Goal: Task Accomplishment & Management: Complete application form

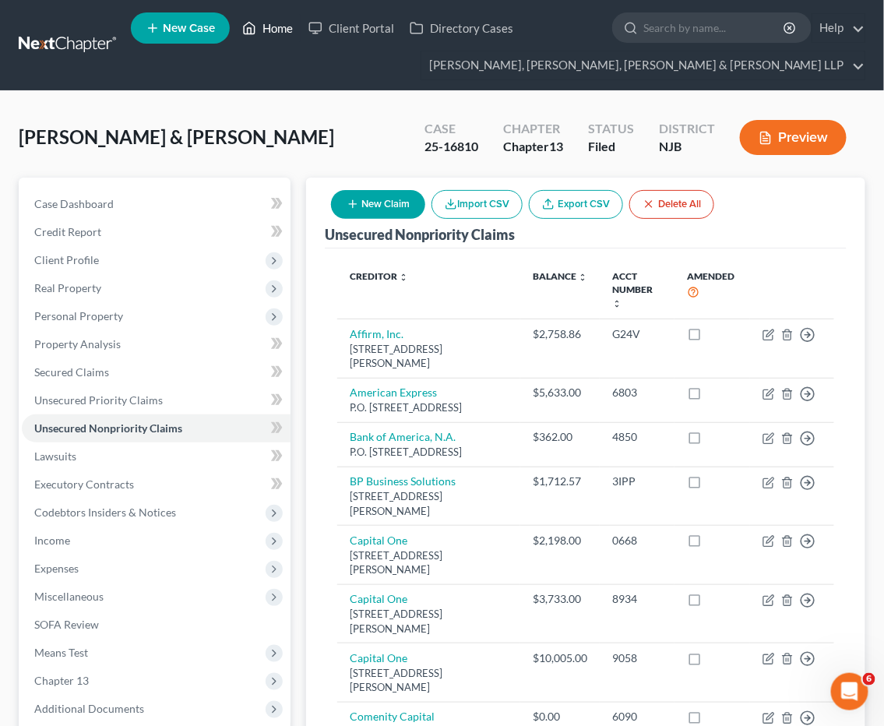
click at [271, 31] on link "Home" at bounding box center [267, 28] width 66 height 28
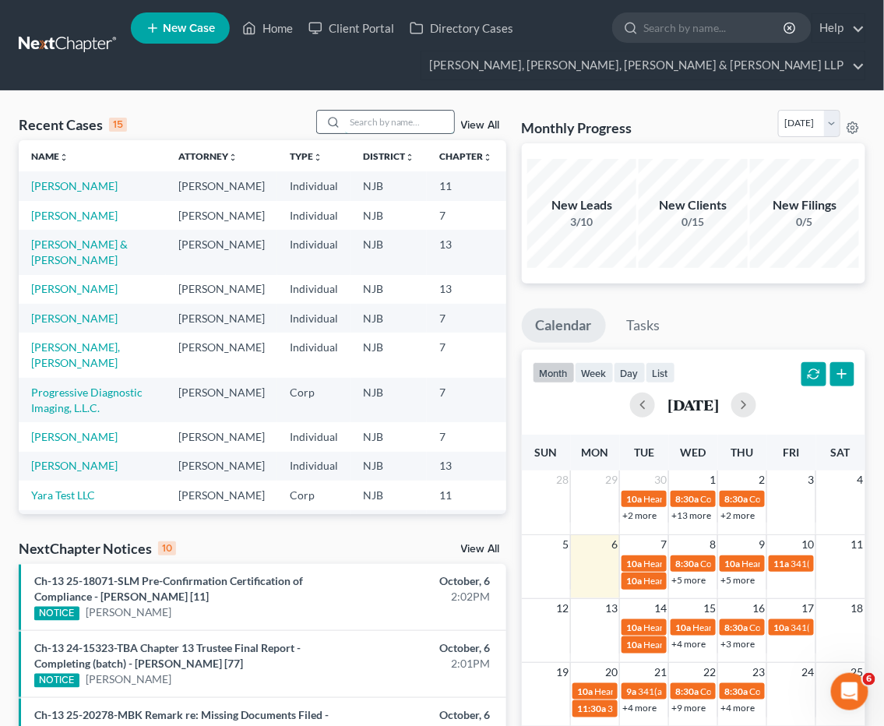
click at [387, 129] on input "search" at bounding box center [399, 122] width 109 height 23
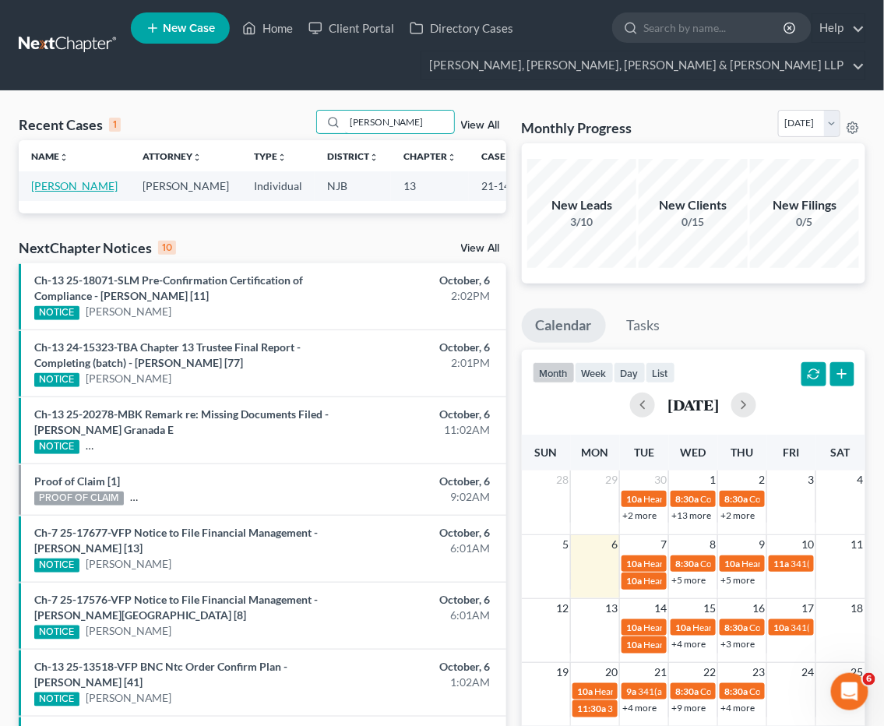
type input "[PERSON_NAME]"
click at [50, 183] on link "[PERSON_NAME]" at bounding box center [74, 185] width 86 height 13
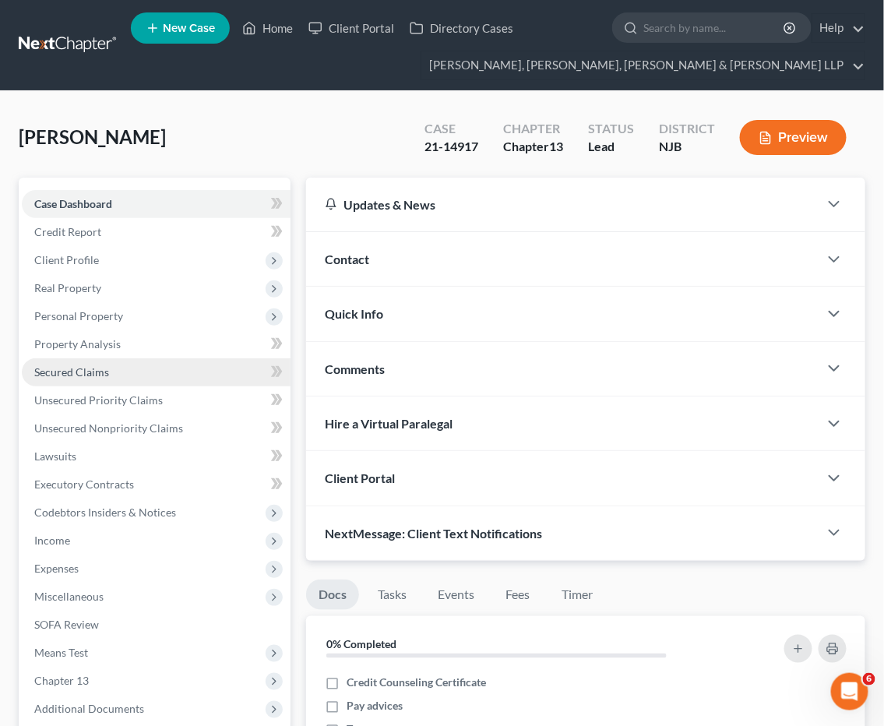
click at [79, 368] on span "Secured Claims" at bounding box center [71, 371] width 75 height 13
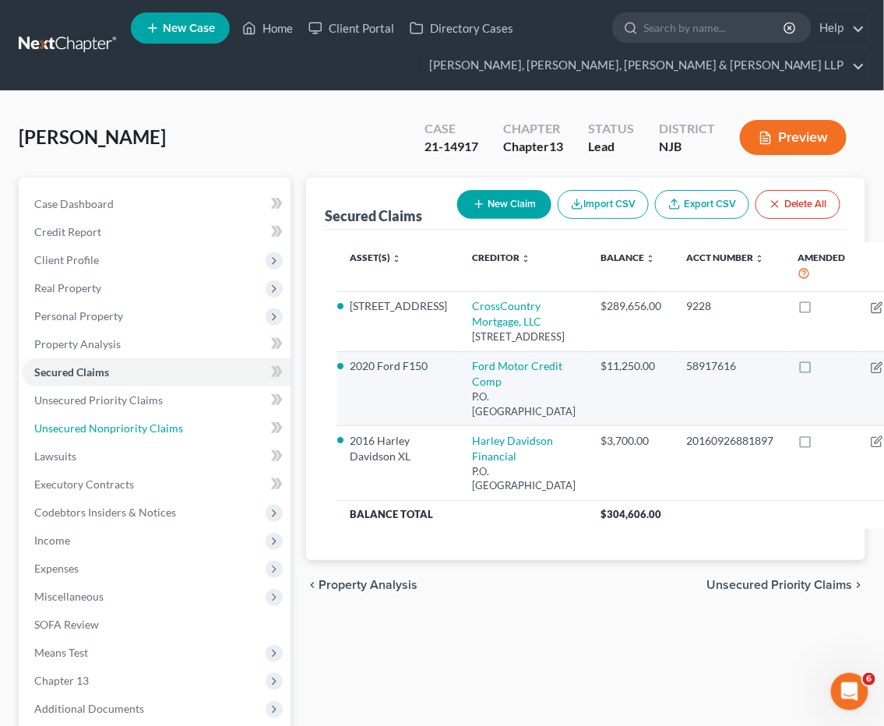
drag, startPoint x: 75, startPoint y: 424, endPoint x: 347, endPoint y: 431, distance: 272.7
click at [75, 423] on span "Unsecured Nonpriority Claims" at bounding box center [108, 427] width 149 height 13
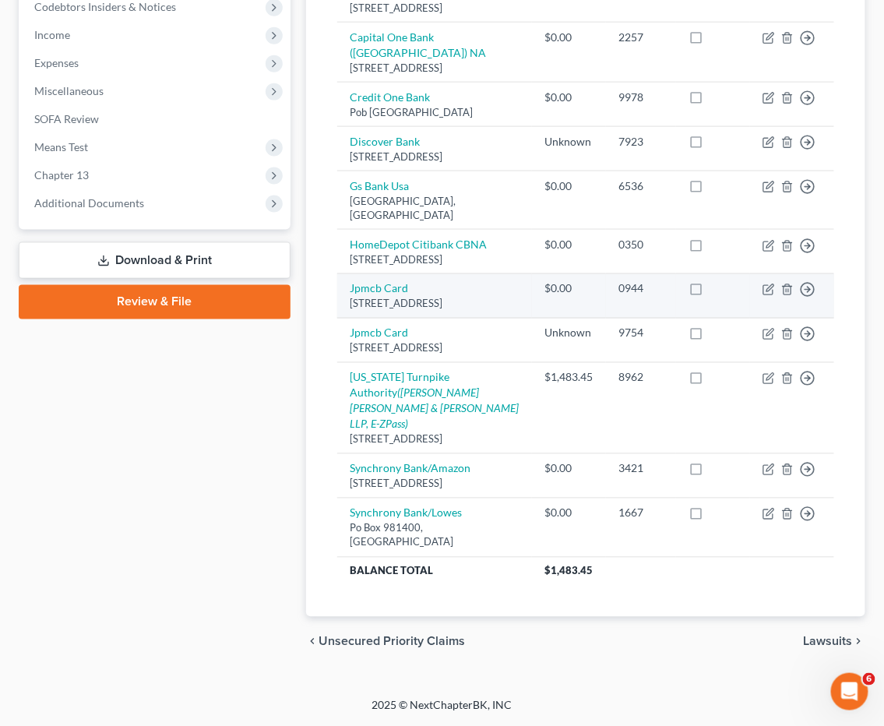
scroll to position [517, 0]
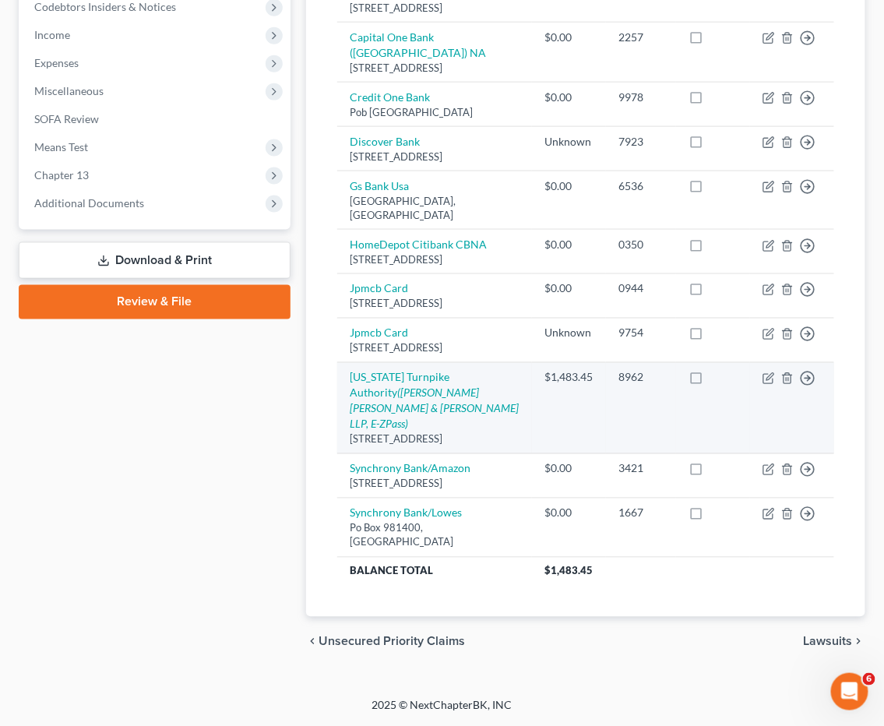
drag, startPoint x: 456, startPoint y: 453, endPoint x: 341, endPoint y: 393, distance: 129.3
click at [341, 393] on td "[US_STATE] Turnpike Authority ([PERSON_NAME] [PERSON_NAME] & [PERSON_NAME] LLP,…" at bounding box center [434, 408] width 195 height 91
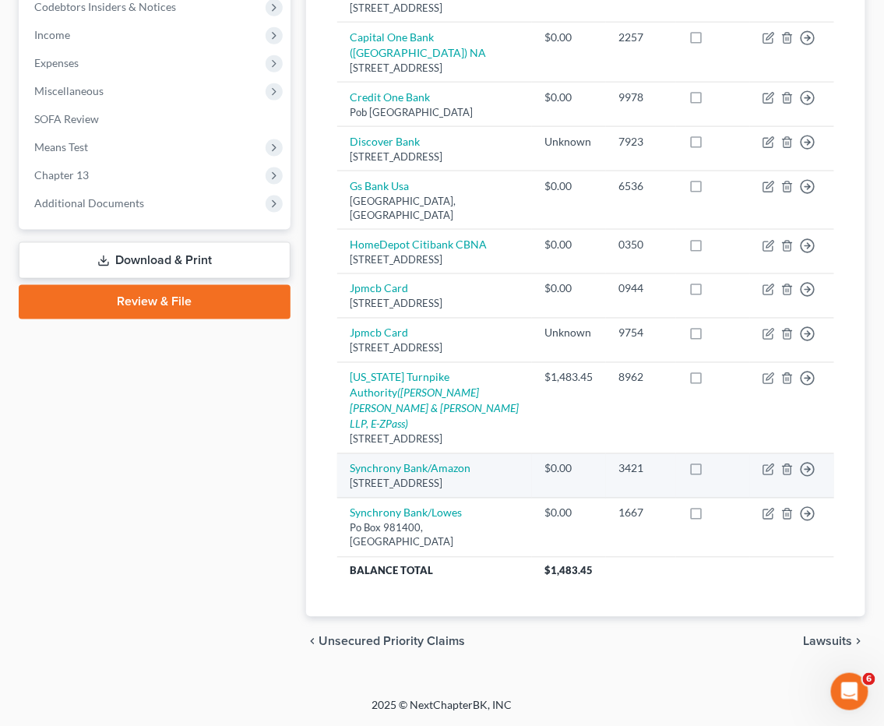
copy td "[US_STATE] Turnpike Authority ([PERSON_NAME] [PERSON_NAME] & [PERSON_NAME] LLP,…"
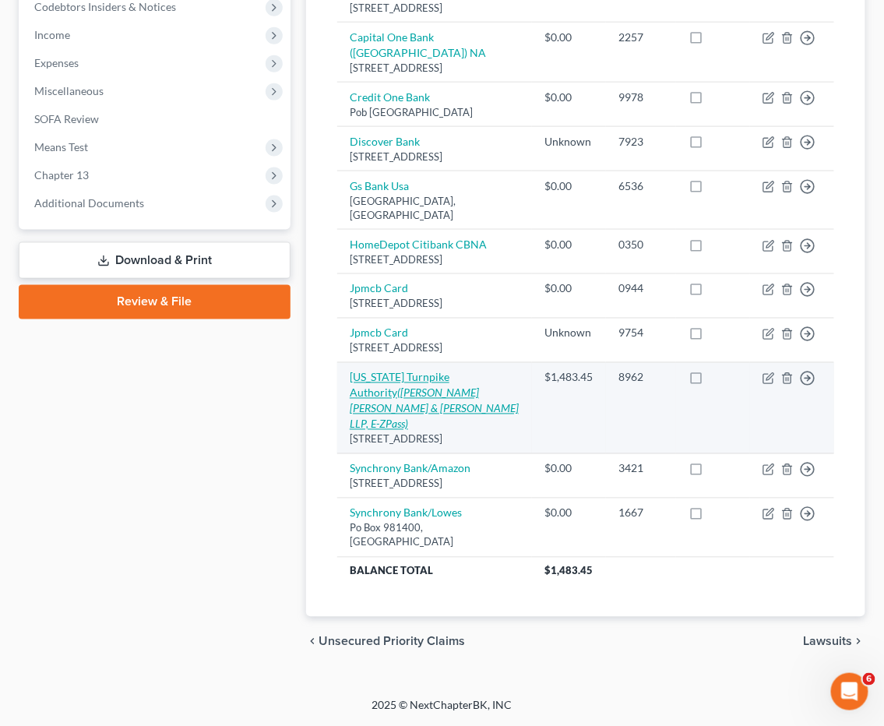
click at [449, 403] on icon "([PERSON_NAME] [PERSON_NAME] & [PERSON_NAME] LLP, E-ZPass)" at bounding box center [434, 408] width 169 height 44
select select "33"
select select "14"
select select "0"
select select "35"
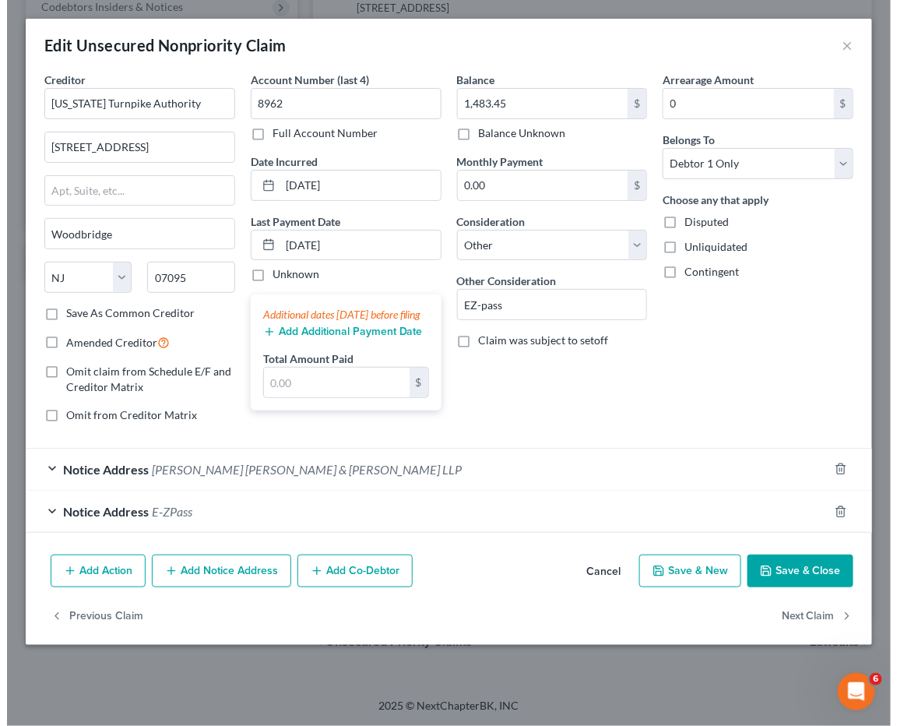
scroll to position [502, 0]
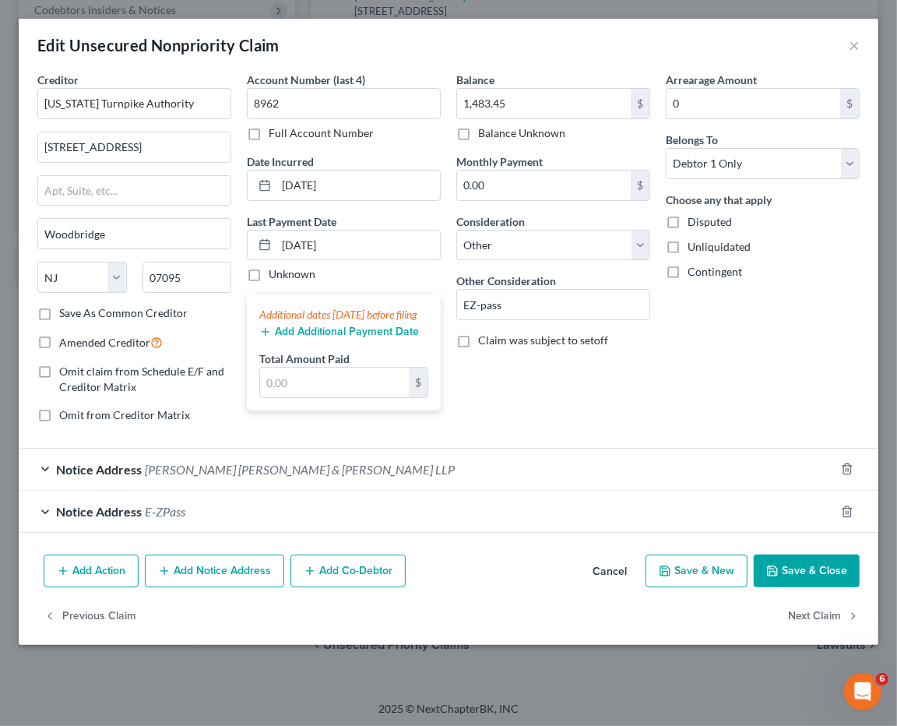
click at [287, 477] on span "[PERSON_NAME] [PERSON_NAME] & [PERSON_NAME] LLP" at bounding box center [300, 469] width 310 height 15
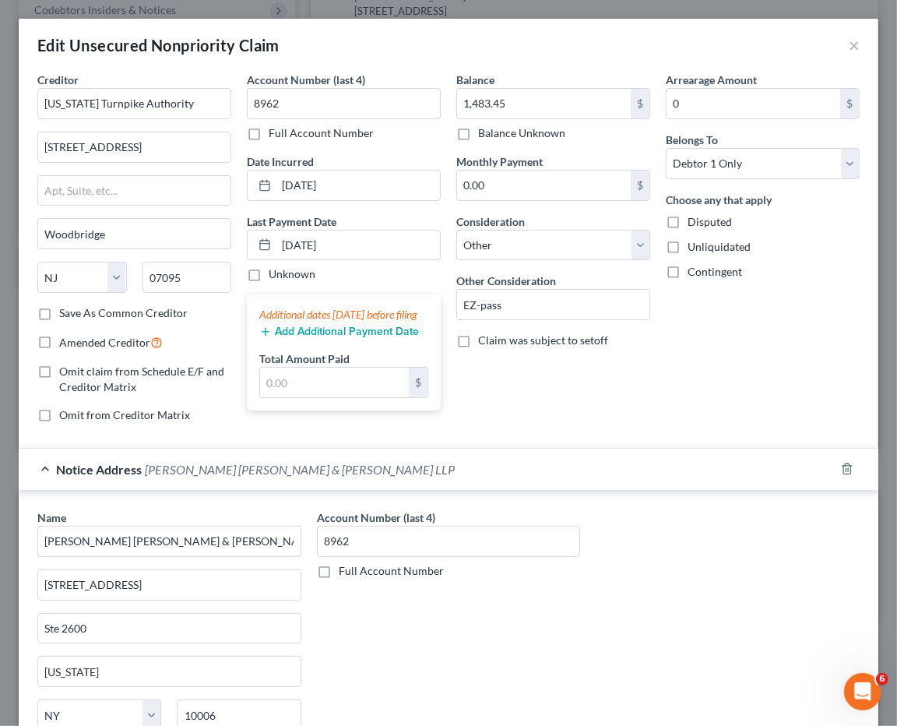
scroll to position [235, 0]
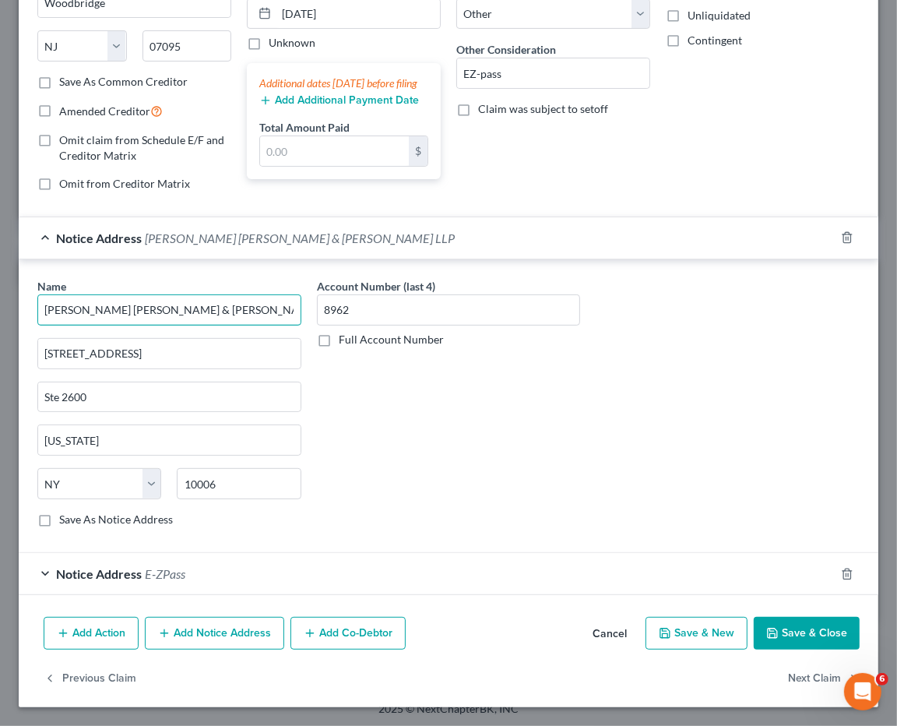
drag, startPoint x: 252, startPoint y: 312, endPoint x: 41, endPoint y: 309, distance: 210.3
click at [41, 309] on input "[PERSON_NAME] [PERSON_NAME] & [PERSON_NAME] LLP" at bounding box center [169, 309] width 264 height 31
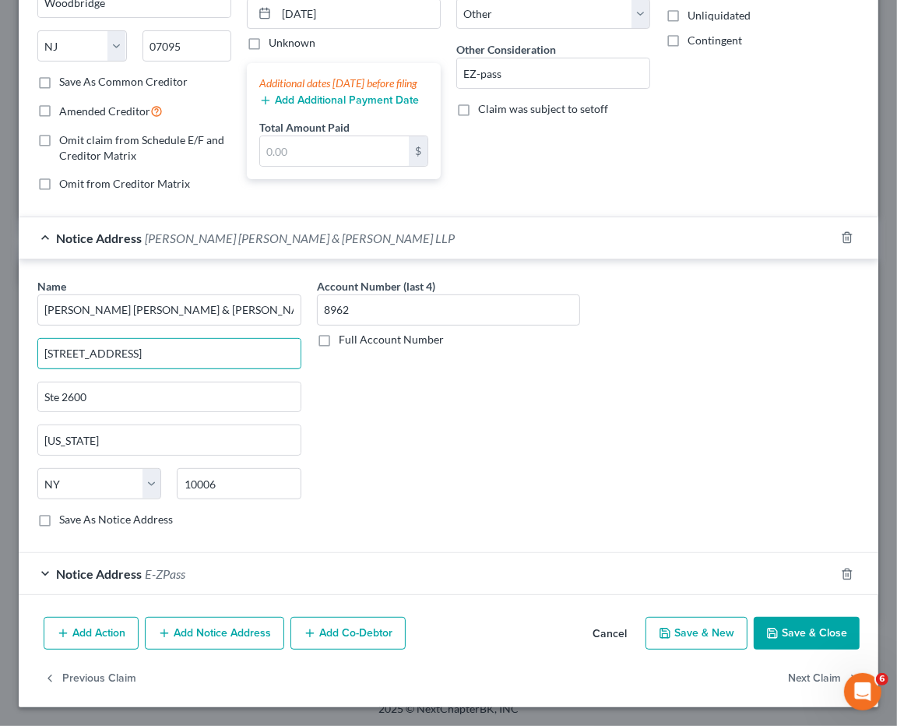
drag, startPoint x: 122, startPoint y: 351, endPoint x: 16, endPoint y: 347, distance: 106.0
click at [16, 347] on div "Edit Unsecured Nonpriority Claim × Creditor * [US_STATE] Turnpike Authority [GE…" at bounding box center [448, 363] width 897 height 726
click at [277, 559] on div "Notice Address E-ZPass" at bounding box center [427, 573] width 816 height 41
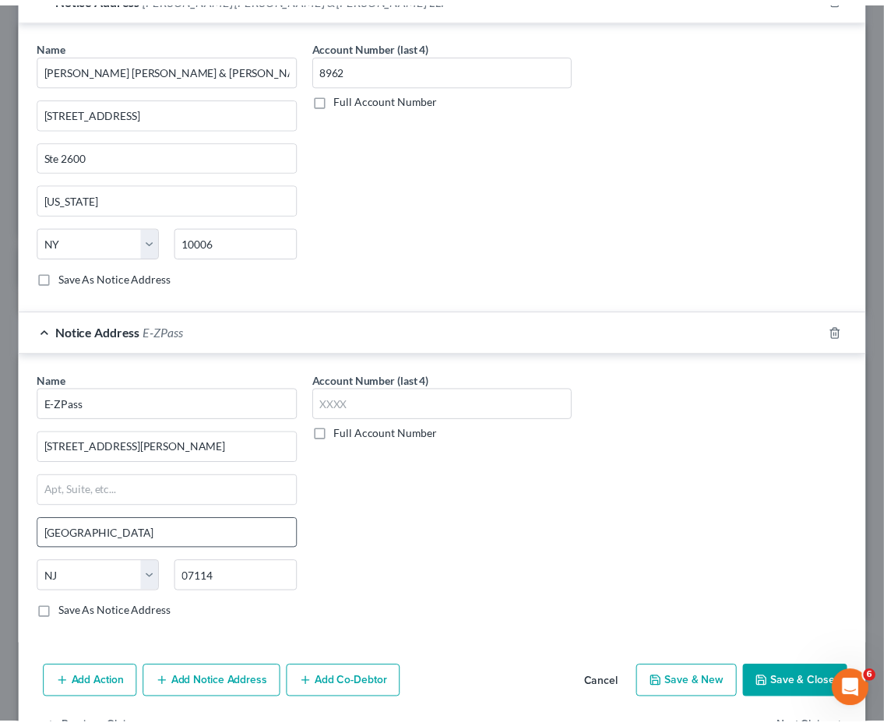
scroll to position [495, 0]
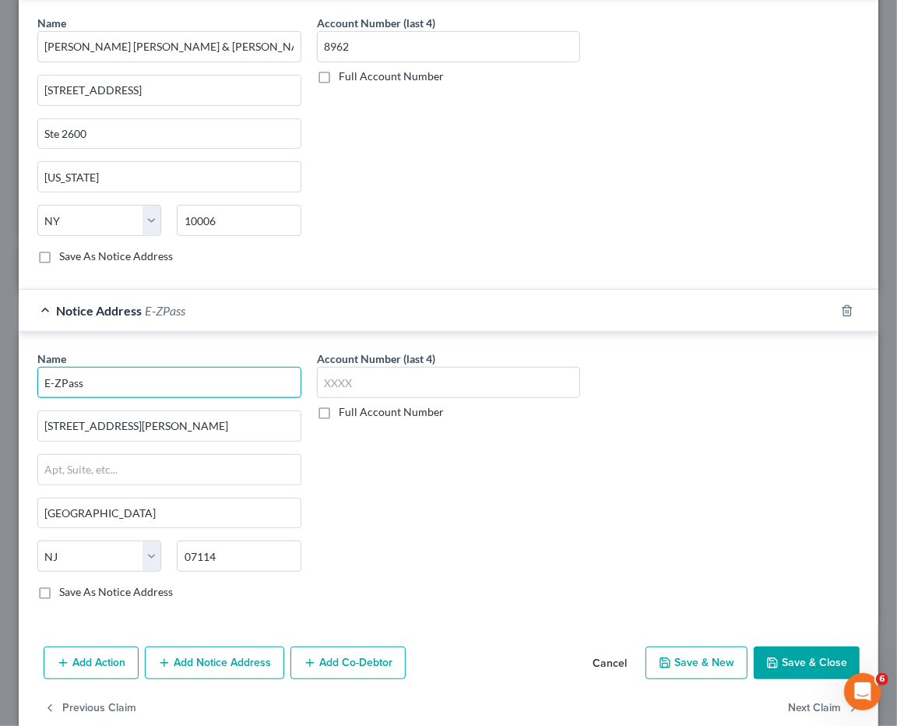
drag, startPoint x: 33, startPoint y: 385, endPoint x: 20, endPoint y: 385, distance: 12.5
click at [20, 385] on div "Name * E-ZPass 375 [PERSON_NAME] [GEOGRAPHIC_DATA] [US_STATE][GEOGRAPHIC_DATA] …" at bounding box center [449, 478] width 860 height 293
drag, startPoint x: 113, startPoint y: 423, endPoint x: 40, endPoint y: 415, distance: 73.6
click at [40, 415] on div "[STREET_ADDRESS][PERSON_NAME]" at bounding box center [169, 426] width 264 height 31
click at [589, 660] on button "Cancel" at bounding box center [609, 663] width 59 height 31
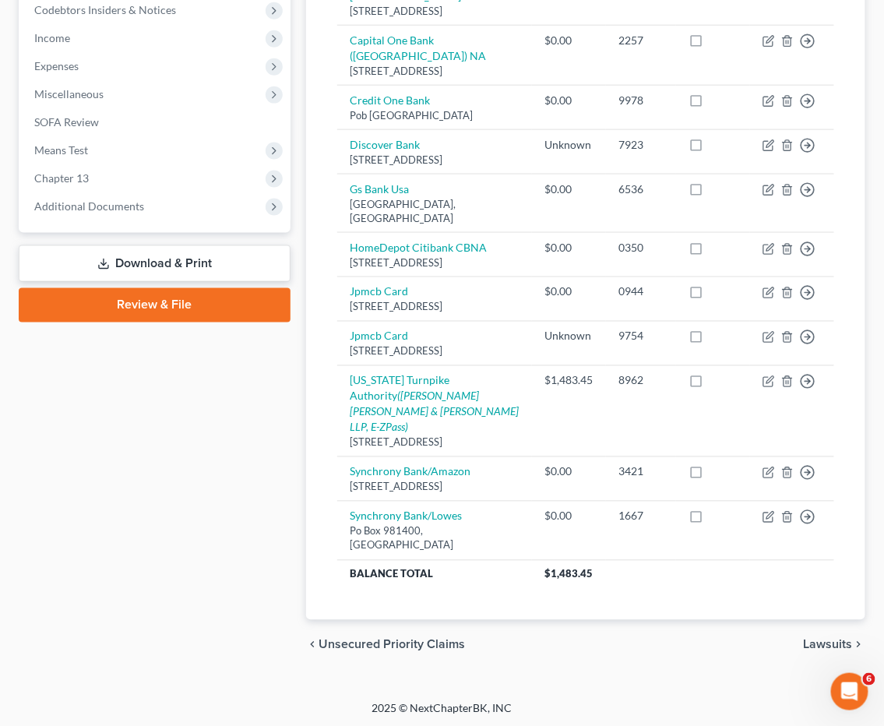
click at [167, 474] on div "Case Dashboard Payments Invoices Payments Payments Credit Report Client Profile" at bounding box center [154, 172] width 287 height 995
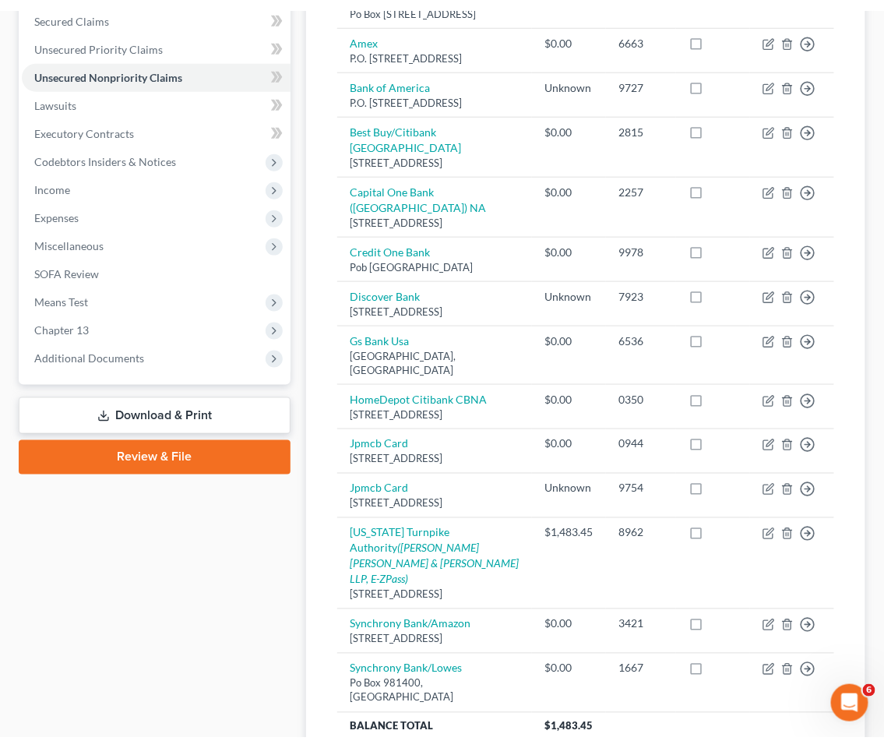
scroll to position [0, 0]
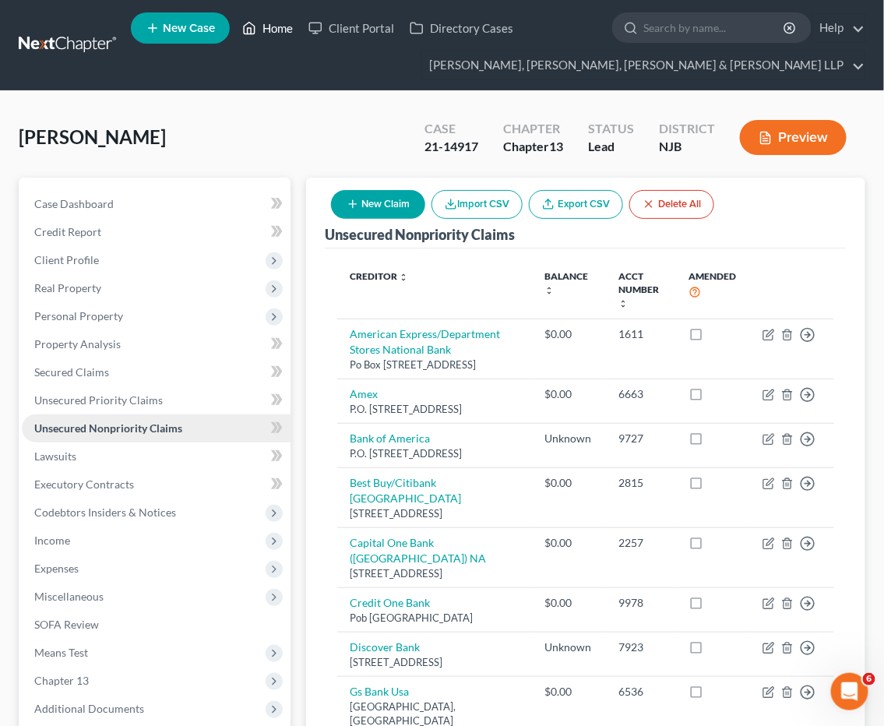
drag, startPoint x: 271, startPoint y: 26, endPoint x: 197, endPoint y: 415, distance: 395.7
click at [271, 26] on link "Home" at bounding box center [267, 28] width 66 height 28
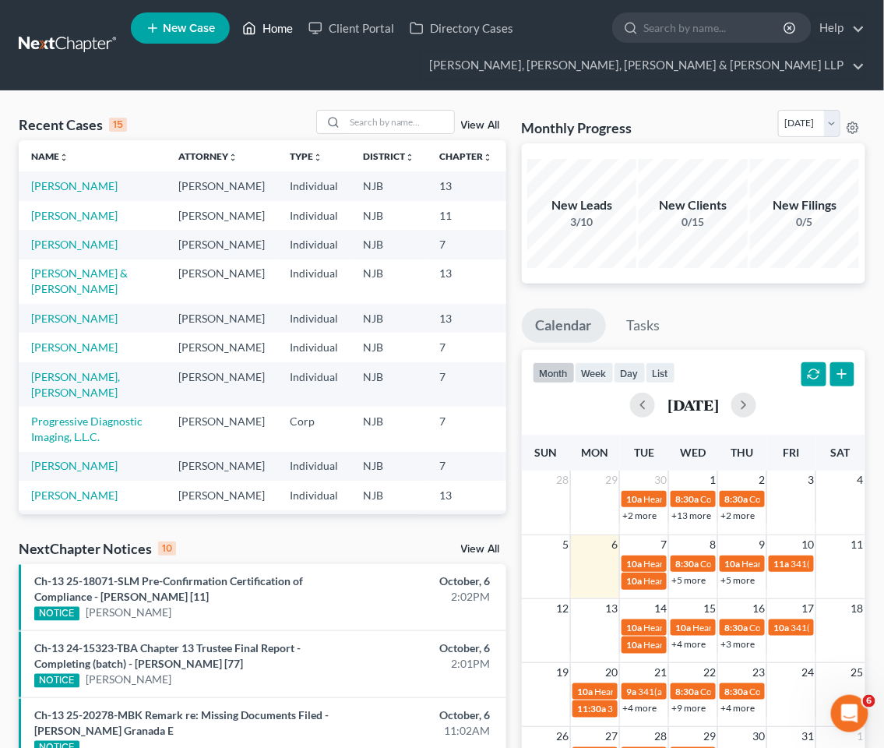
click at [273, 21] on link "Home" at bounding box center [267, 28] width 66 height 28
click at [401, 117] on input "search" at bounding box center [399, 122] width 109 height 23
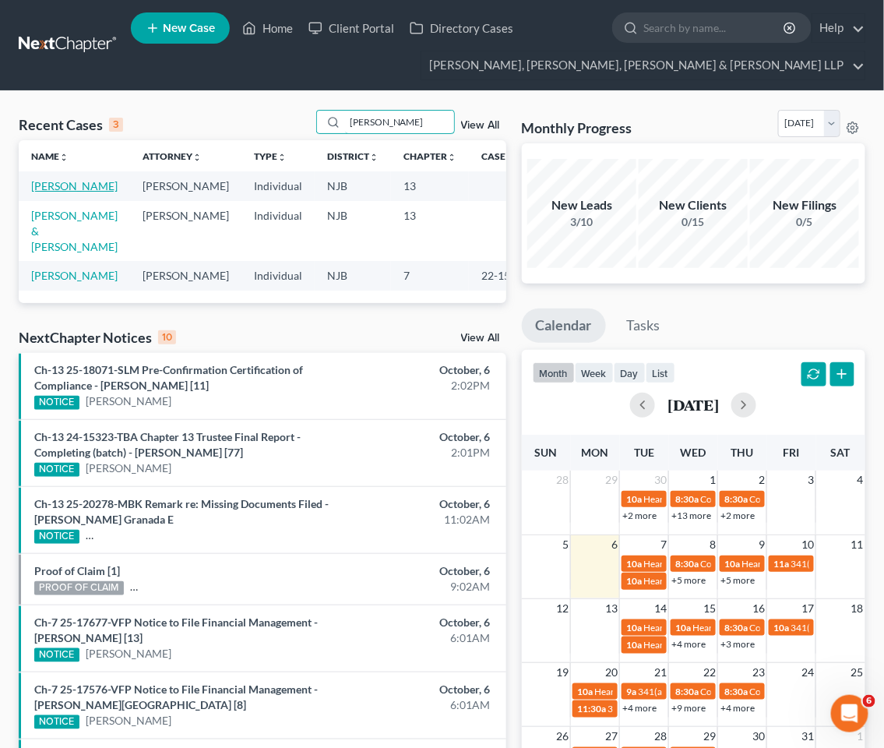
type input "[PERSON_NAME]"
click at [49, 192] on link "[PERSON_NAME]" at bounding box center [74, 185] width 86 height 13
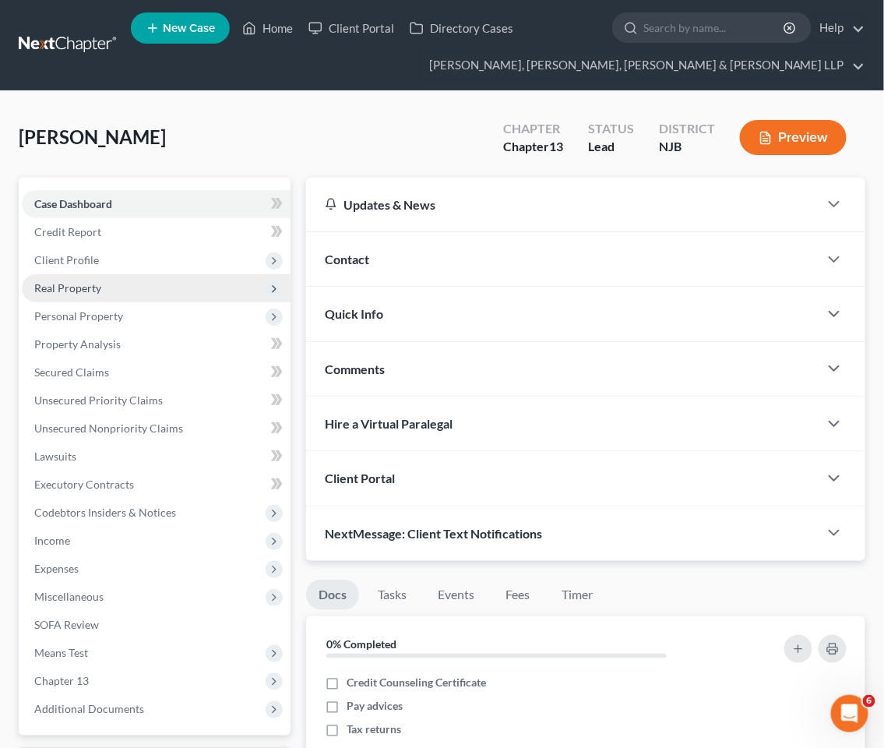
drag, startPoint x: 74, startPoint y: 266, endPoint x: 75, endPoint y: 280, distance: 14.0
click at [74, 266] on span "Client Profile" at bounding box center [156, 260] width 269 height 28
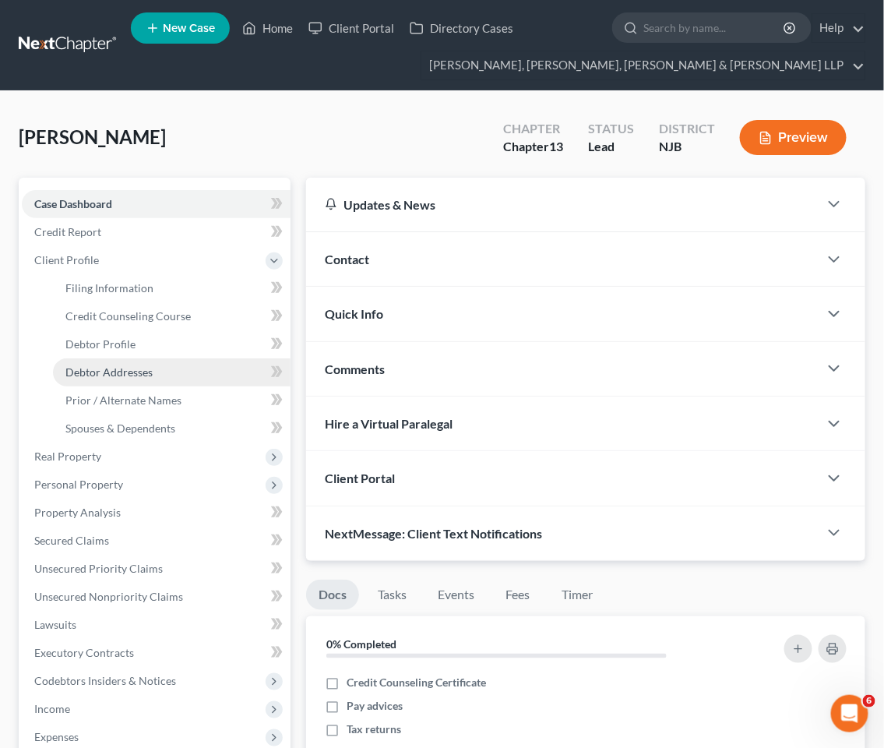
click at [104, 368] on span "Debtor Addresses" at bounding box center [108, 371] width 87 height 13
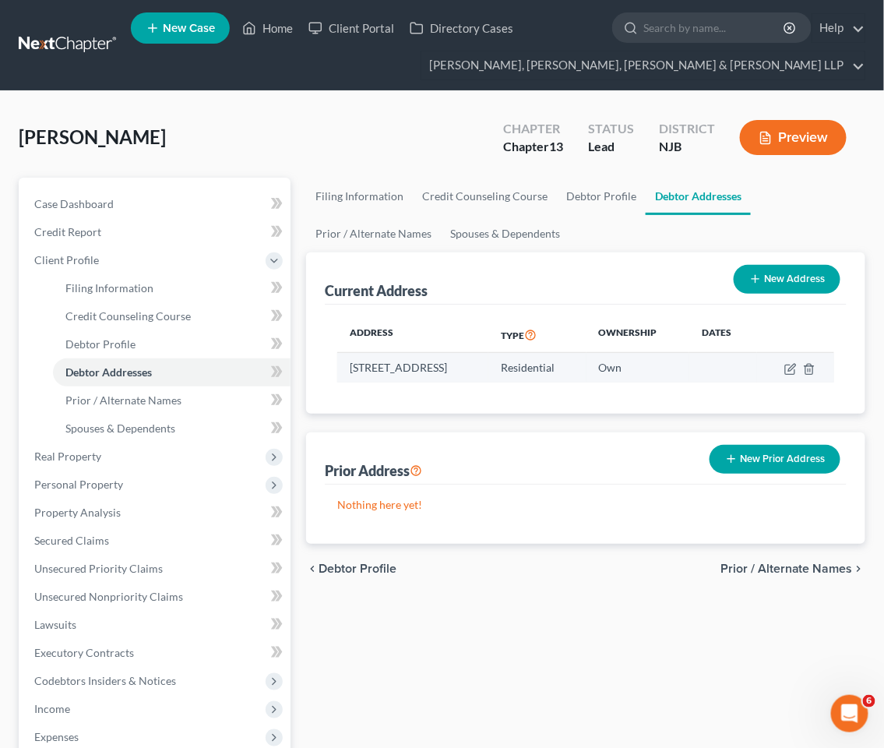
drag, startPoint x: 415, startPoint y: 380, endPoint x: 352, endPoint y: 366, distance: 64.6
click at [352, 366] on td "[STREET_ADDRESS]" at bounding box center [412, 368] width 151 height 30
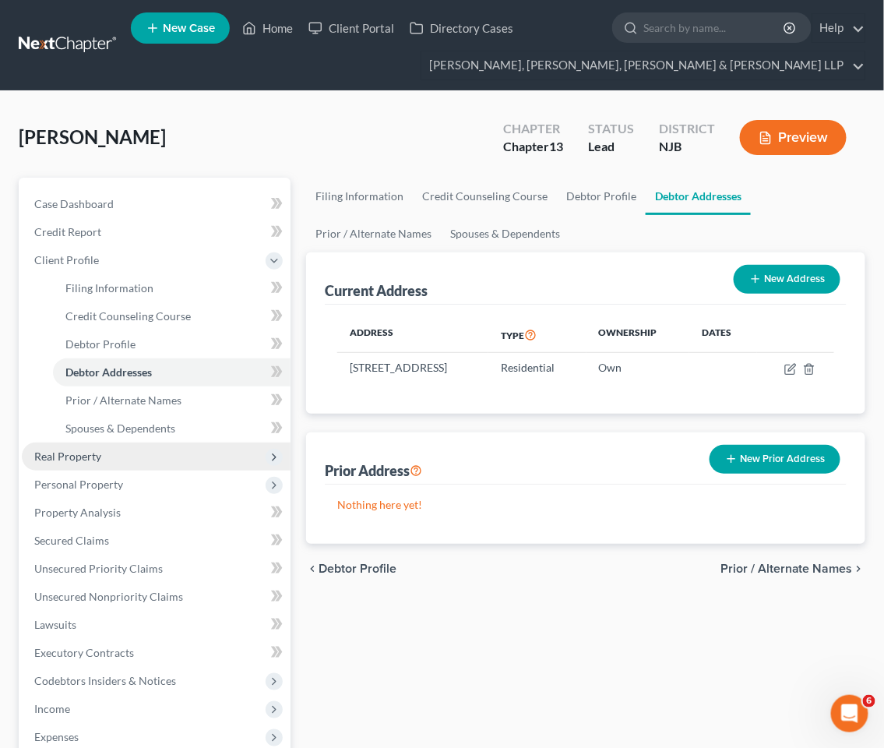
copy td "[STREET_ADDRESS]"
click at [365, 128] on div "[PERSON_NAME] Upgraded Chapter Chapter 13 Status Lead District NJB Preview" at bounding box center [442, 144] width 847 height 68
drag, startPoint x: 361, startPoint y: 115, endPoint x: 114, endPoint y: 1, distance: 272.6
click at [361, 115] on div "[PERSON_NAME] Upgraded Chapter Chapter 13 Status Lead District NJB Preview" at bounding box center [442, 144] width 847 height 68
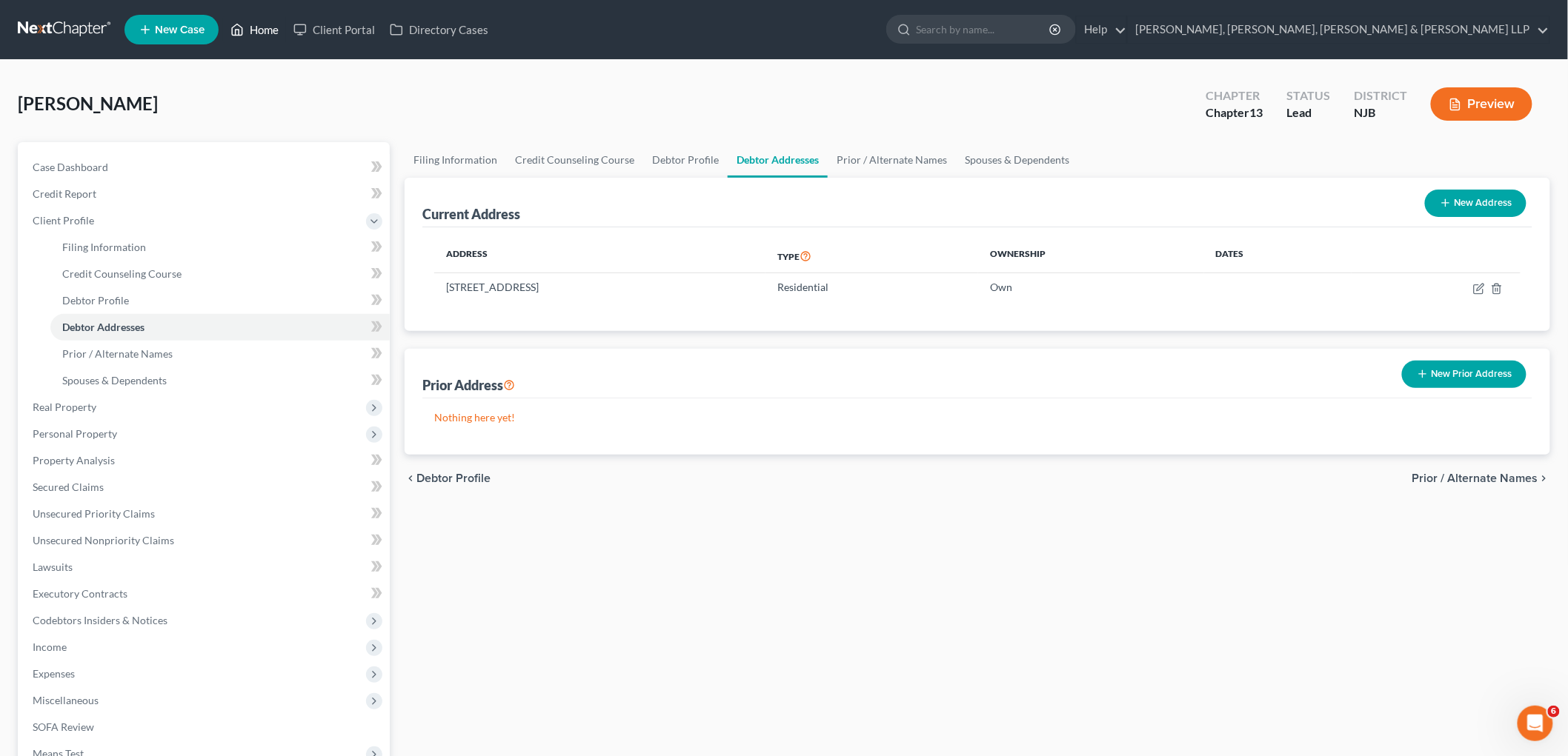
click at [264, 20] on link "Home" at bounding box center [254, 29] width 63 height 27
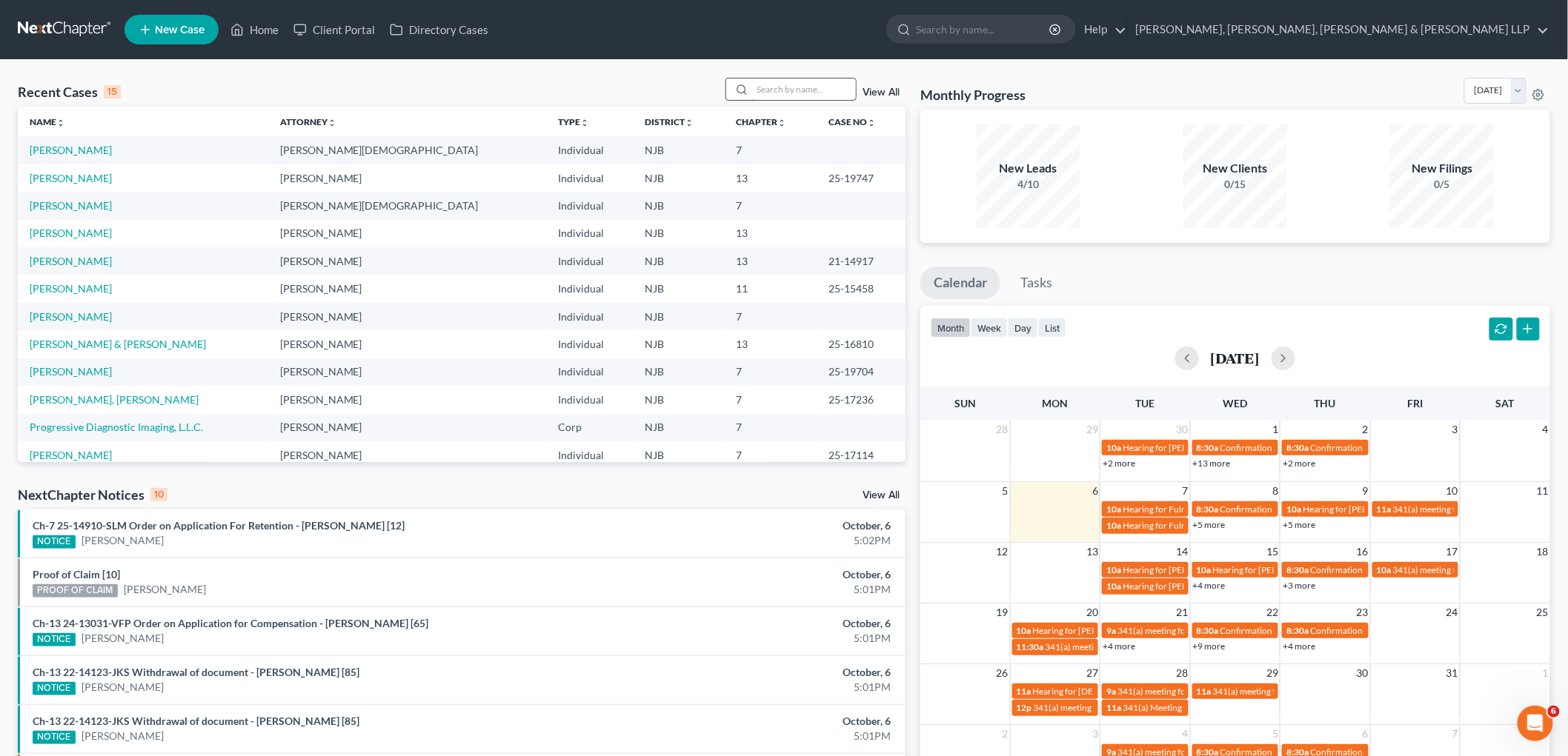
click at [767, 88] on input "search" at bounding box center [804, 89] width 104 height 22
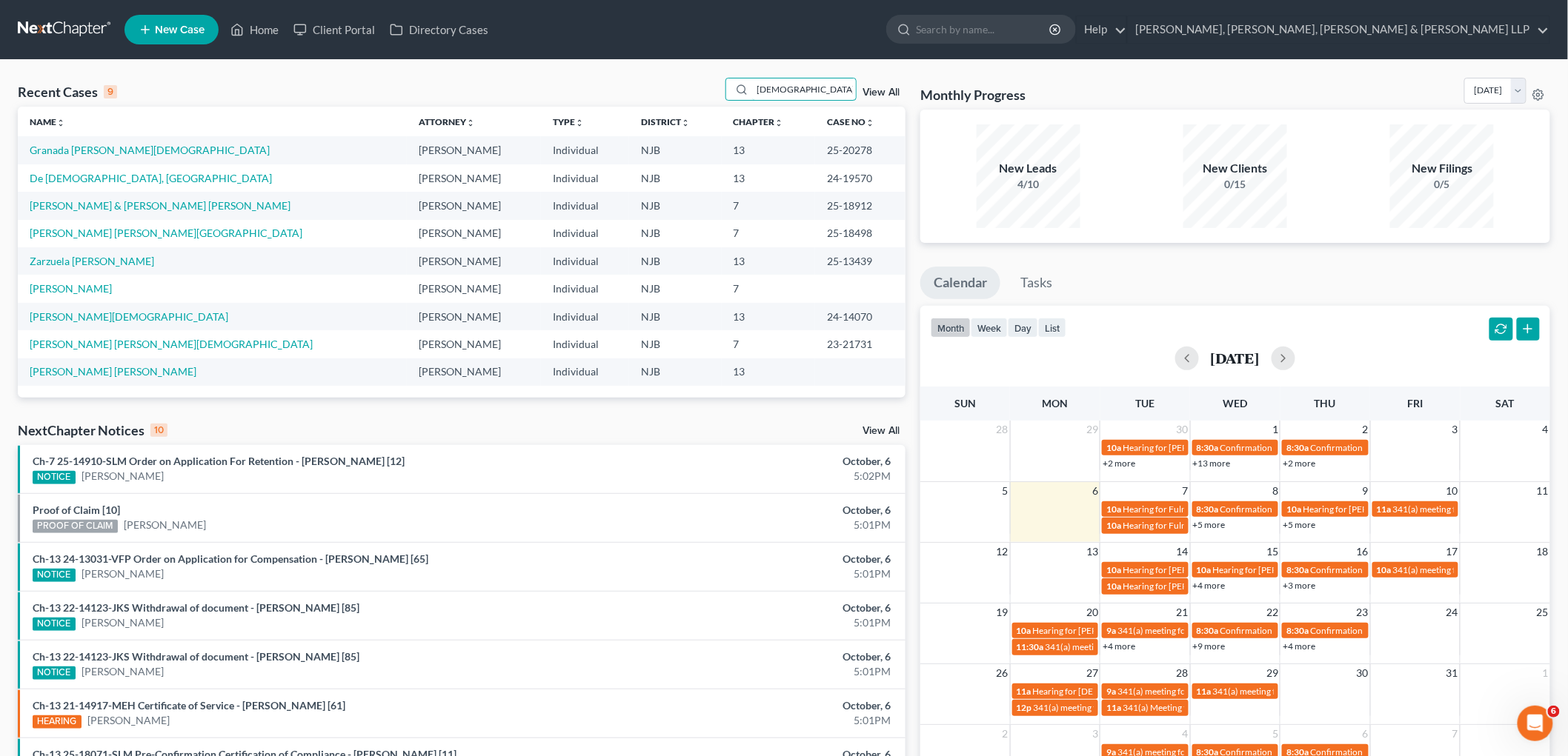
type input "[DEMOGRAPHIC_DATA]"
click at [120, 141] on td "Granada [PERSON_NAME][DEMOGRAPHIC_DATA]" at bounding box center [212, 149] width 389 height 28
click at [123, 146] on link "Granada [PERSON_NAME][DEMOGRAPHIC_DATA]" at bounding box center [149, 149] width 240 height 12
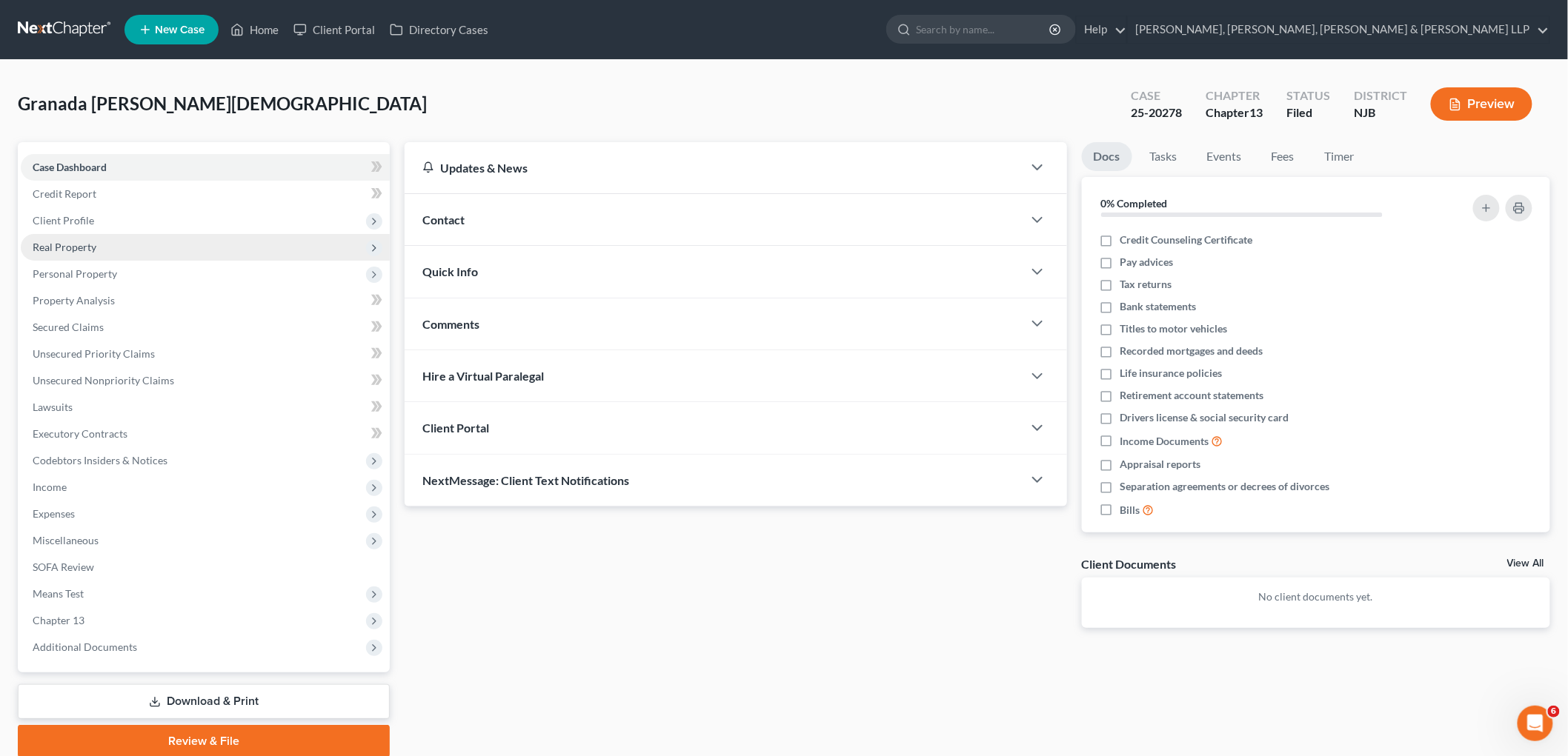
click at [64, 219] on span "Client Profile" at bounding box center [63, 220] width 62 height 12
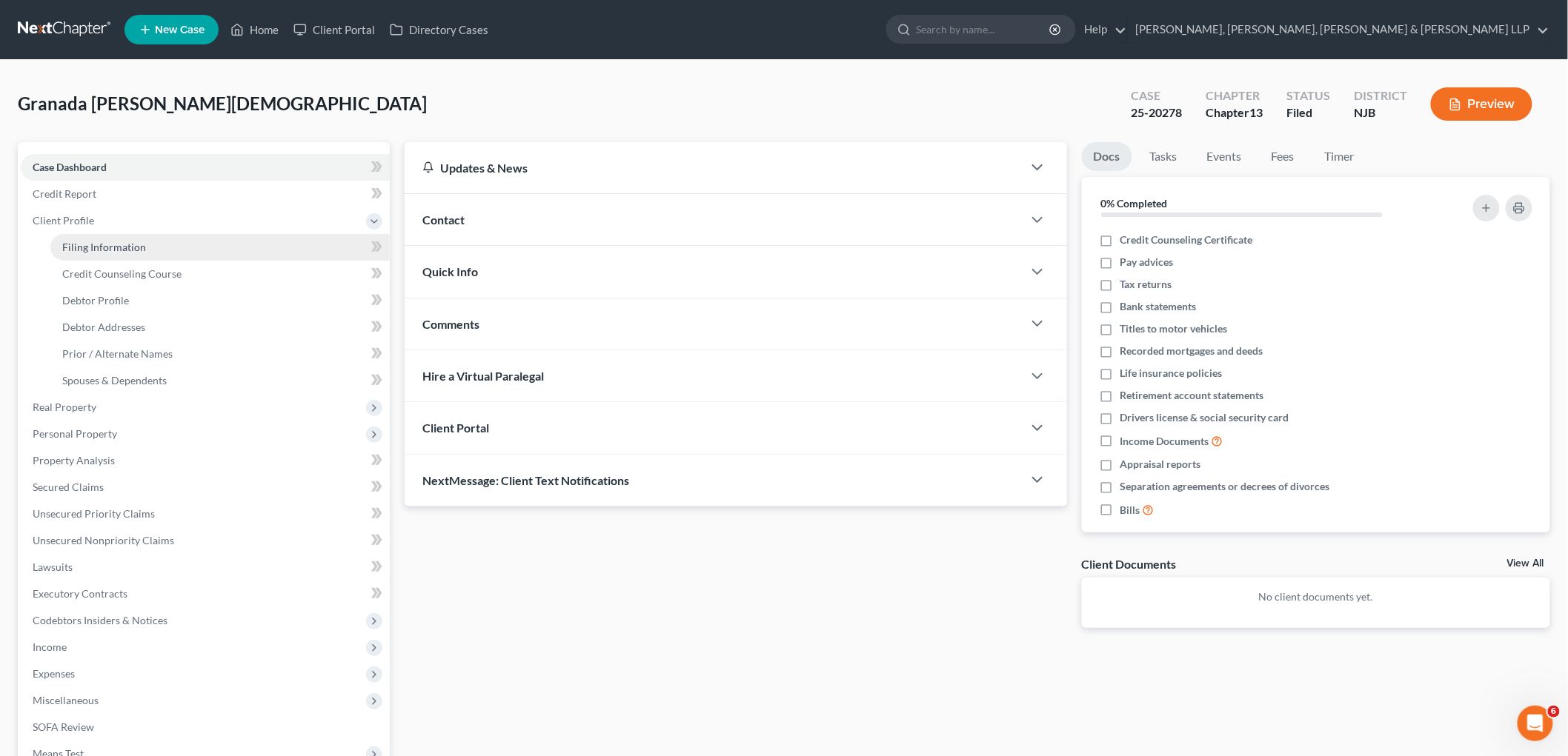
click at [92, 246] on span "Filing Information" at bounding box center [104, 246] width 84 height 12
select select "1"
select select "0"
select select "3"
select select "51"
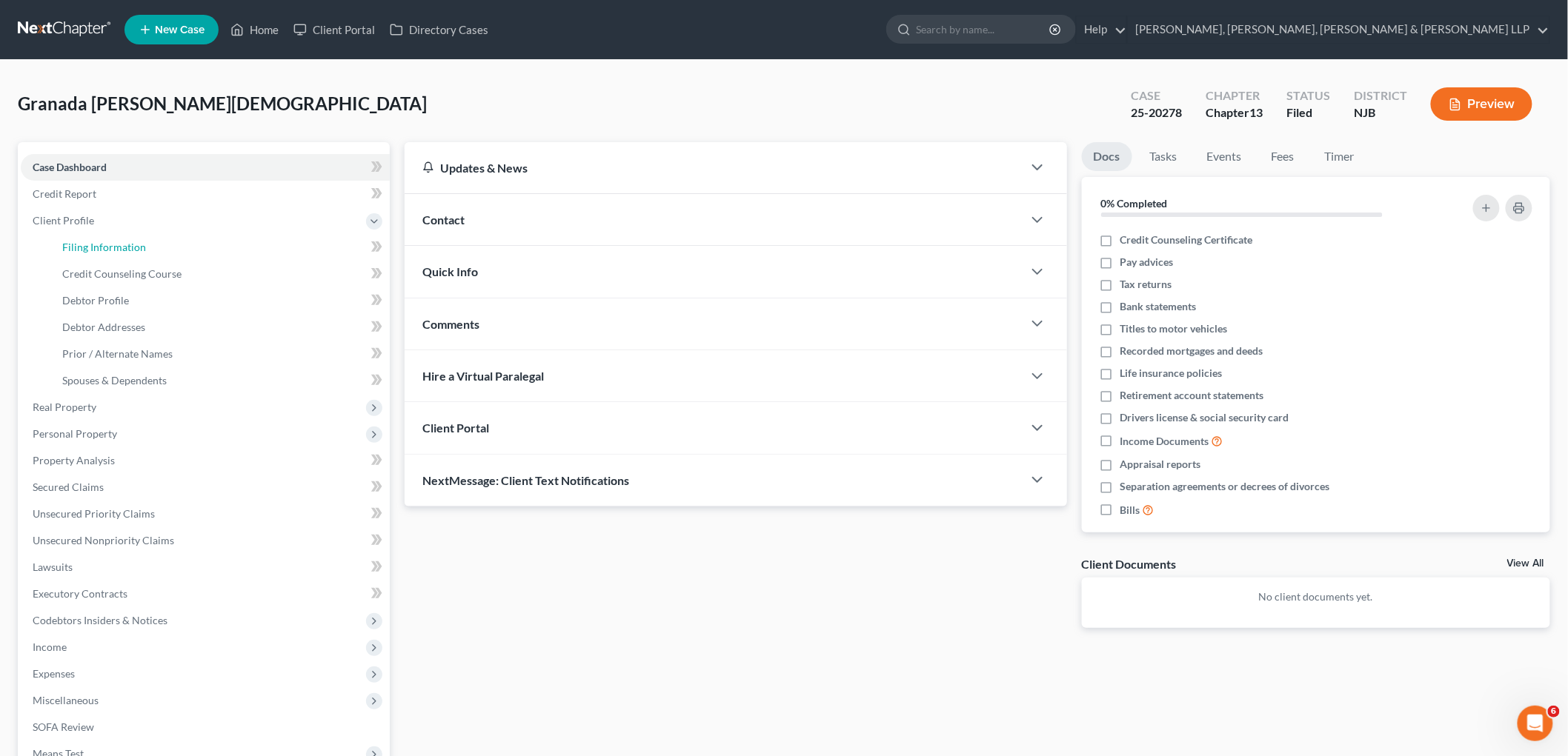
select select "4"
select select "0"
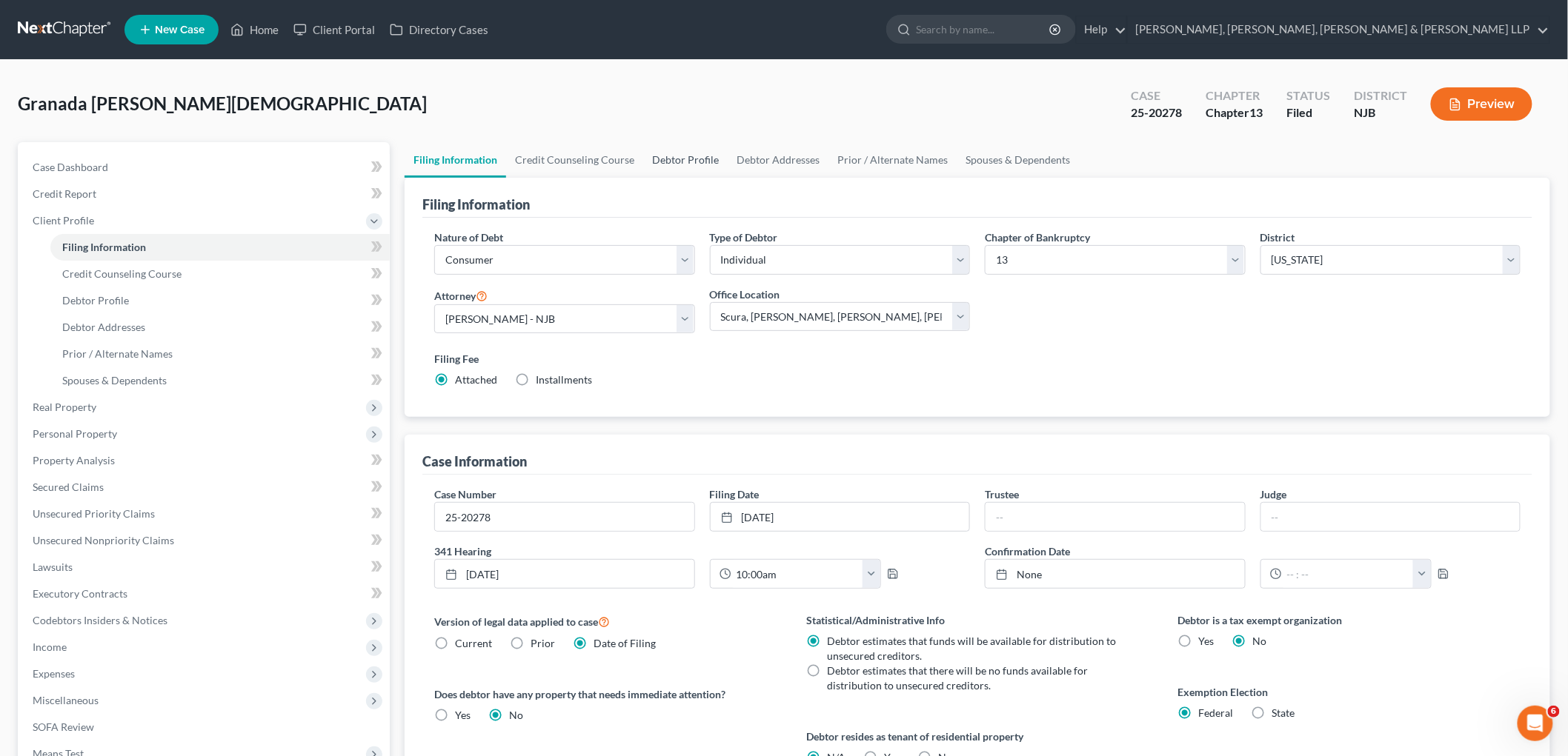
click at [693, 163] on link "Debtor Profile" at bounding box center [685, 160] width 85 height 35
select select "0"
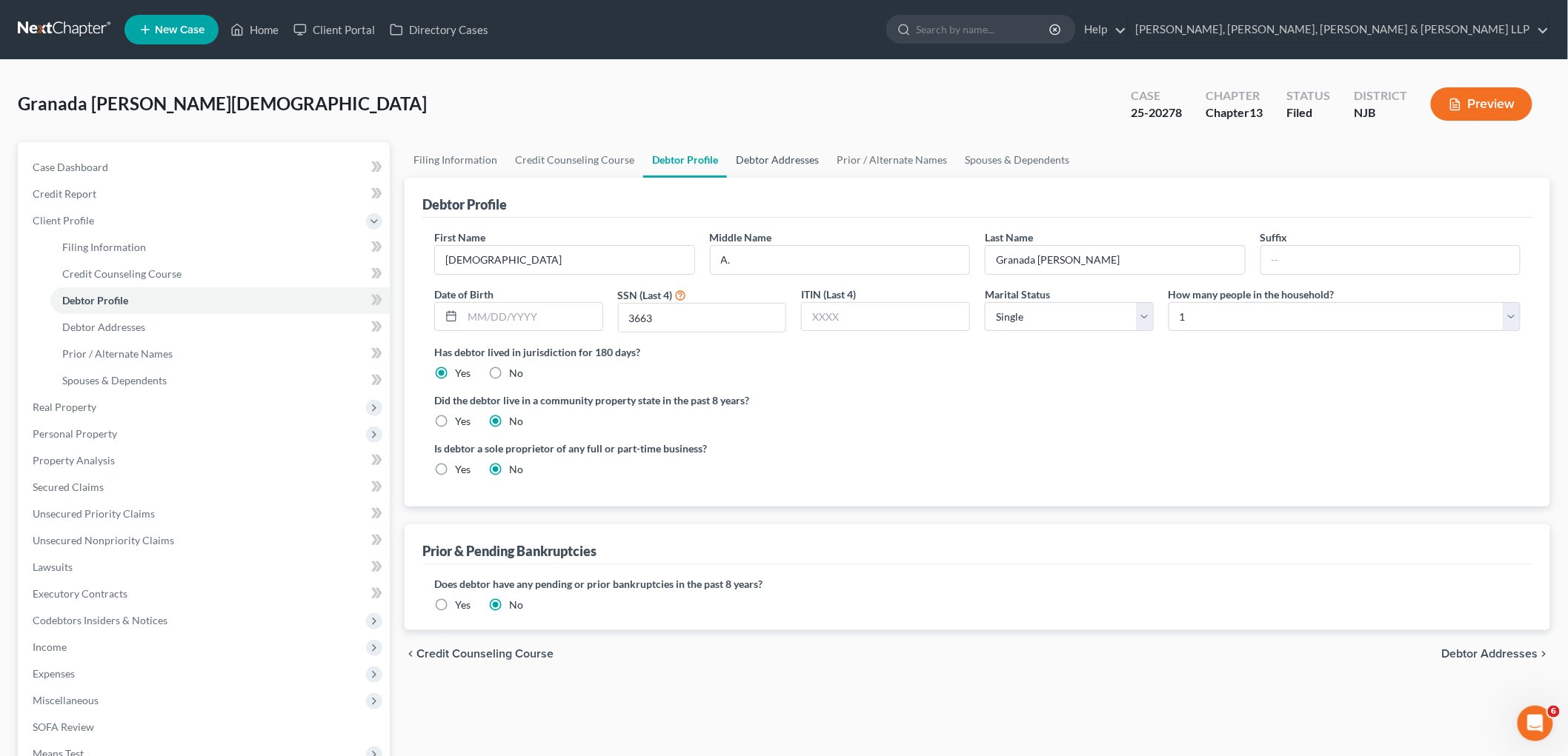
click at [786, 149] on link "Debtor Addresses" at bounding box center [777, 160] width 101 height 35
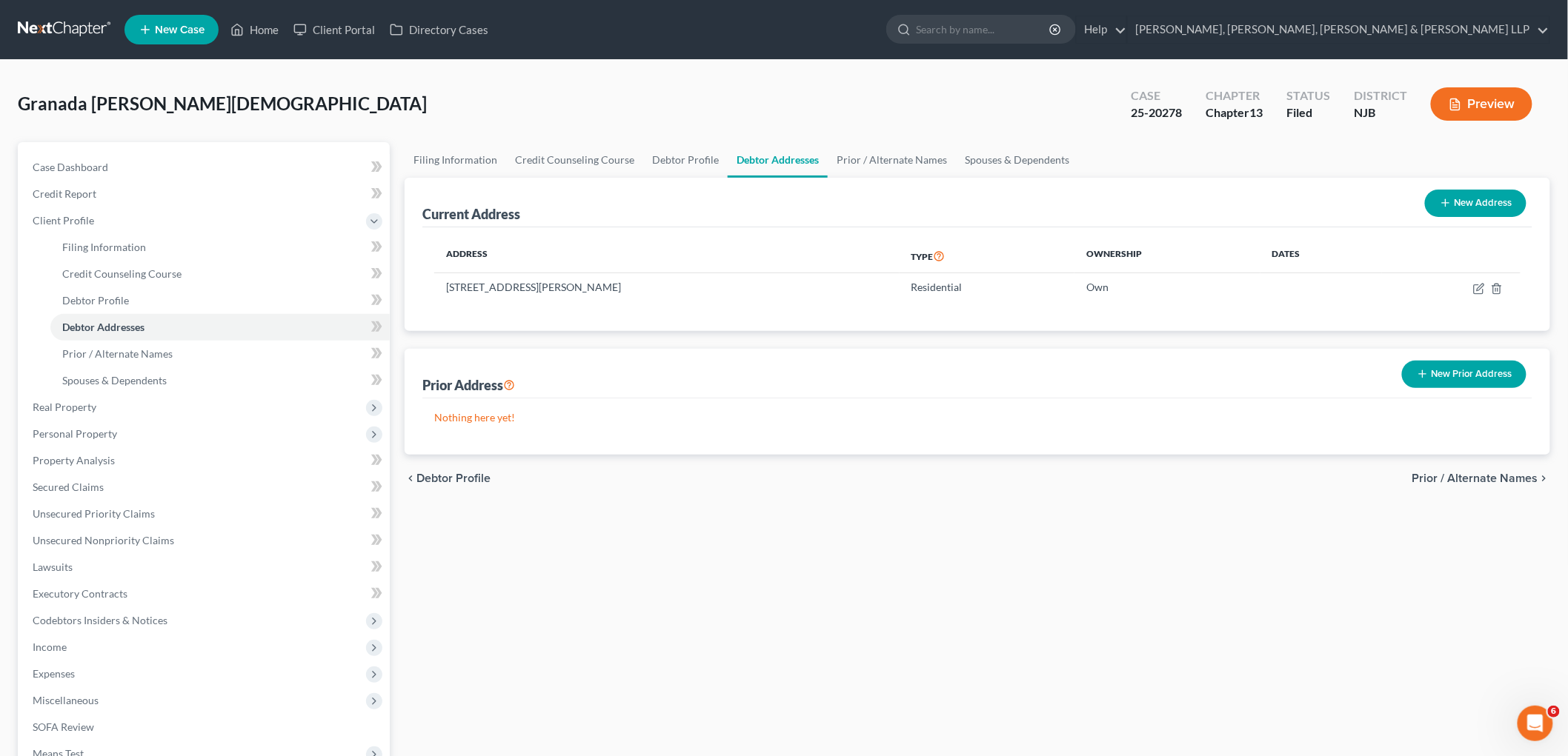
click at [1470, 199] on button "New Address" at bounding box center [1476, 203] width 102 height 28
select select "0"
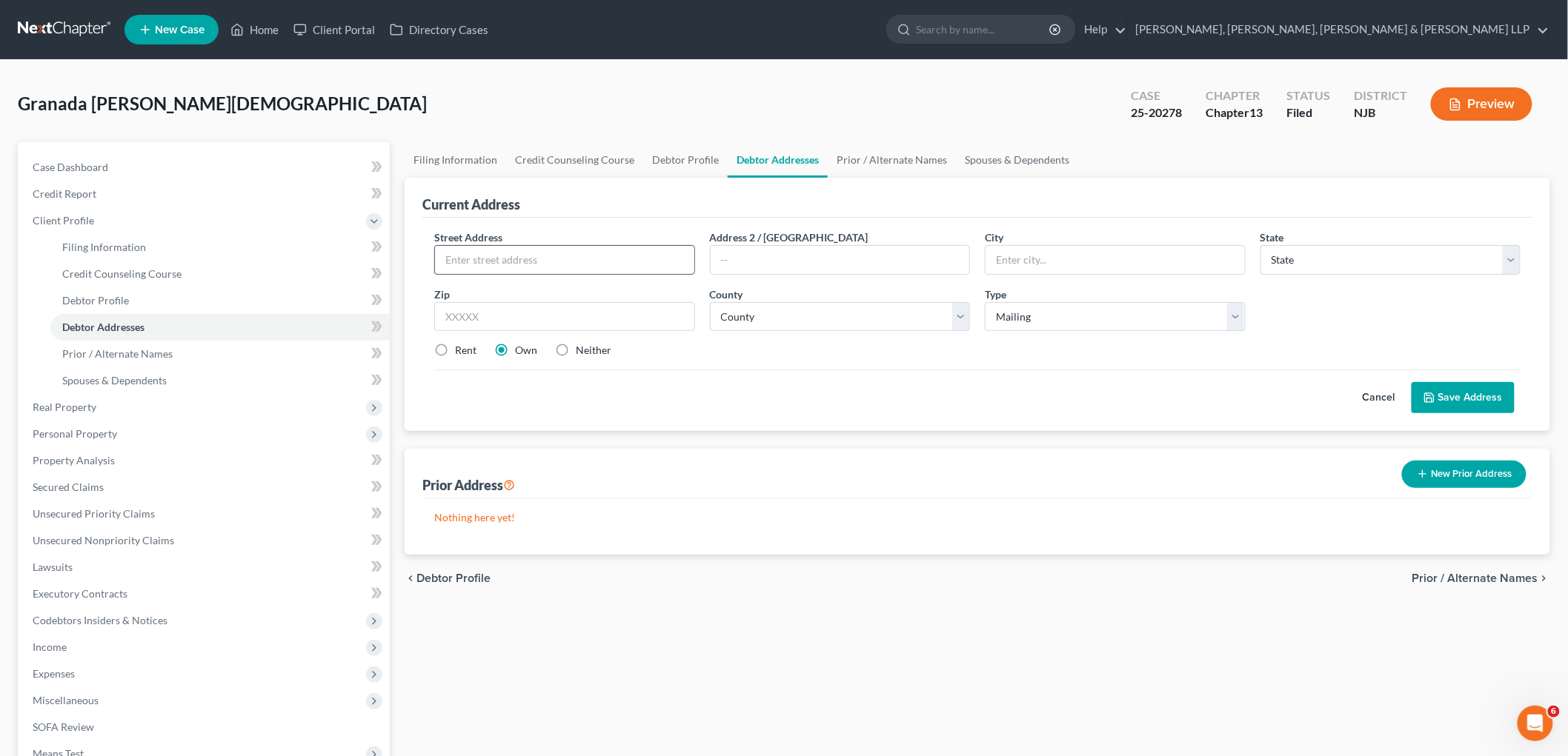
click at [563, 255] on input "text" at bounding box center [564, 261] width 260 height 29
drag, startPoint x: 500, startPoint y: 253, endPoint x: 425, endPoint y: 253, distance: 75.0
click at [425, 253] on div "Street Address * 35 Walnut Address 2 / [GEOGRAPHIC_DATA] * State * State [US_ST…" at bounding box center [977, 324] width 1110 height 213
type input "[STREET_ADDRESS][PERSON_NAME]"
click at [553, 314] on input "text" at bounding box center [564, 317] width 261 height 29
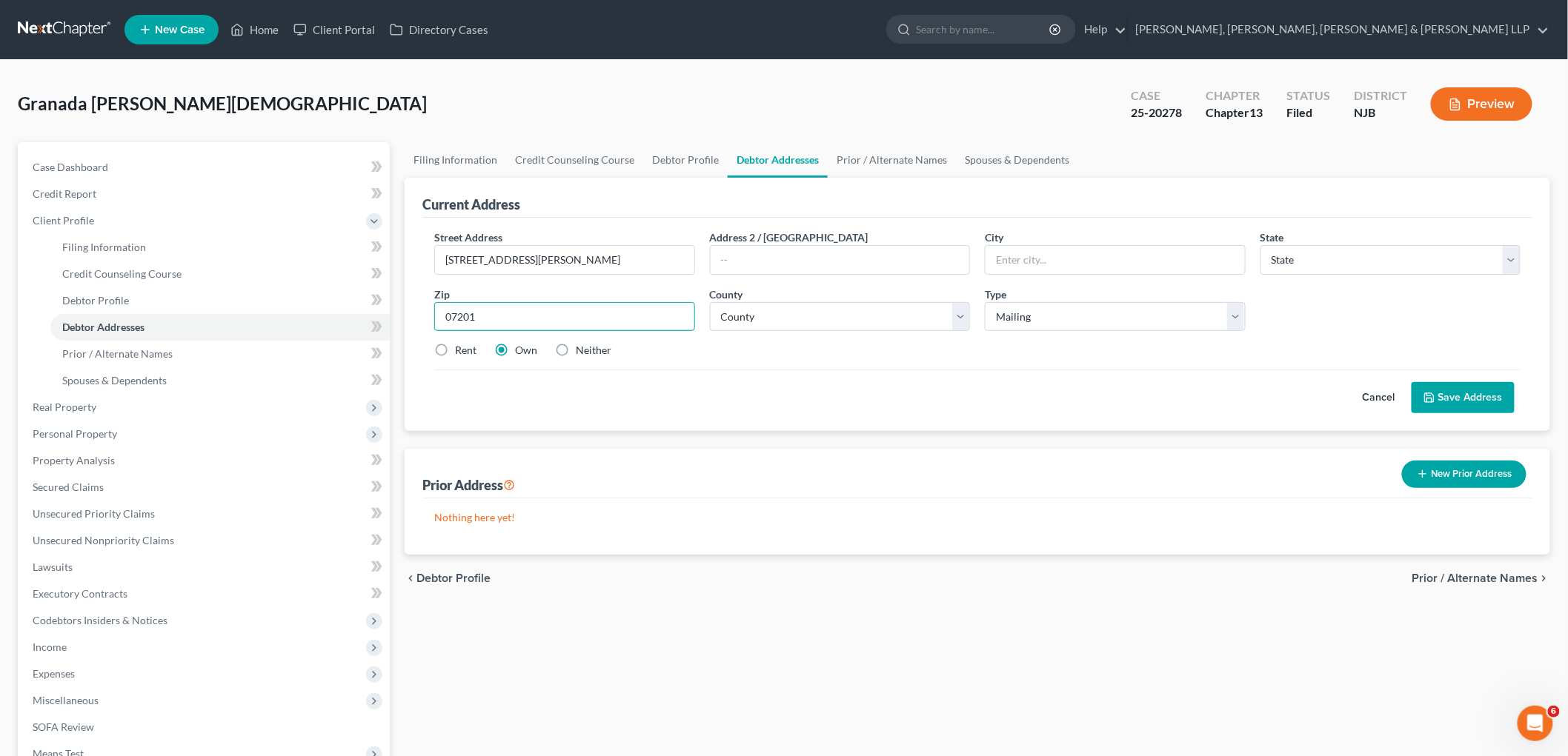
type input "07201"
click at [553, 403] on div "Cancel Save Address" at bounding box center [977, 392] width 1087 height 44
type input "[PERSON_NAME]"
select select "33"
click at [839, 320] on select "County [GEOGRAPHIC_DATA] [GEOGRAPHIC_DATA] [GEOGRAPHIC_DATA] [GEOGRAPHIC_DATA] …" at bounding box center [840, 317] width 261 height 29
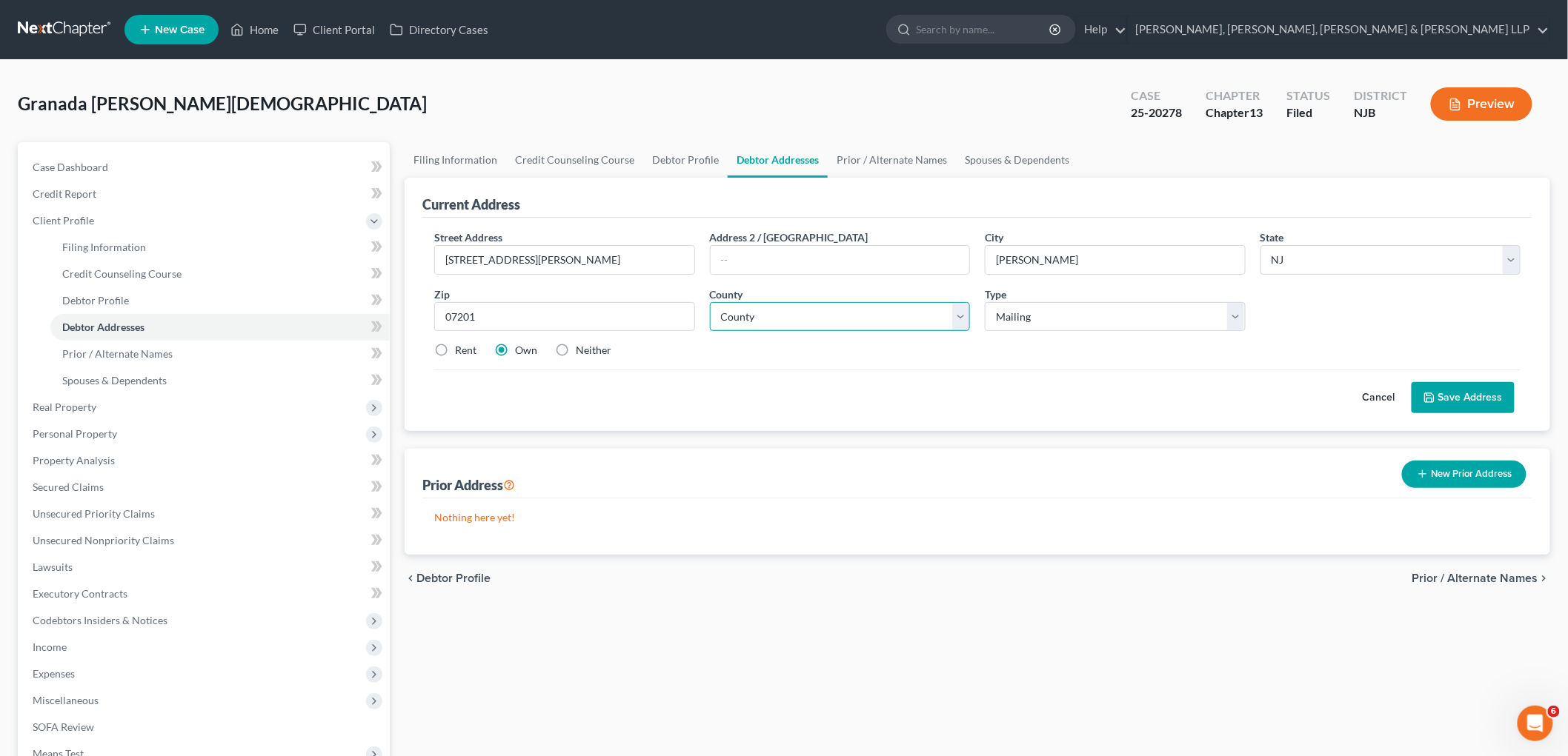
select select "6"
click at [710, 302] on select "County [GEOGRAPHIC_DATA] [GEOGRAPHIC_DATA] [GEOGRAPHIC_DATA] [GEOGRAPHIC_DATA] …" at bounding box center [840, 317] width 261 height 29
click at [810, 397] on div "Cancel Save Address" at bounding box center [977, 392] width 1087 height 44
click at [1441, 394] on button "Save Address" at bounding box center [1463, 397] width 103 height 31
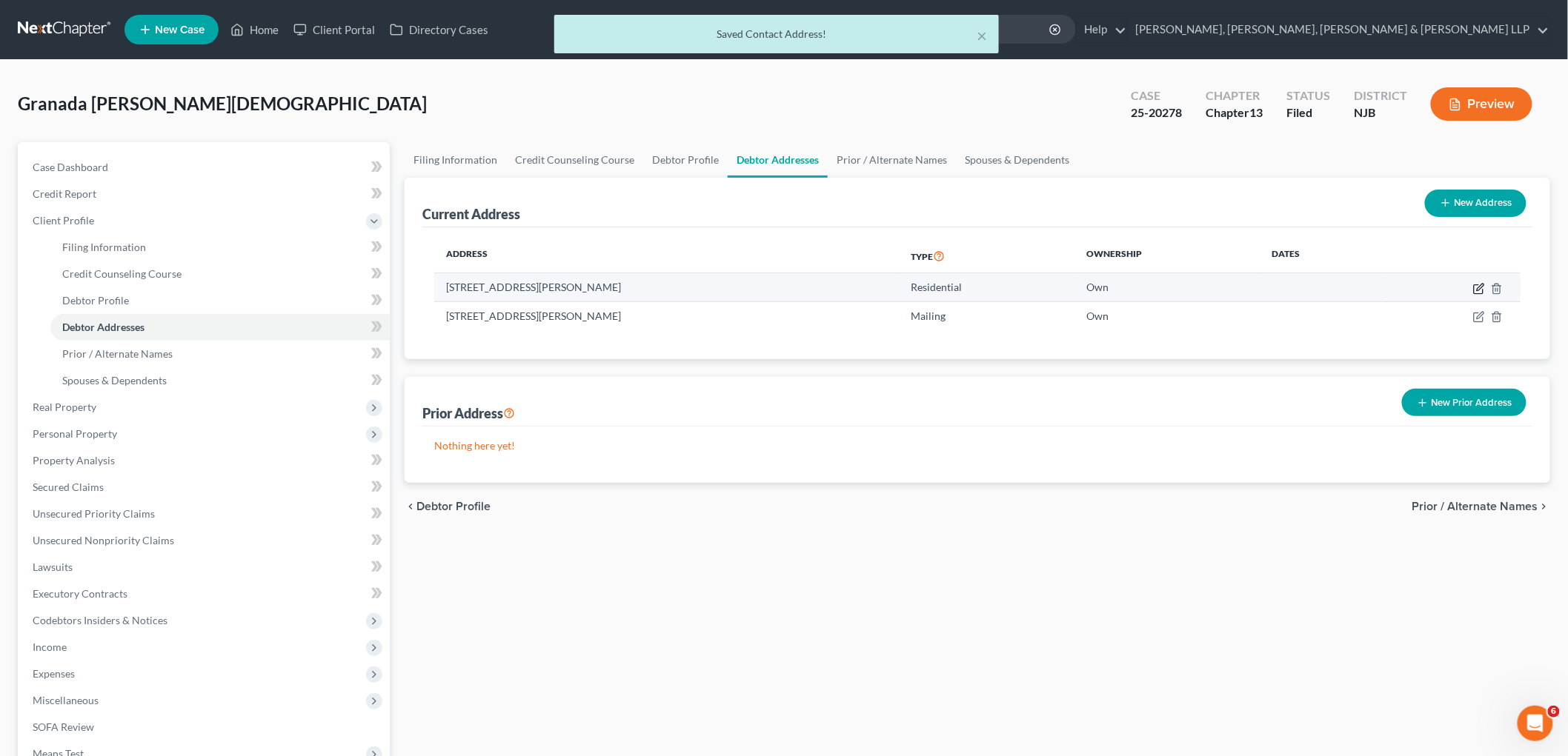
click at [1476, 285] on icon "button" at bounding box center [1480, 289] width 11 height 11
select select "33"
select select "17"
select select "0"
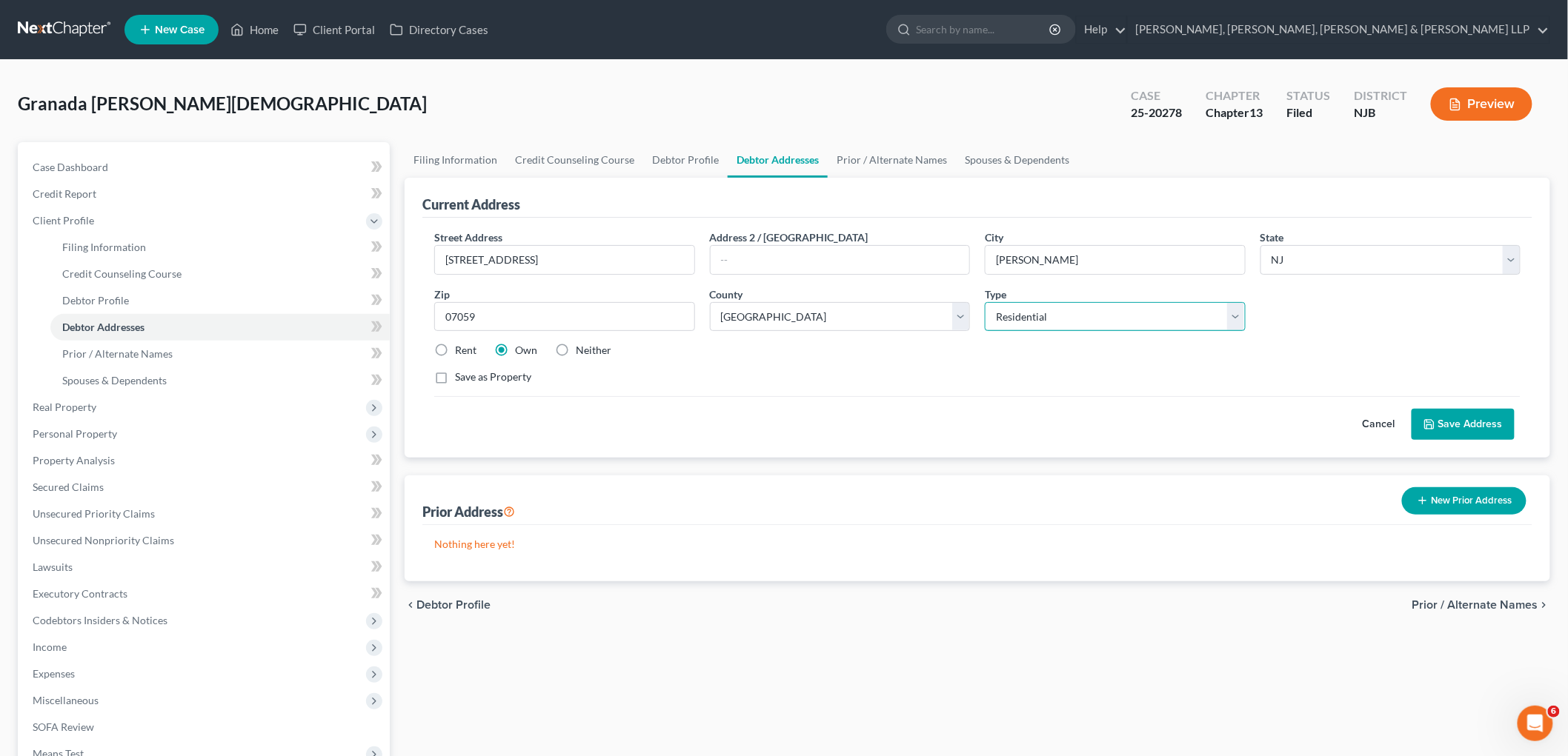
click at [1038, 323] on select "Select Residential Mailing Rental Business" at bounding box center [1115, 317] width 261 height 29
select select
click at [985, 302] on select "Select Residential Mailing Rental Business" at bounding box center [1115, 317] width 261 height 29
click at [1491, 417] on button "Save Address" at bounding box center [1463, 424] width 103 height 31
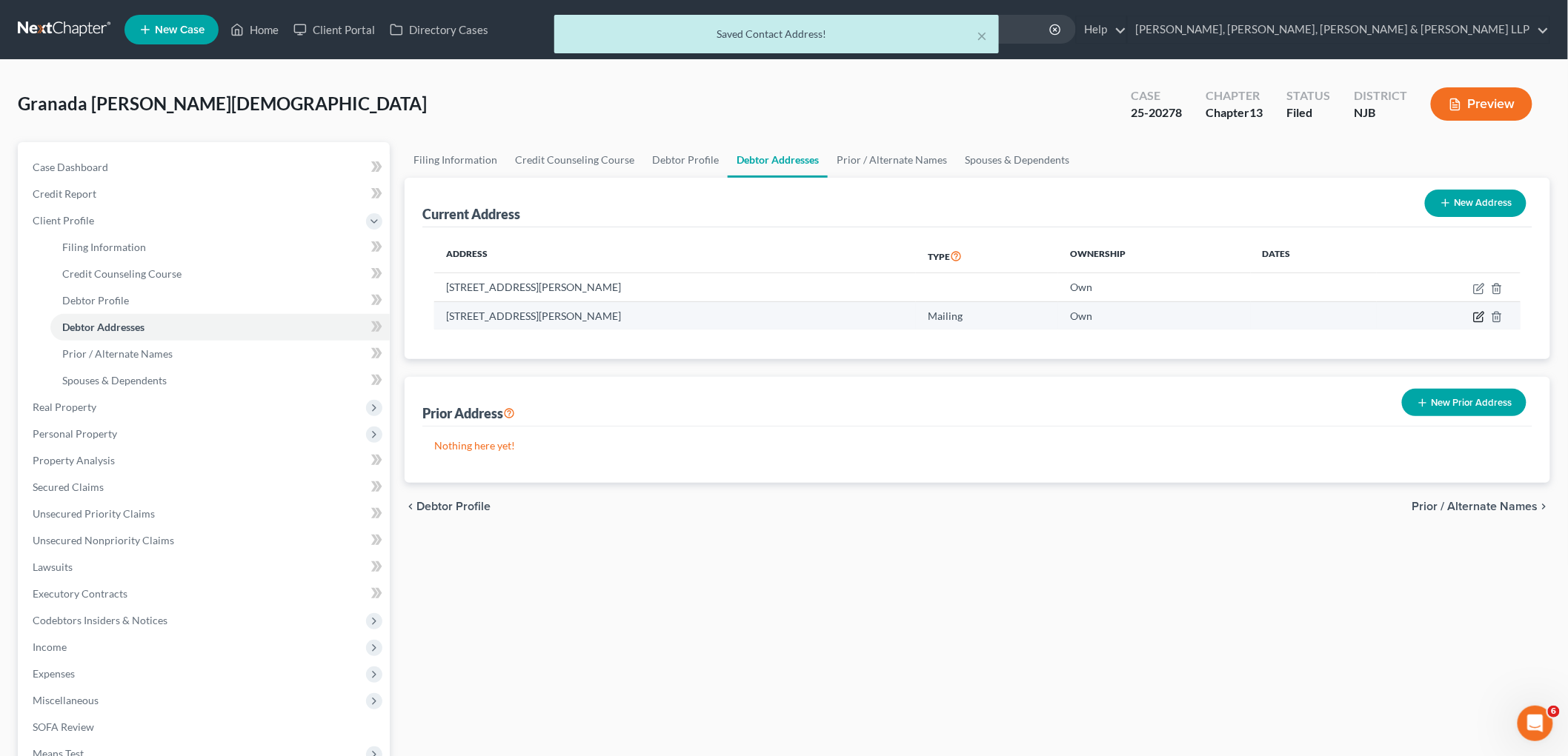
click at [1477, 315] on icon "button" at bounding box center [1480, 317] width 11 height 11
select select "33"
select select "6"
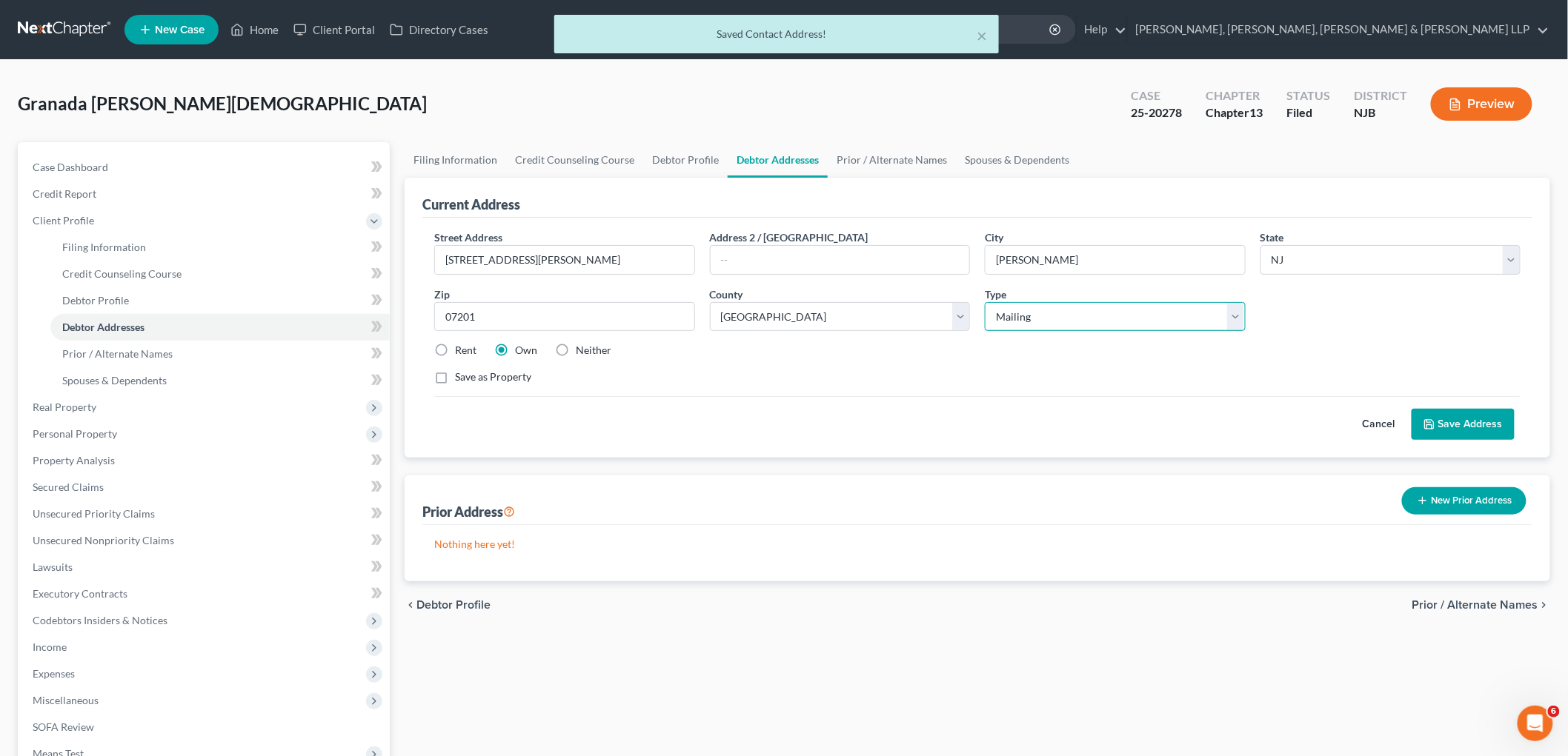
drag, startPoint x: 1048, startPoint y: 320, endPoint x: 1046, endPoint y: 329, distance: 9.2
click at [1048, 320] on select "Select Residential Mailing Rental Business" at bounding box center [1115, 317] width 261 height 29
select select "0"
click at [985, 302] on select "Select Residential Mailing Rental Business" at bounding box center [1115, 317] width 261 height 29
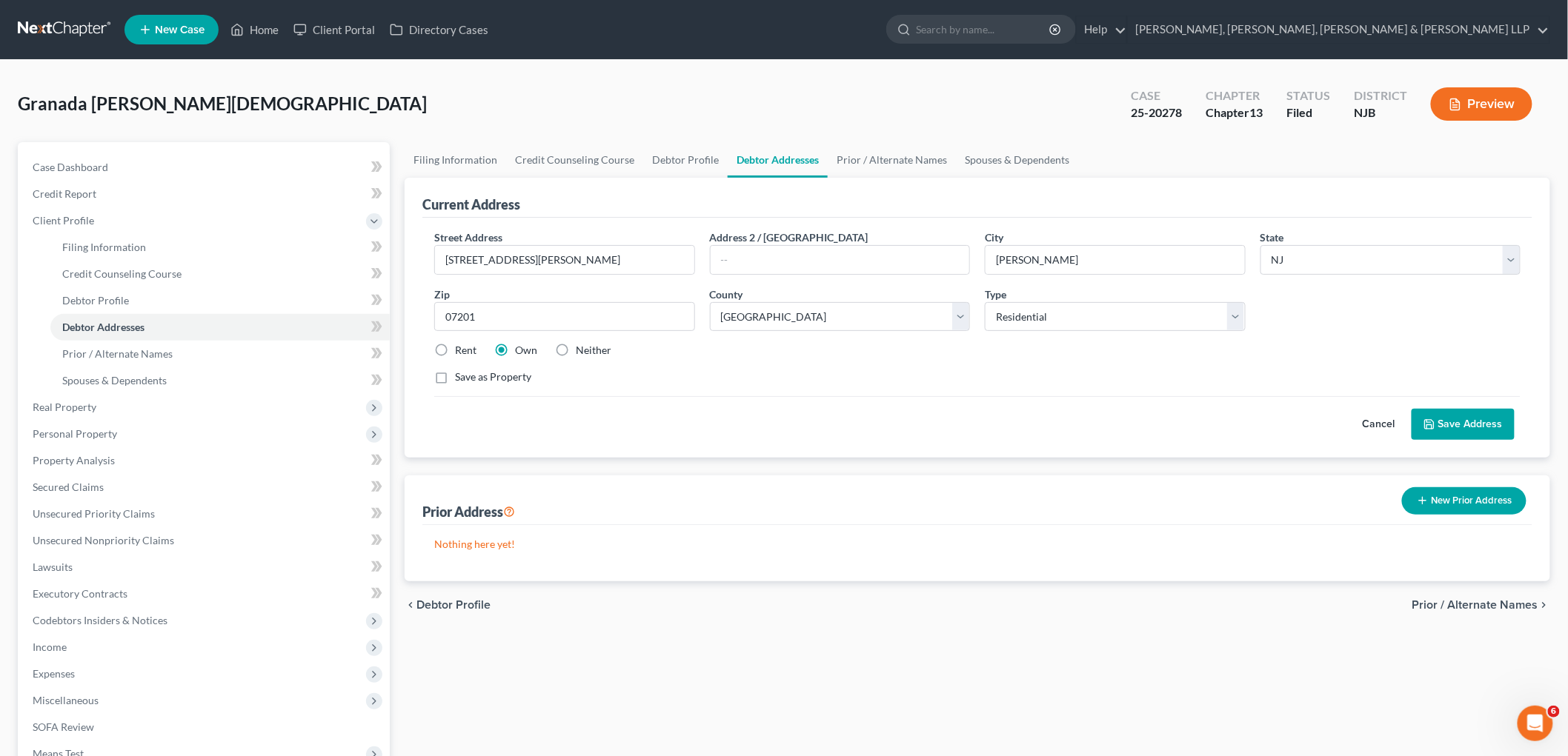
click at [976, 353] on div "Rent Own Neither" at bounding box center [978, 351] width 1102 height 15
click at [488, 377] on label "Save as Property" at bounding box center [493, 378] width 76 height 15
click at [471, 377] on input "Save as Property" at bounding box center [466, 375] width 10 height 10
checkbox input "true"
click at [1442, 420] on button "Save Address" at bounding box center [1463, 424] width 103 height 31
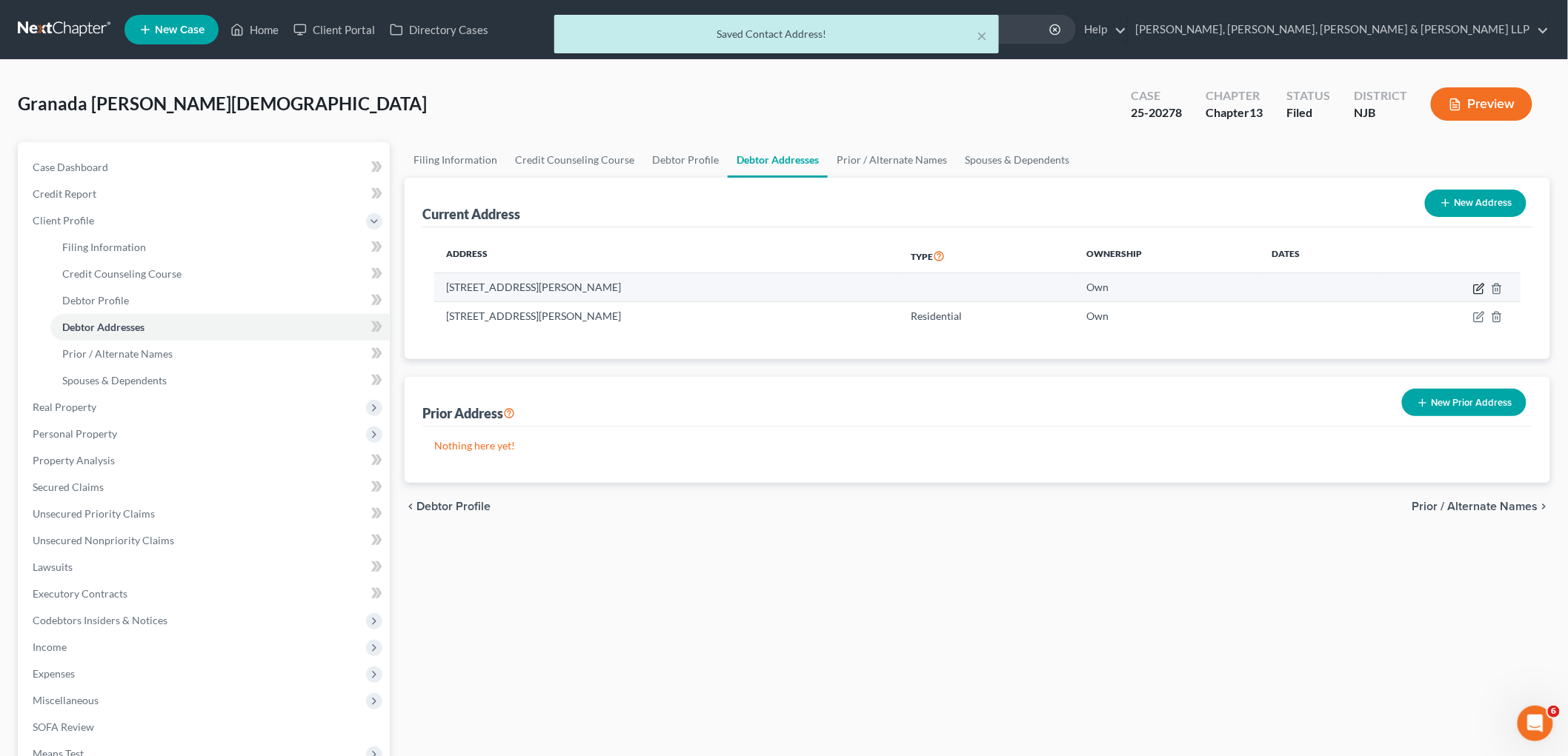
click at [1477, 285] on icon "button" at bounding box center [1480, 289] width 11 height 11
select select "33"
select select "17"
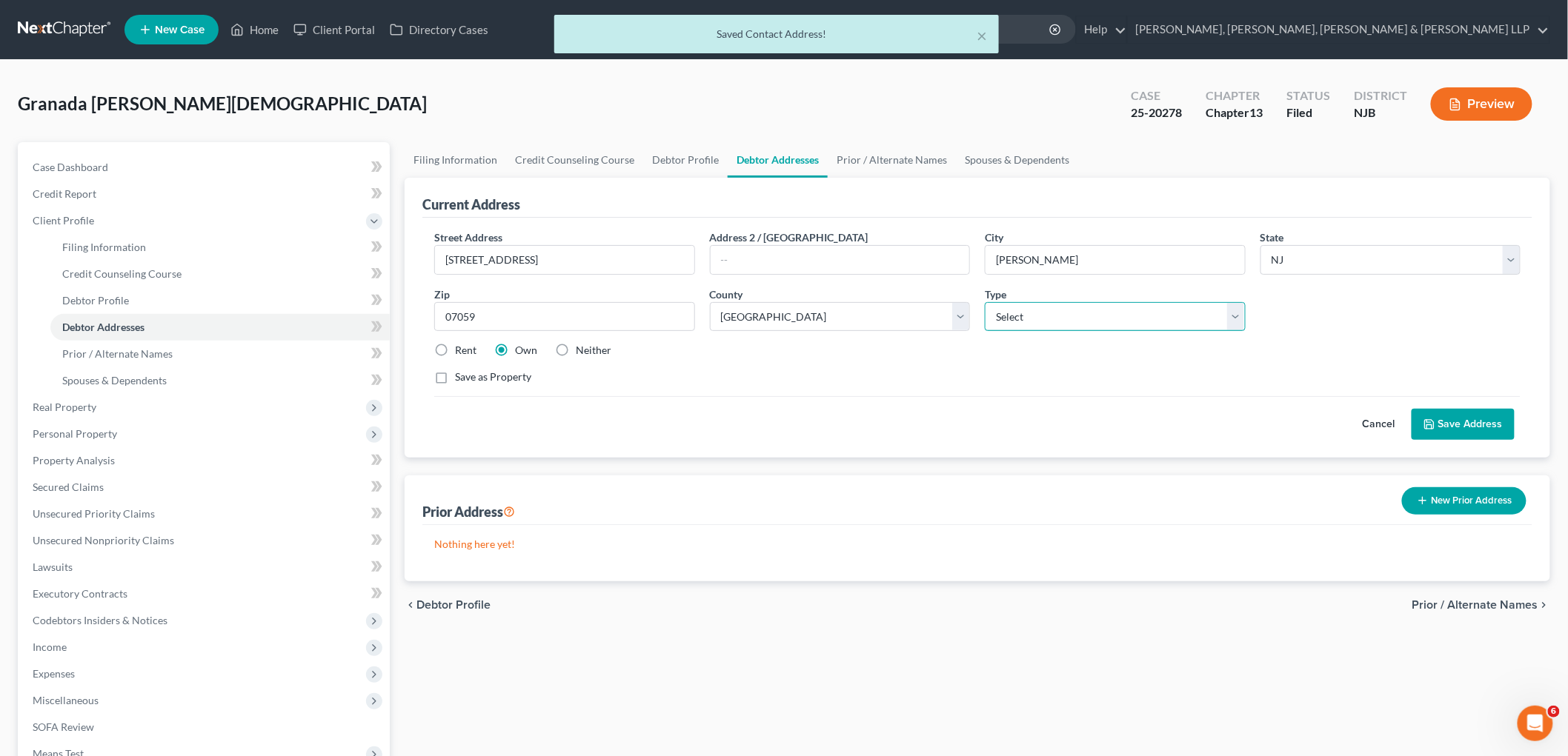
click at [1025, 316] on select "Select Mailing Rental Business" at bounding box center [1115, 317] width 261 height 29
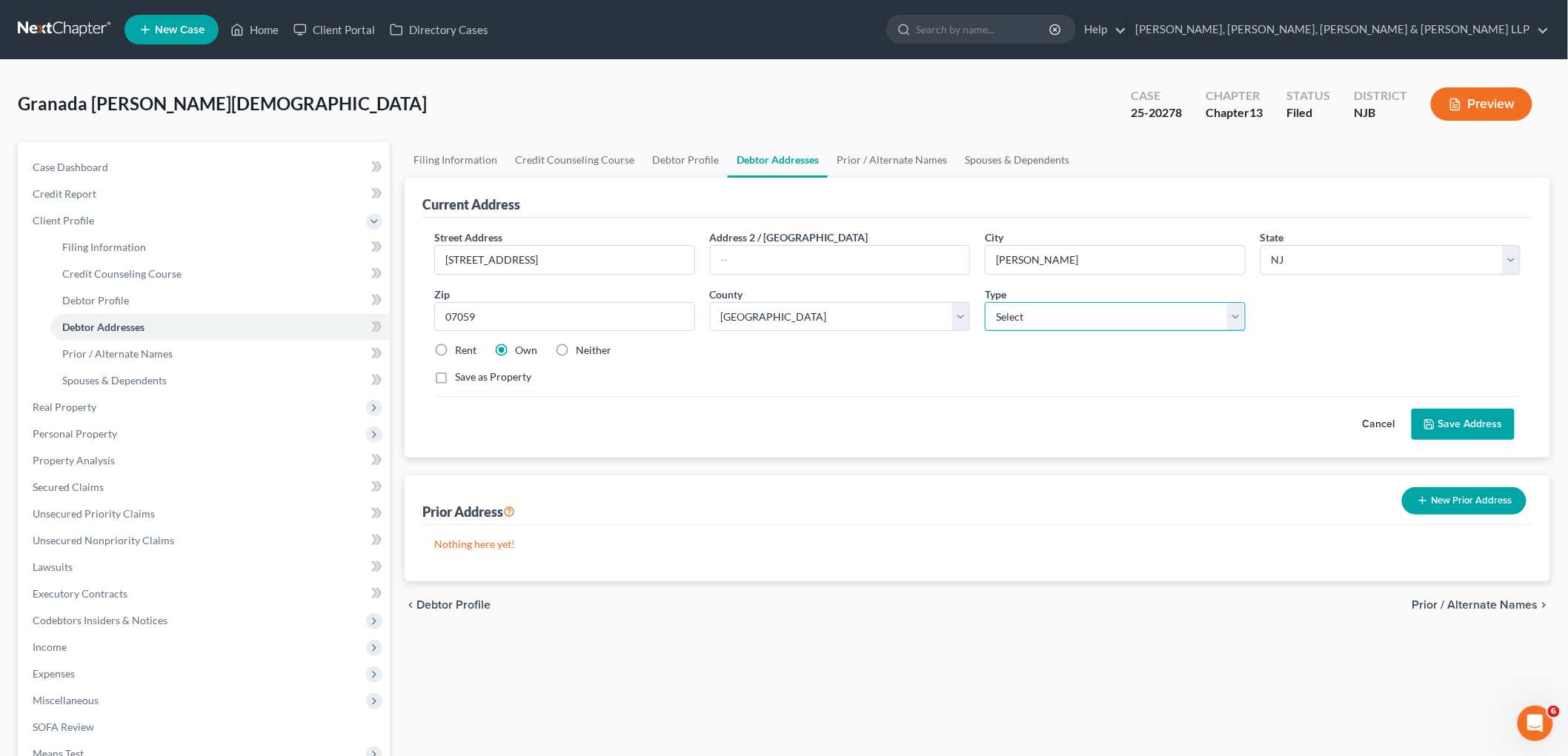
click at [985, 302] on select "Select Mailing Rental Business" at bounding box center [1115, 317] width 261 height 29
click at [753, 368] on div "Street Address * [STREET_ADDRESS] * [PERSON_NAME][GEOGRAPHIC_DATA] * State [US_…" at bounding box center [978, 313] width 1102 height 167
click at [1498, 420] on button "Save Address" at bounding box center [1463, 424] width 103 height 31
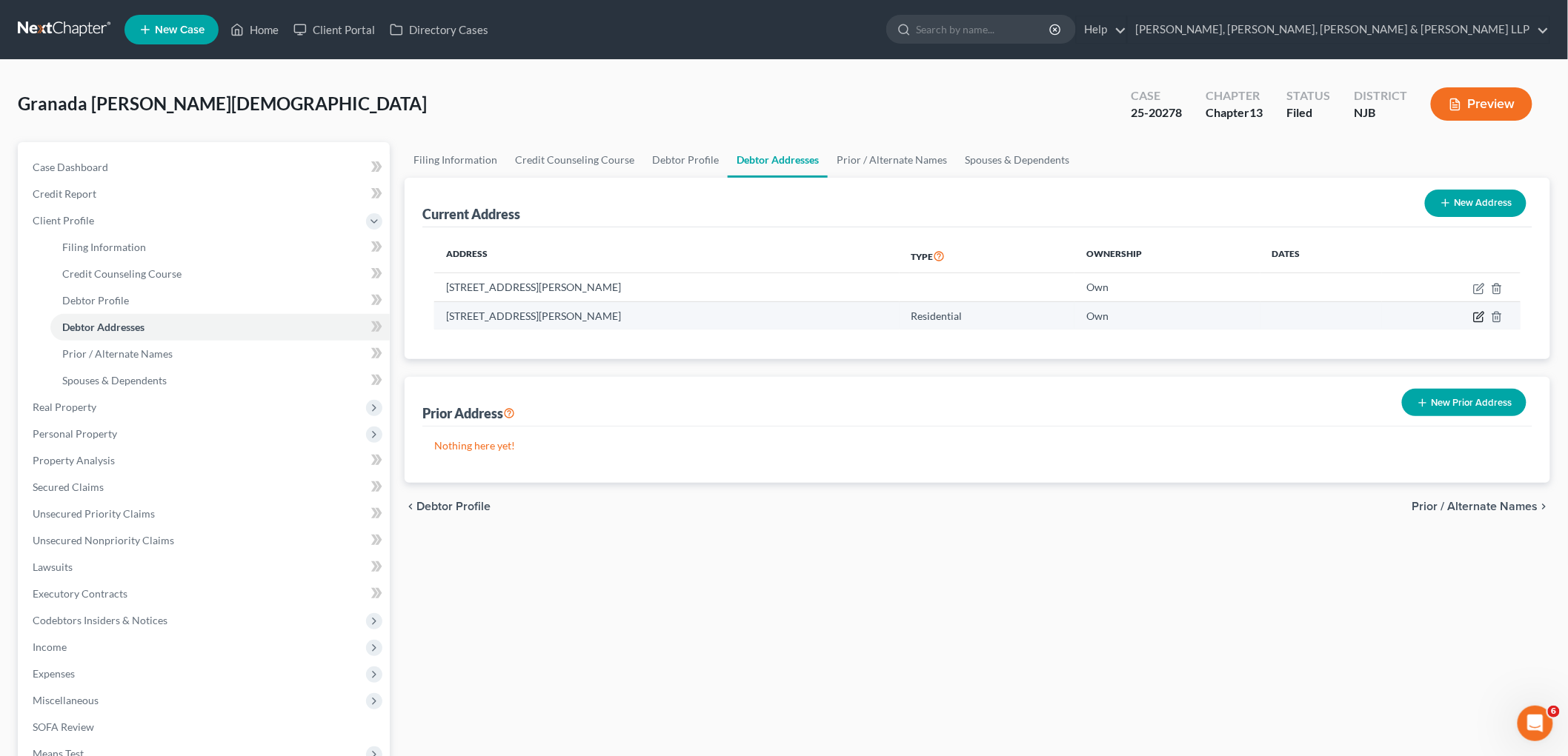
click at [1478, 314] on icon "button" at bounding box center [1478, 318] width 9 height 9
select select "33"
select select "6"
select select "0"
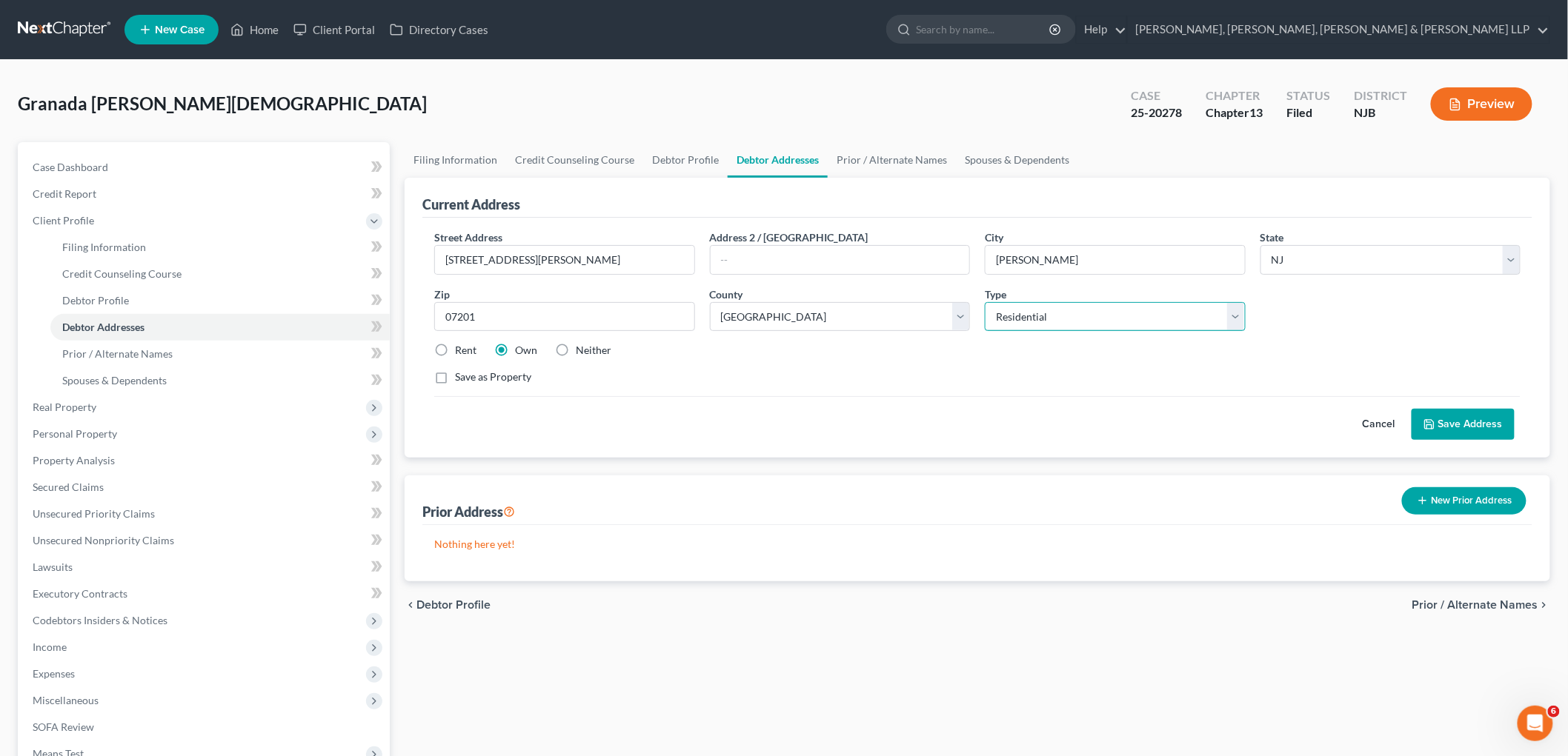
drag, startPoint x: 1018, startPoint y: 317, endPoint x: 1021, endPoint y: 330, distance: 13.3
click at [1018, 317] on select "Select Residential Mailing Rental Business" at bounding box center [1115, 317] width 261 height 29
select select
click at [985, 302] on select "Select Residential Mailing Rental Business" at bounding box center [1115, 317] width 261 height 29
click at [1075, 357] on div "Street Address * [STREET_ADDRESS][PERSON_NAME] Address 2 / [GEOGRAPHIC_DATA] * …" at bounding box center [978, 313] width 1102 height 167
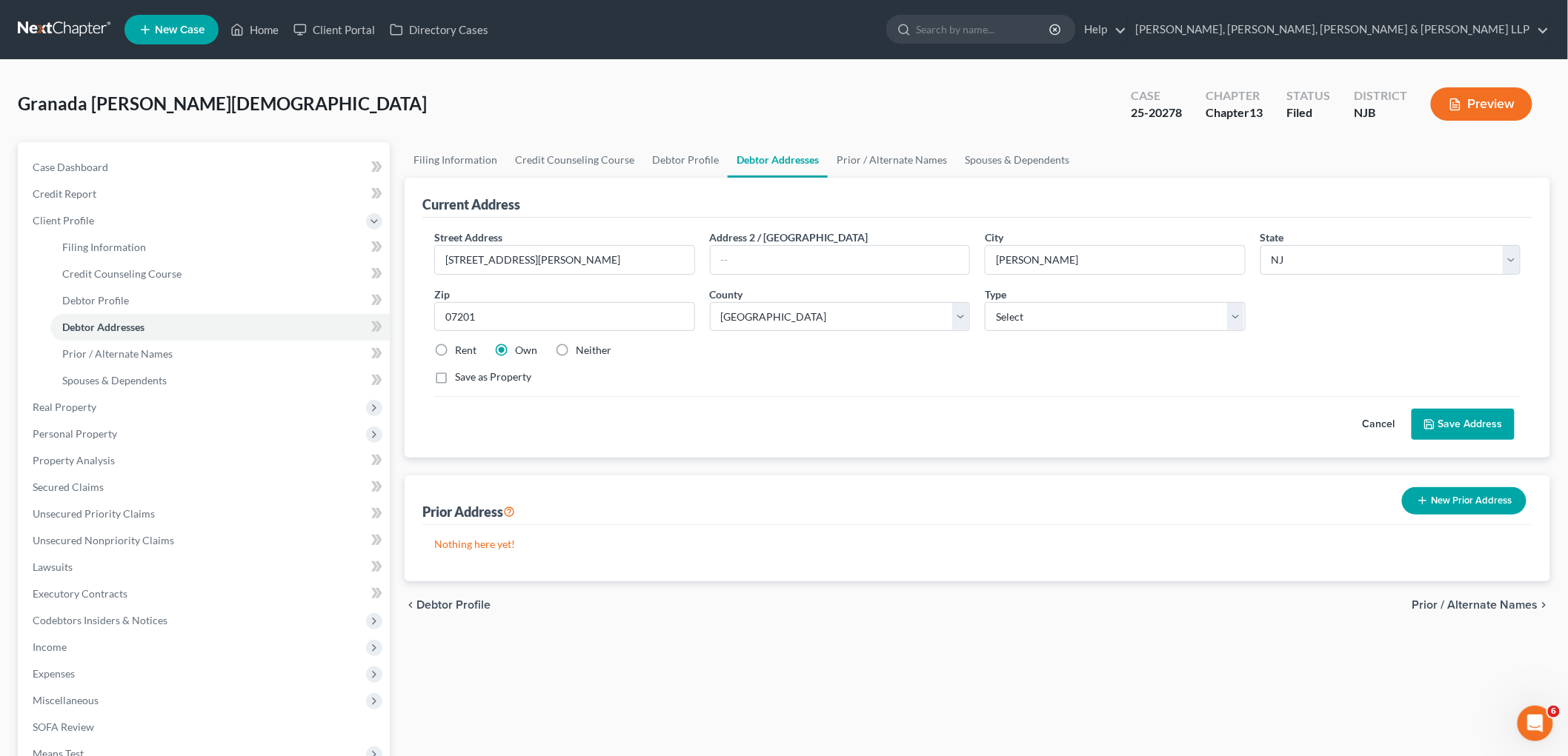
click at [1445, 431] on button "Save Address" at bounding box center [1463, 424] width 103 height 31
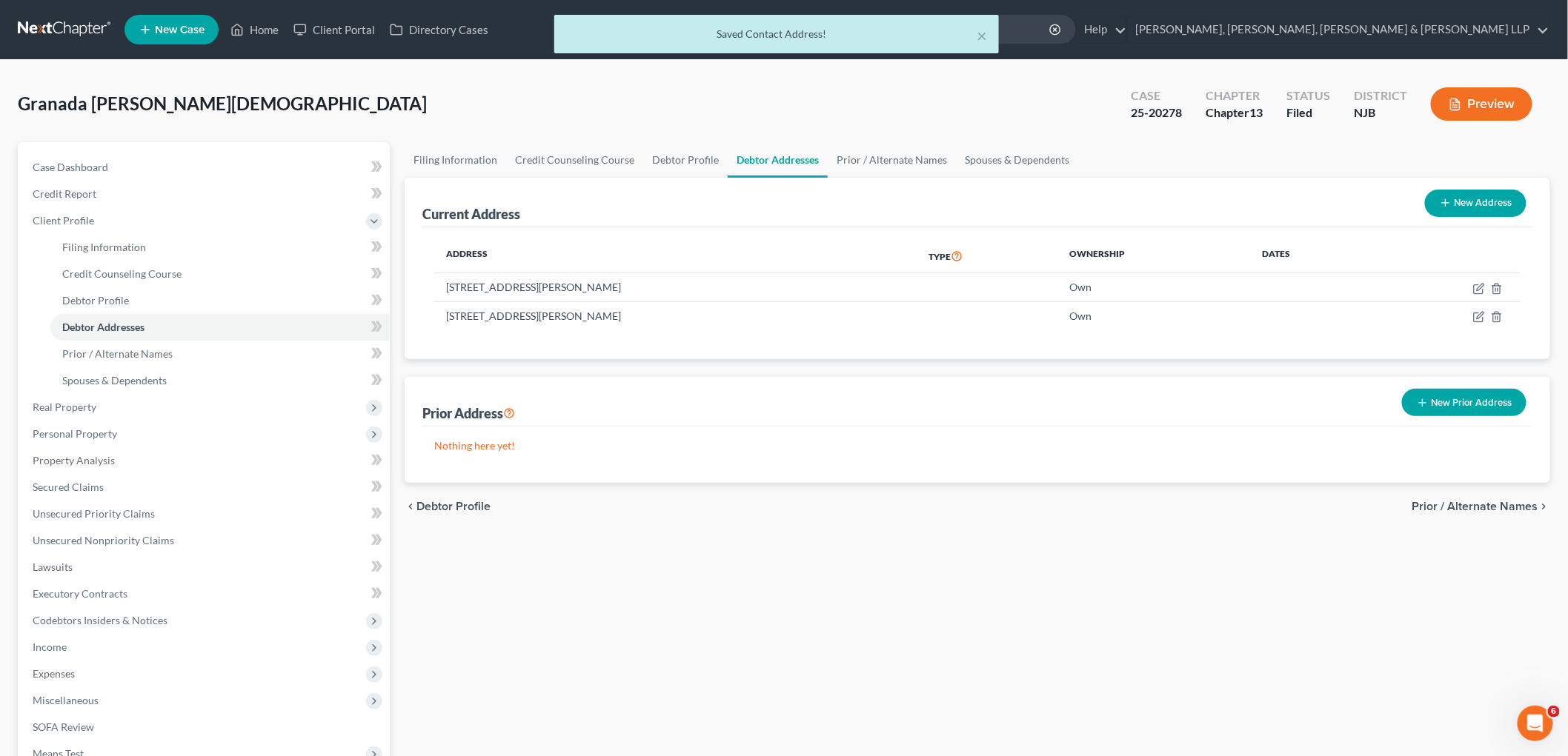
click at [1475, 204] on button "New Address" at bounding box center [1476, 203] width 102 height 28
select select "0"
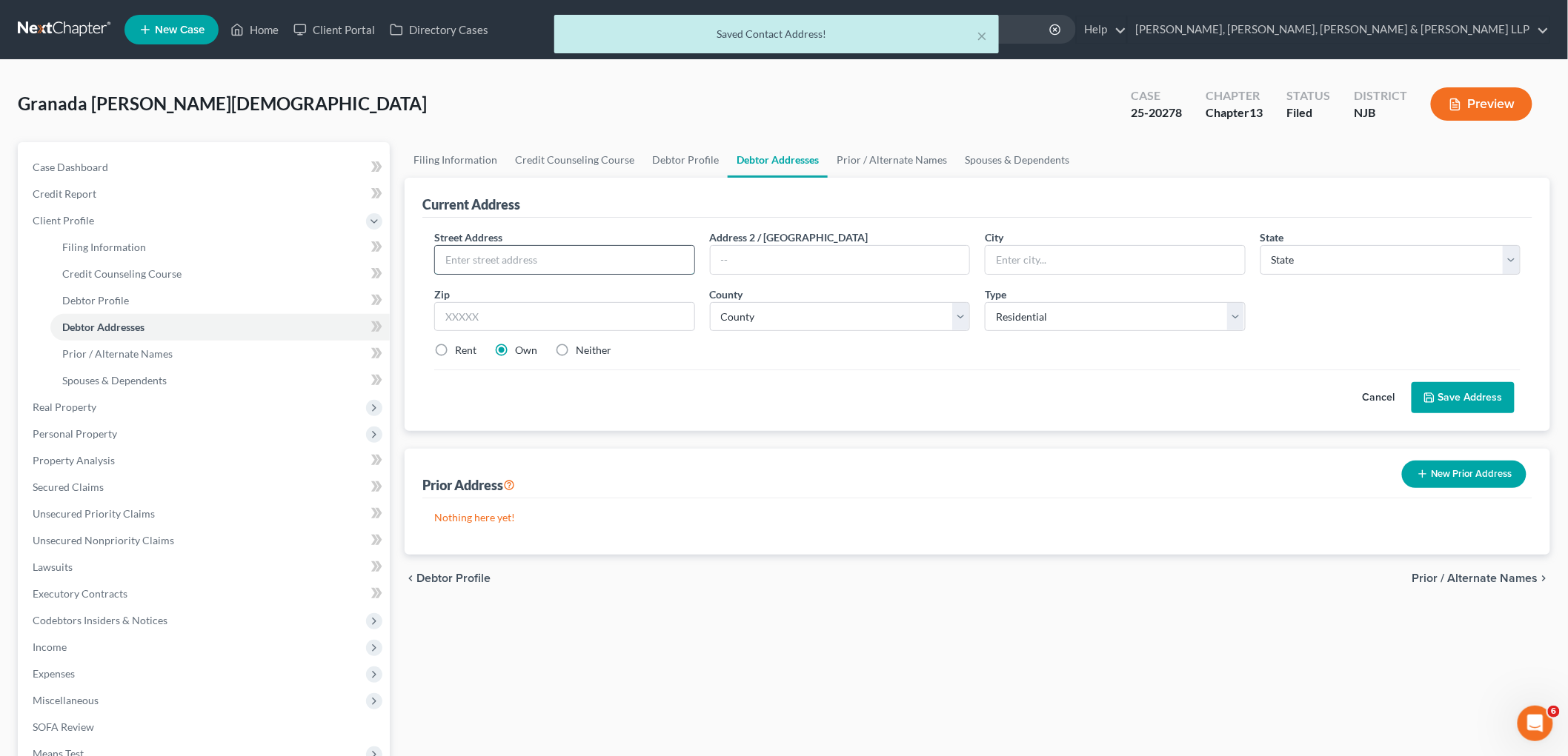
click at [620, 257] on input "text" at bounding box center [564, 261] width 260 height 29
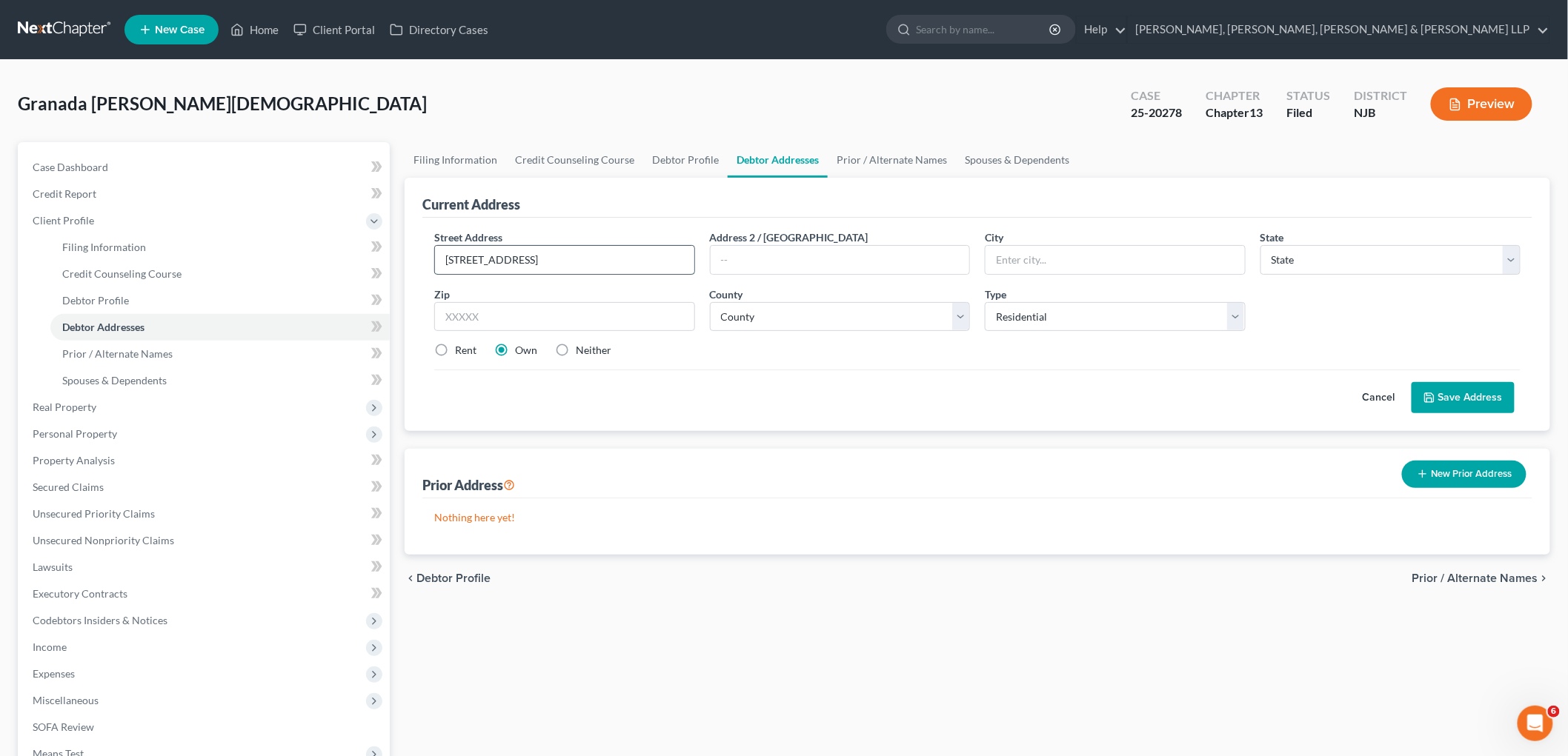
type input "[STREET_ADDRESS]"
click at [1051, 257] on input "text" at bounding box center [1115, 261] width 260 height 29
click at [575, 314] on input "text" at bounding box center [564, 317] width 261 height 29
type input "07066"
type input "[PERSON_NAME]"
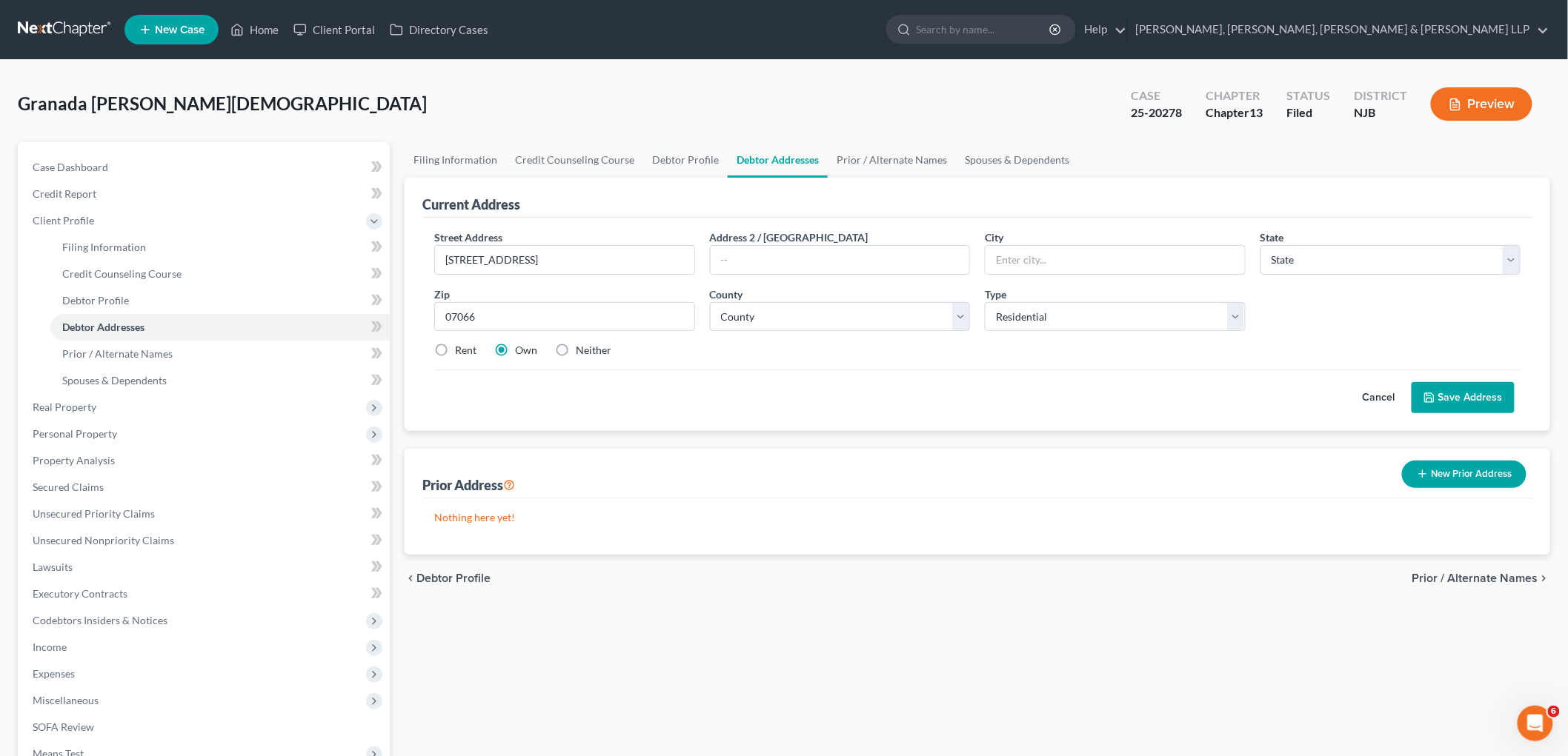
select select "33"
click at [670, 404] on div "Cancel Save Address" at bounding box center [977, 392] width 1087 height 44
click at [761, 320] on select "County [GEOGRAPHIC_DATA] [GEOGRAPHIC_DATA] [GEOGRAPHIC_DATA] [GEOGRAPHIC_DATA] …" at bounding box center [840, 317] width 261 height 29
select select "19"
click at [710, 302] on select "County [GEOGRAPHIC_DATA] [GEOGRAPHIC_DATA] [GEOGRAPHIC_DATA] [GEOGRAPHIC_DATA] …" at bounding box center [840, 317] width 261 height 29
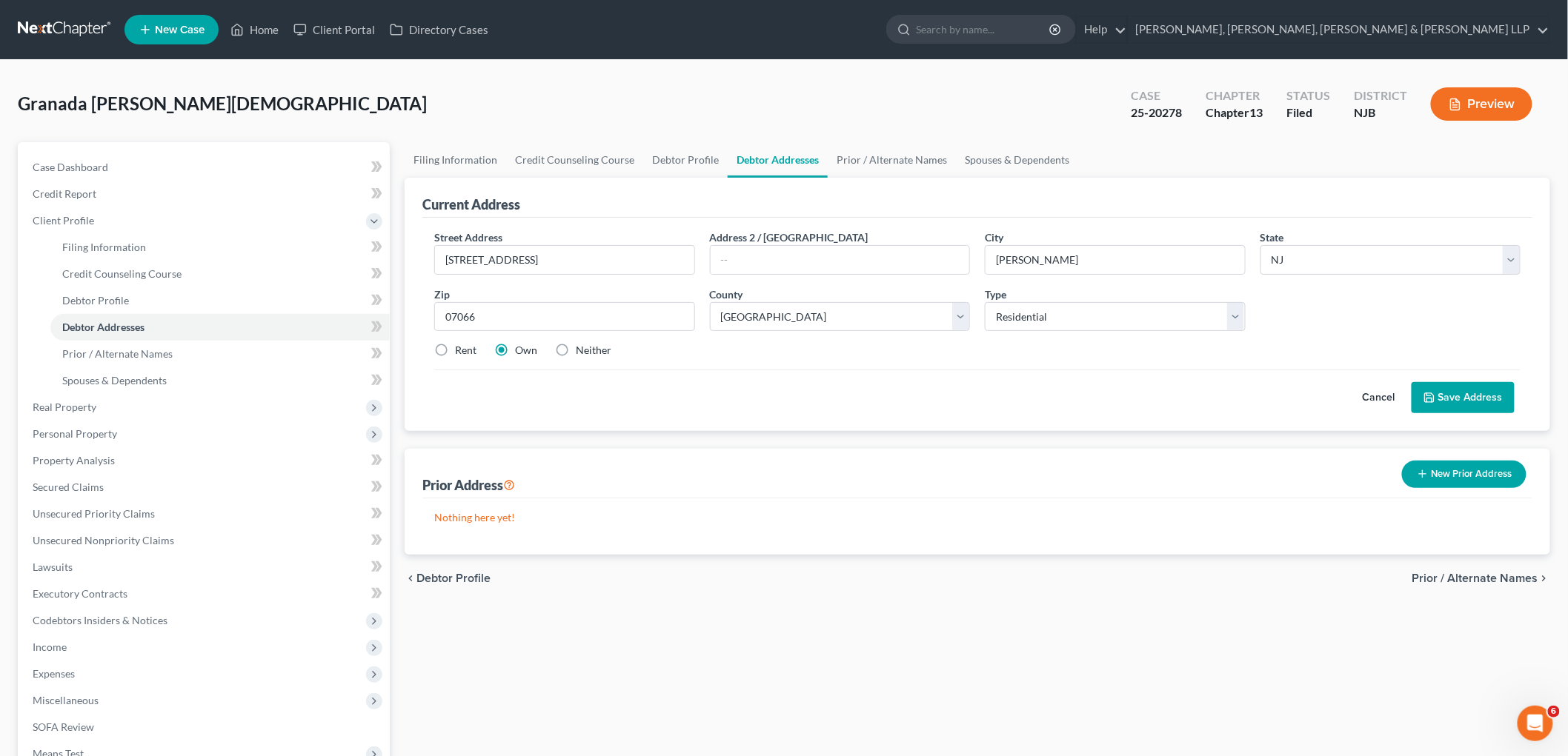
click at [455, 352] on label "Rent" at bounding box center [465, 351] width 22 height 15
click at [461, 352] on input "Rent" at bounding box center [466, 348] width 10 height 10
radio input "true"
click at [1450, 390] on button "Save Address" at bounding box center [1463, 397] width 103 height 31
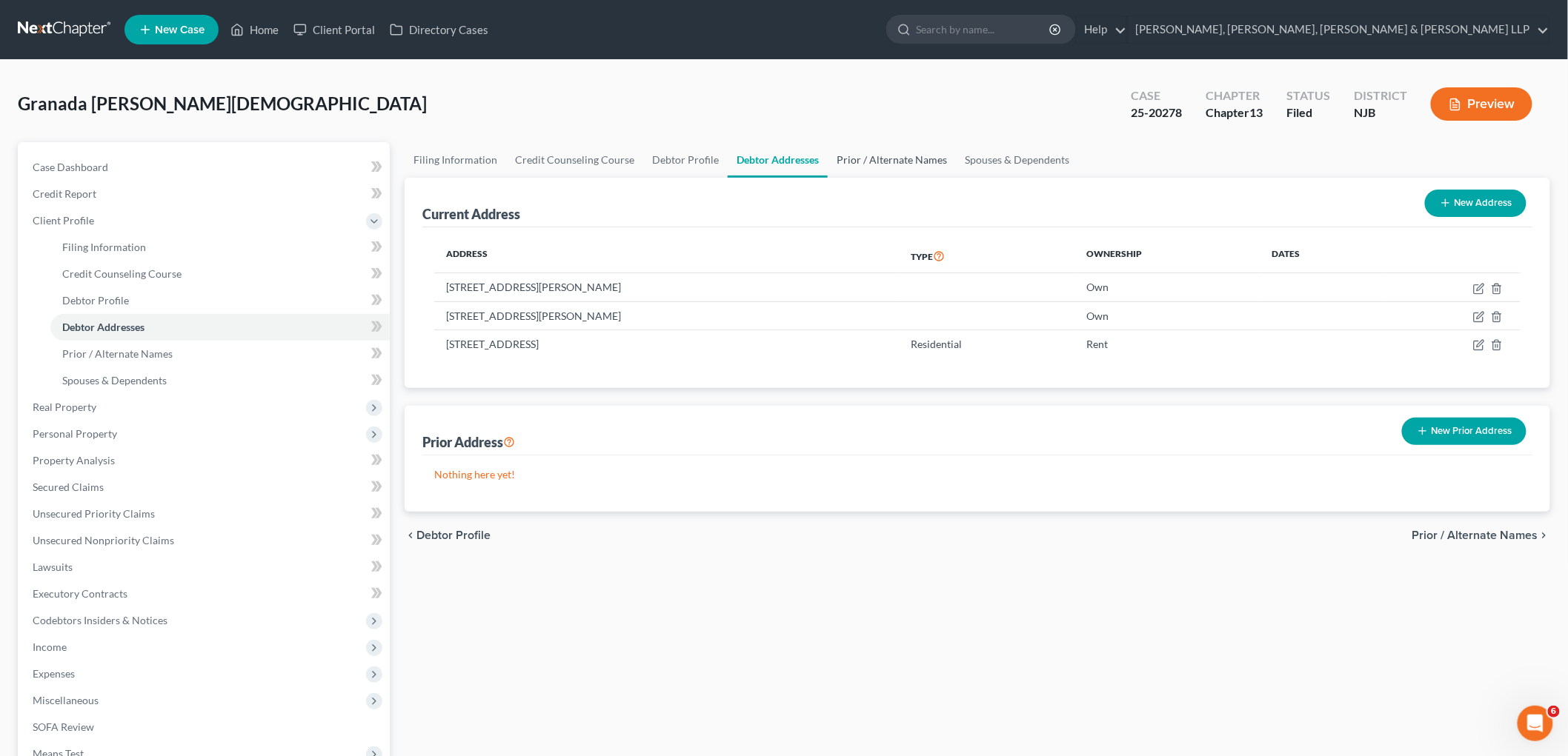
click at [872, 159] on link "Prior / Alternate Names" at bounding box center [892, 160] width 128 height 35
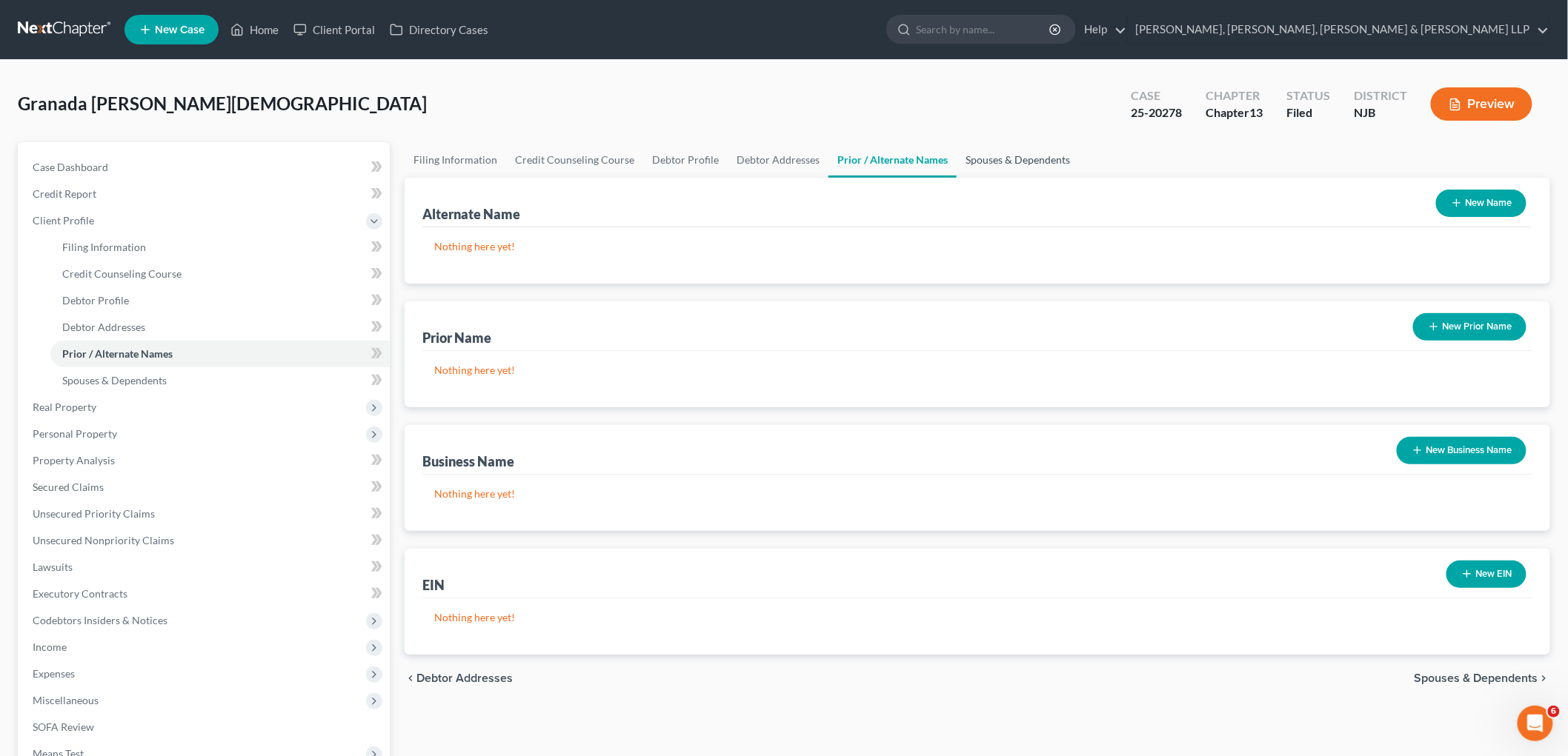
click at [967, 159] on link "Spouses & Dependents" at bounding box center [1018, 160] width 123 height 35
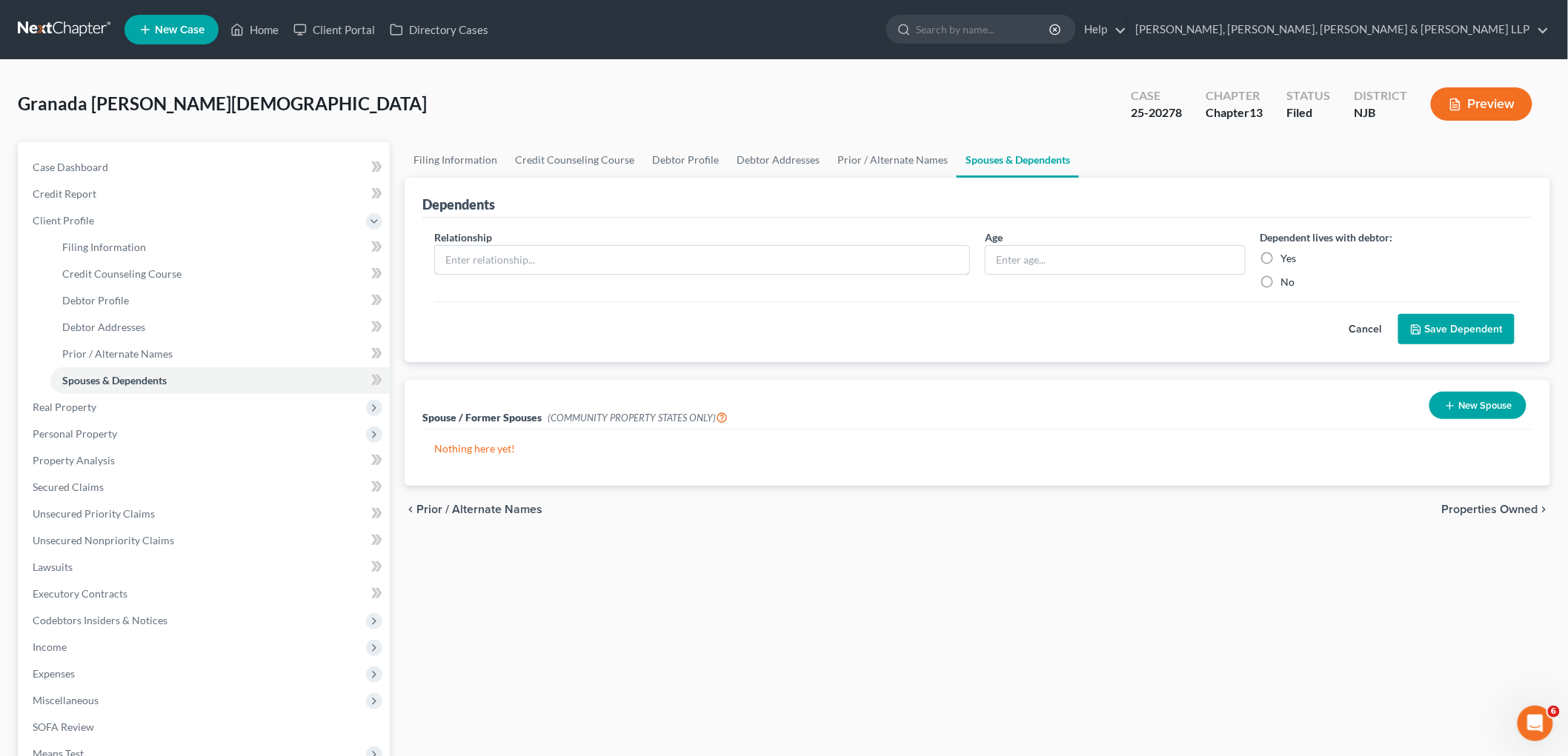
click at [669, 258] on input "text" at bounding box center [702, 261] width 535 height 29
type input "Daughter"
click at [1095, 260] on input "text" at bounding box center [1115, 261] width 260 height 29
type input "14"
click at [1282, 282] on label "No" at bounding box center [1288, 282] width 14 height 15
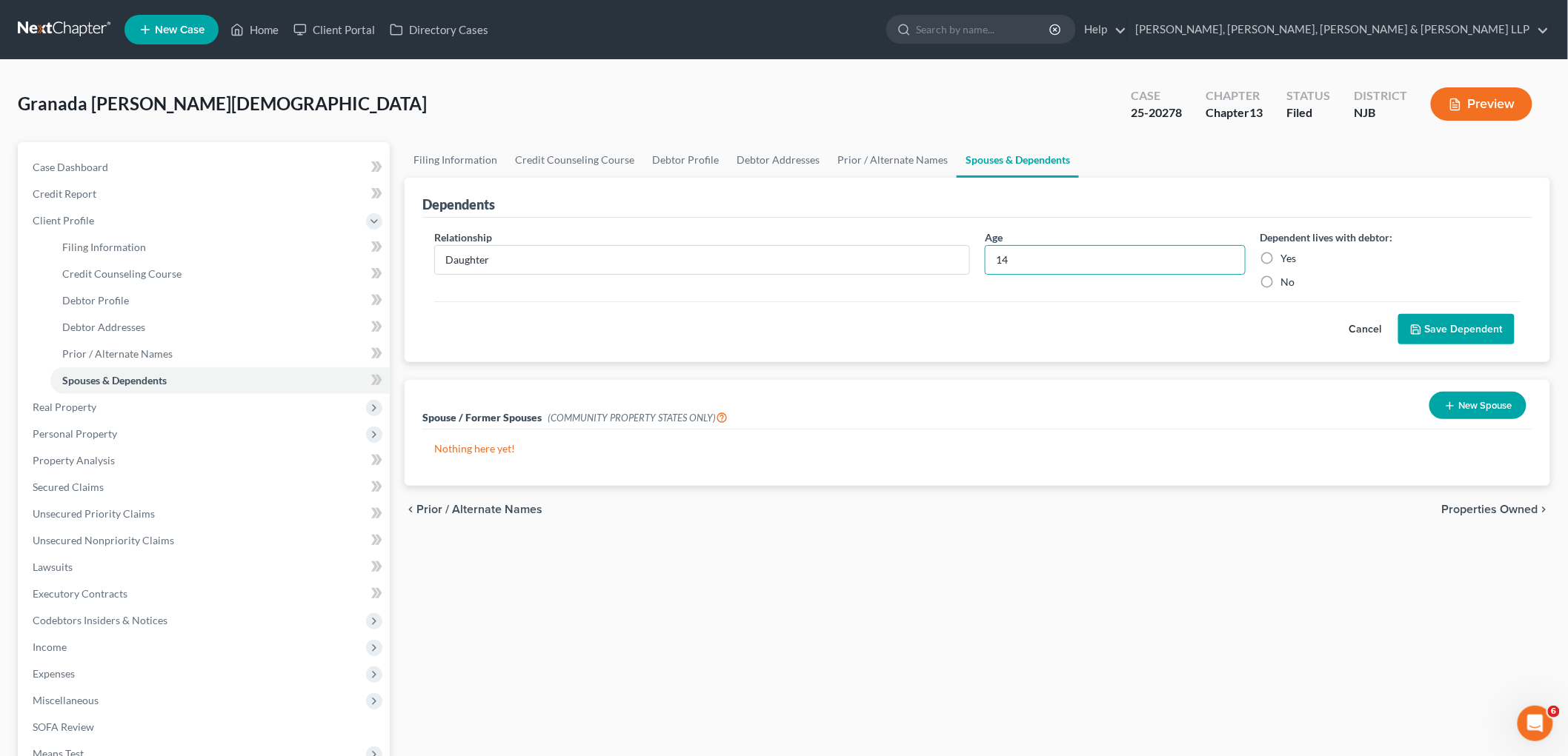
click at [1287, 282] on input "No" at bounding box center [1292, 280] width 10 height 10
radio input "true"
click at [1445, 327] on button "Save Dependent" at bounding box center [1457, 329] width 116 height 31
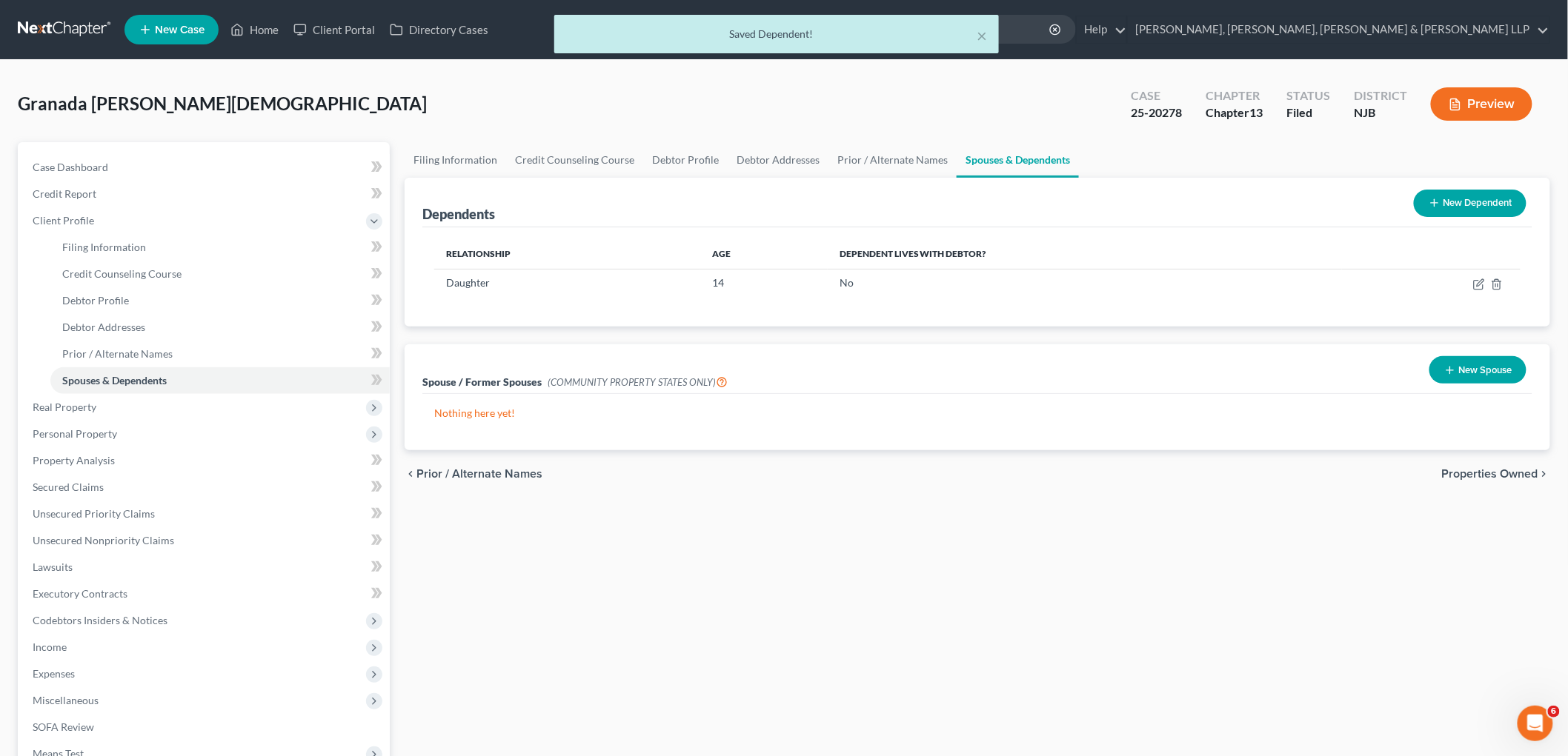
click at [1487, 196] on button "New Dependent" at bounding box center [1470, 203] width 112 height 28
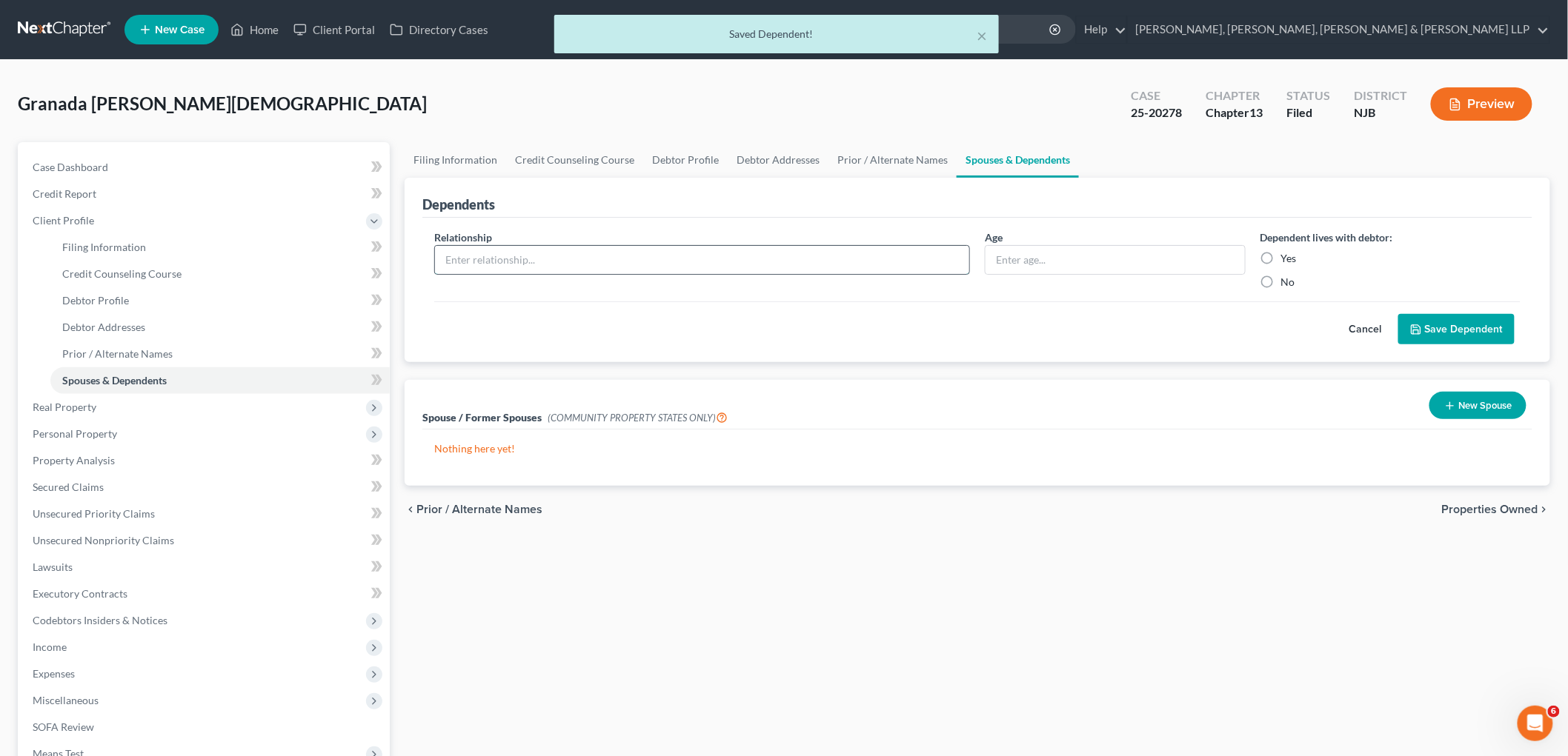
drag, startPoint x: 630, startPoint y: 260, endPoint x: 618, endPoint y: 271, distance: 16.3
click at [630, 258] on input "text" at bounding box center [702, 261] width 535 height 29
type input "Daughter"
click at [1077, 249] on input "text" at bounding box center [1115, 261] width 260 height 29
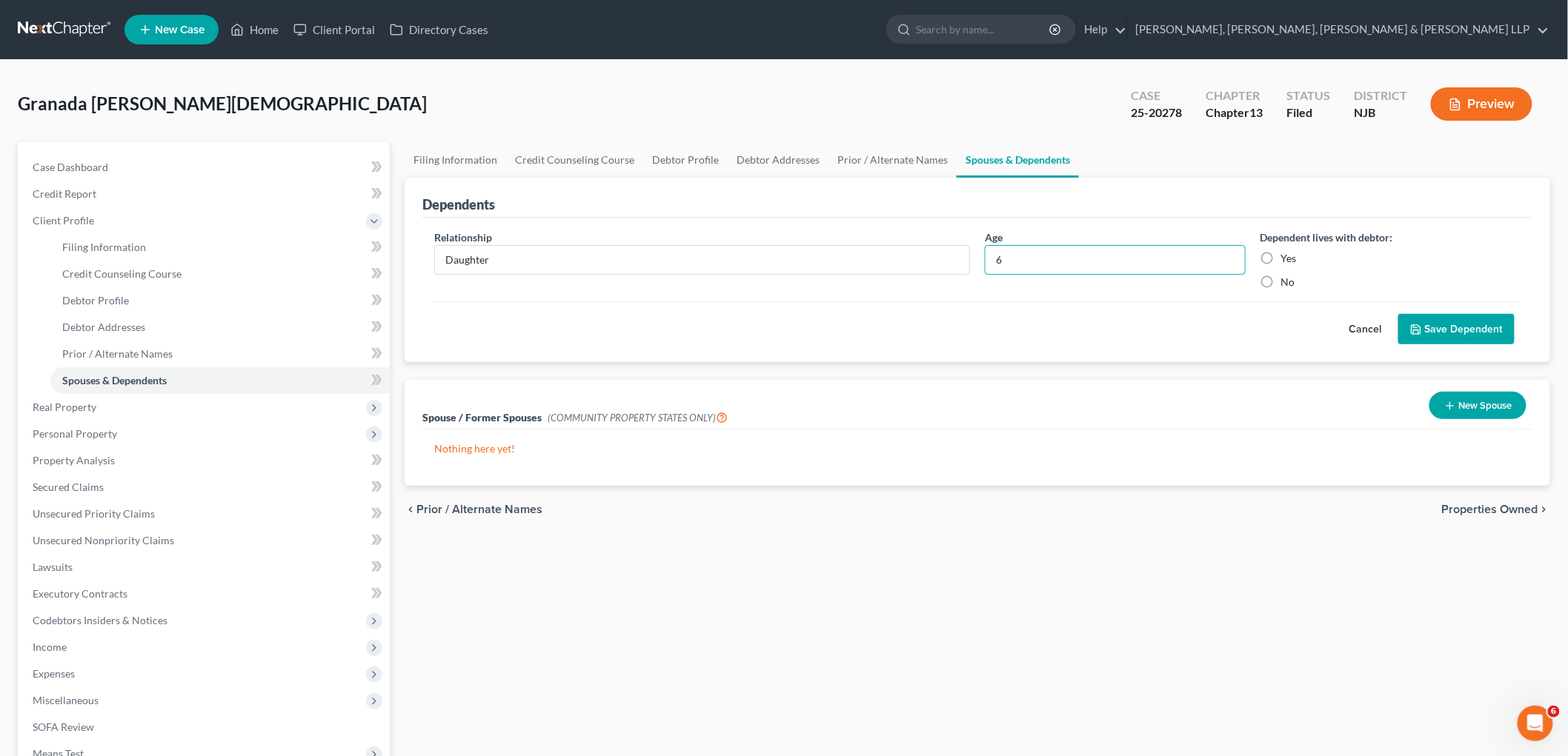
type input "6"
click at [1282, 282] on label "No" at bounding box center [1288, 282] width 14 height 15
click at [1287, 282] on input "No" at bounding box center [1292, 280] width 10 height 10
radio input "true"
click at [1430, 335] on button "Save Dependent" at bounding box center [1457, 329] width 116 height 31
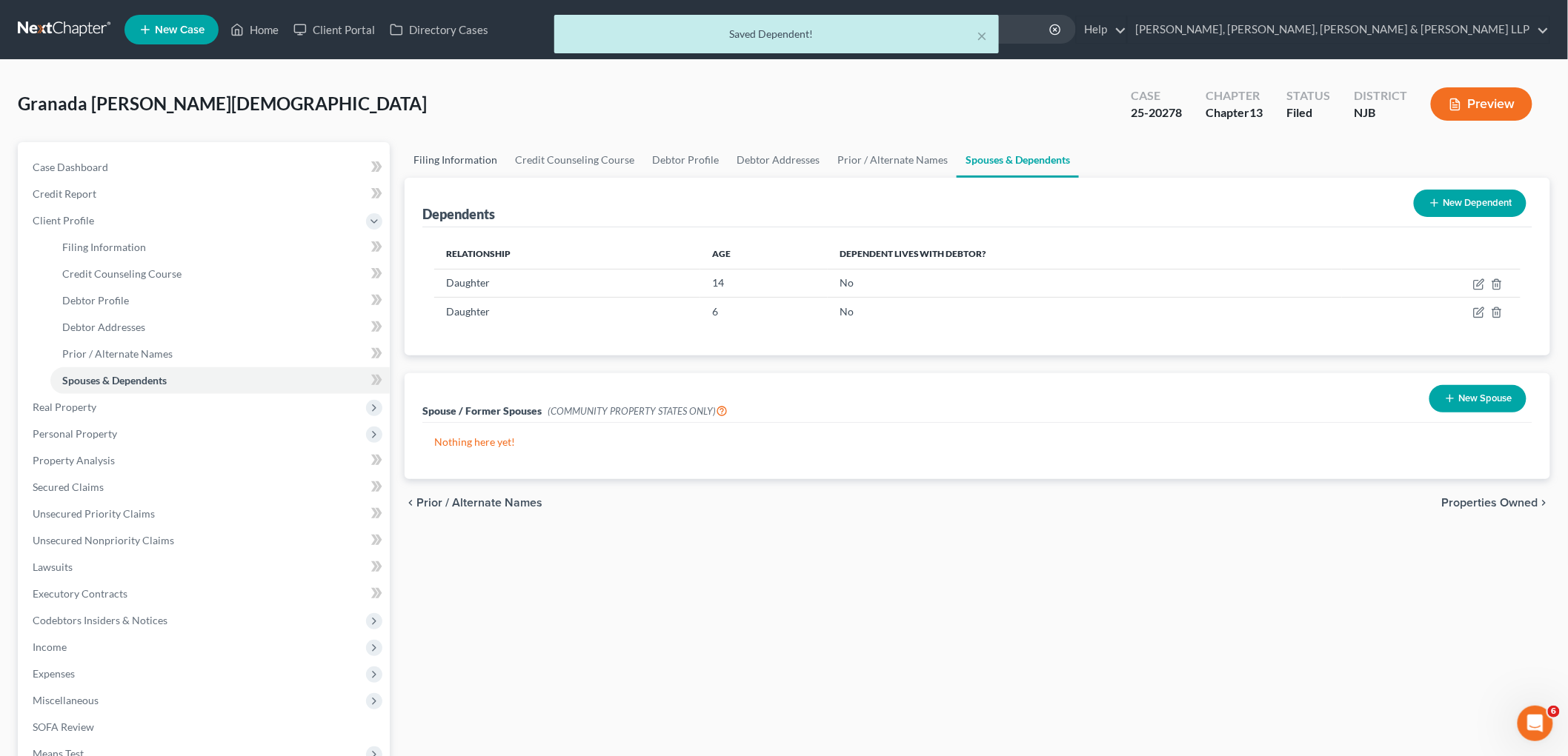
click at [432, 150] on link "Filing Information" at bounding box center [455, 160] width 102 height 35
select select "1"
select select "0"
select select "3"
select select "51"
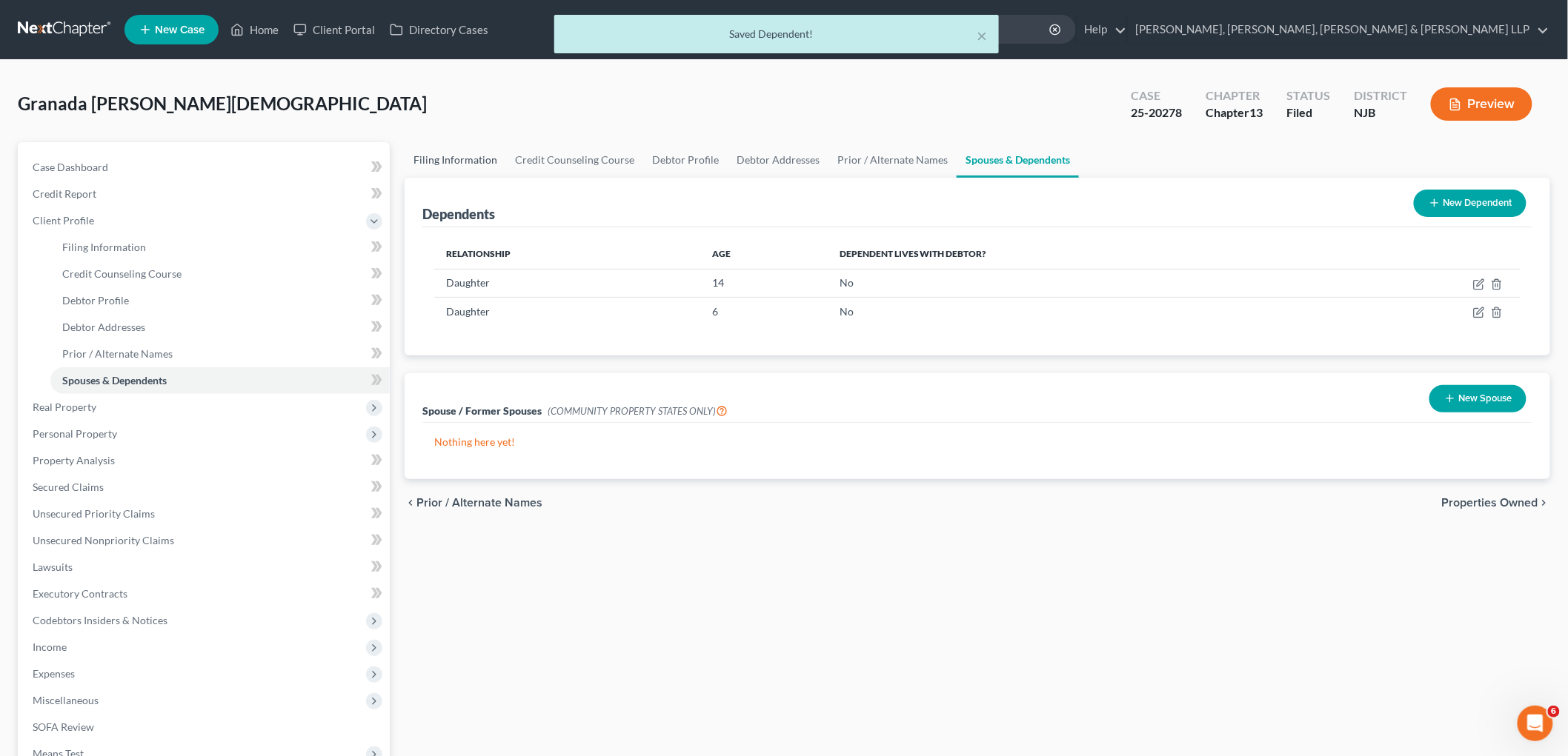
select select "4"
select select "0"
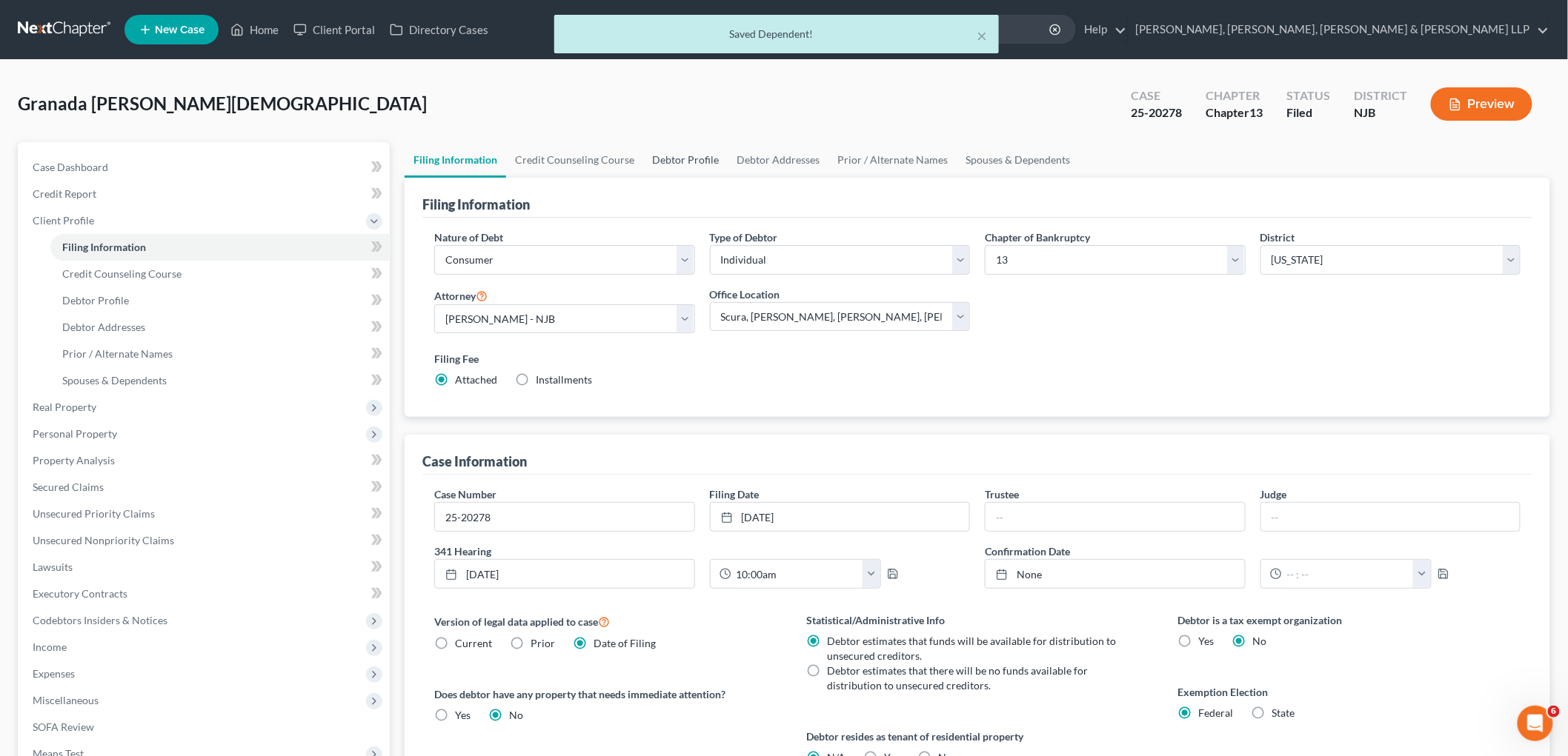
click at [657, 152] on link "Debtor Profile" at bounding box center [685, 160] width 85 height 35
select select "0"
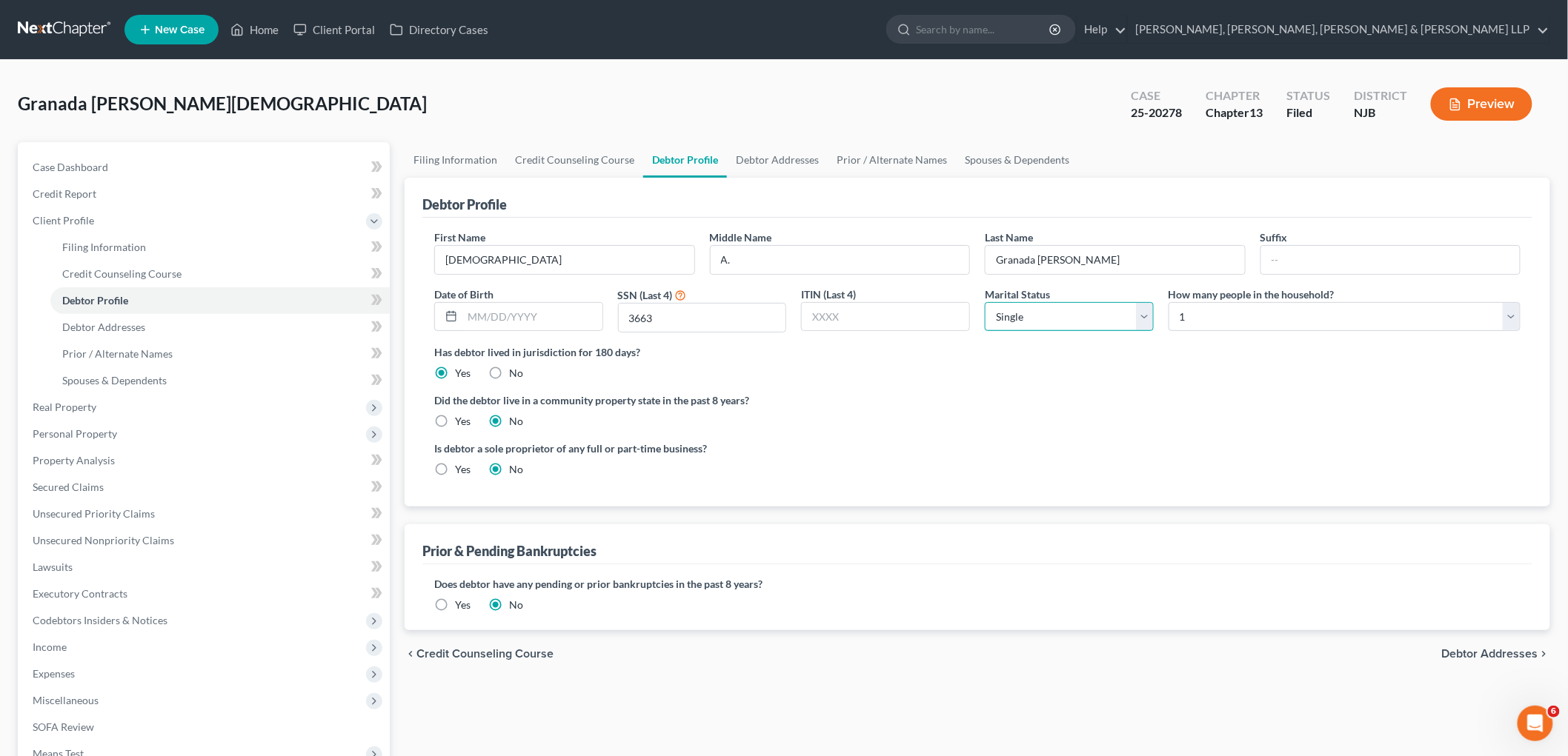
drag, startPoint x: 1078, startPoint y: 317, endPoint x: 1068, endPoint y: 328, distance: 14.9
click at [1078, 317] on select "Select Single Married Separated Divorced Widowed" at bounding box center [1069, 317] width 169 height 29
select select "1"
click at [985, 302] on select "Select Single Married Separated Divorced Widowed" at bounding box center [1069, 317] width 169 height 29
click at [1219, 324] on select "Select 1 2 3 4 5 6 7 8 9 10 11 12 13 14 15 16 17 18 19 20" at bounding box center [1344, 317] width 352 height 29
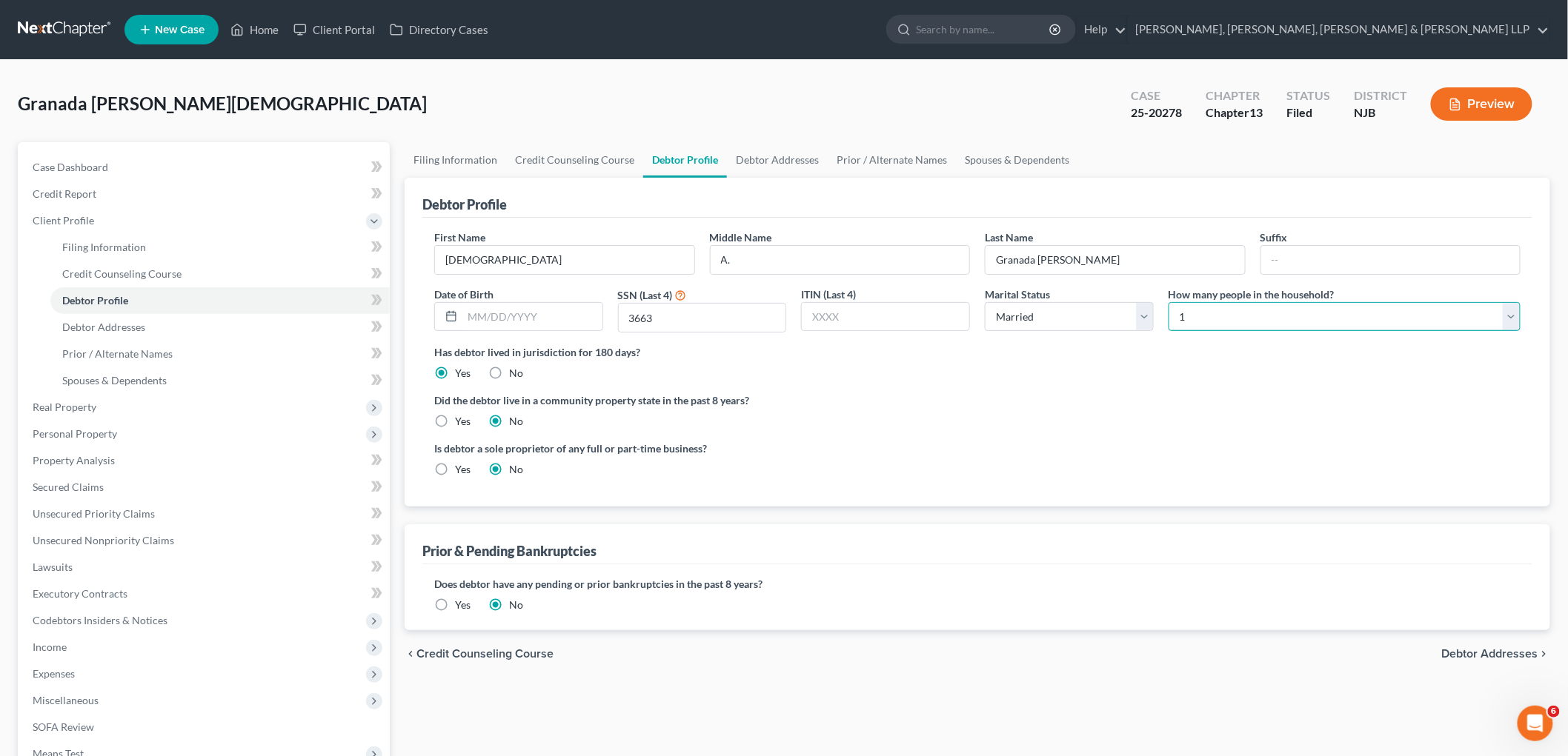
select select "3"
click at [1168, 302] on select "Select 1 2 3 4 5 6 7 8 9 10 11 12 13 14 15 16 17 18 19 20" at bounding box center [1344, 317] width 352 height 29
click at [1128, 435] on ng-include "First Name [PERSON_NAME] Middle Name A. Last Name Granada [PERSON_NAME] Suffix …" at bounding box center [977, 359] width 1087 height 260
click at [753, 162] on link "Debtor Addresses" at bounding box center [777, 160] width 101 height 35
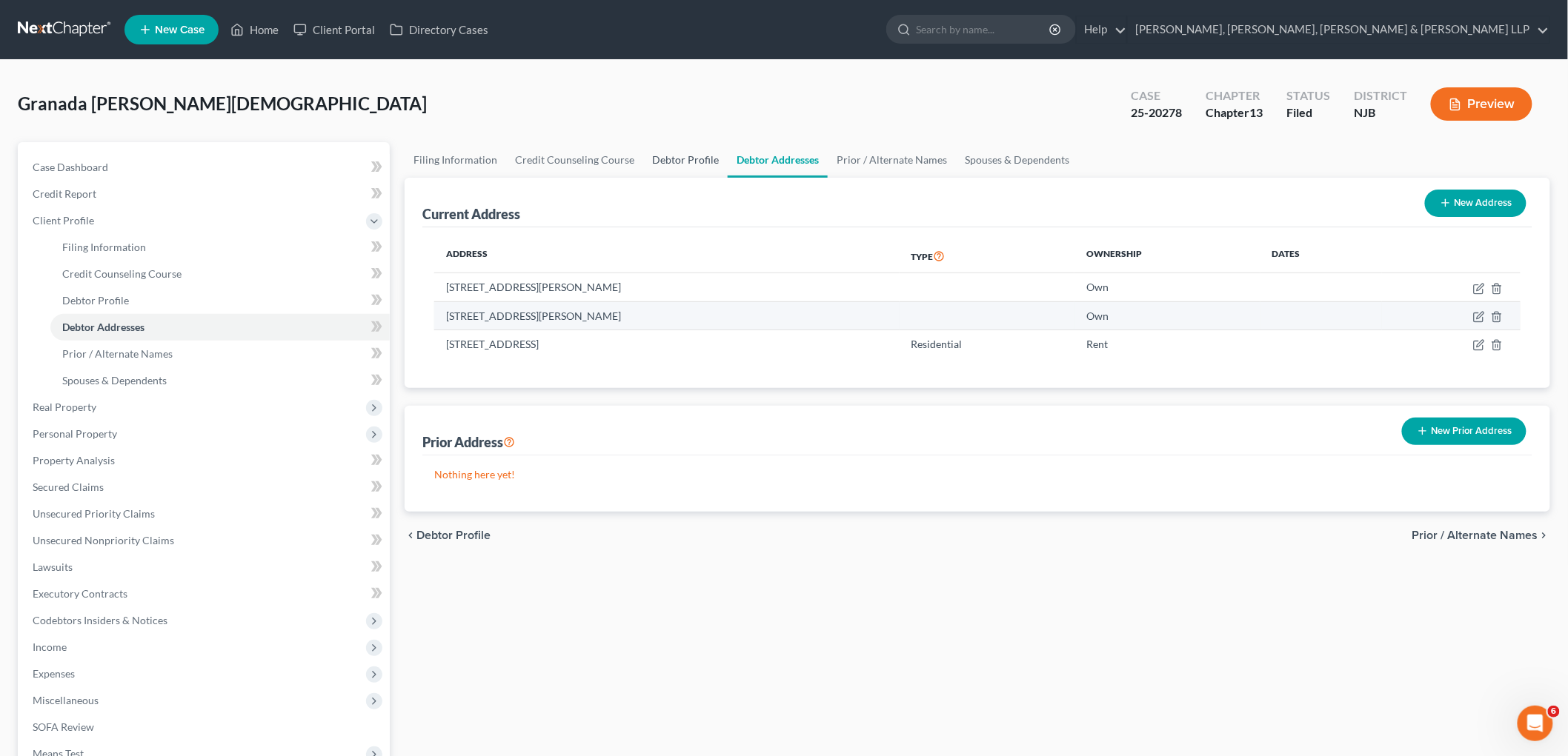
click at [675, 159] on link "Debtor Profile" at bounding box center [685, 160] width 85 height 35
select select "1"
select select "3"
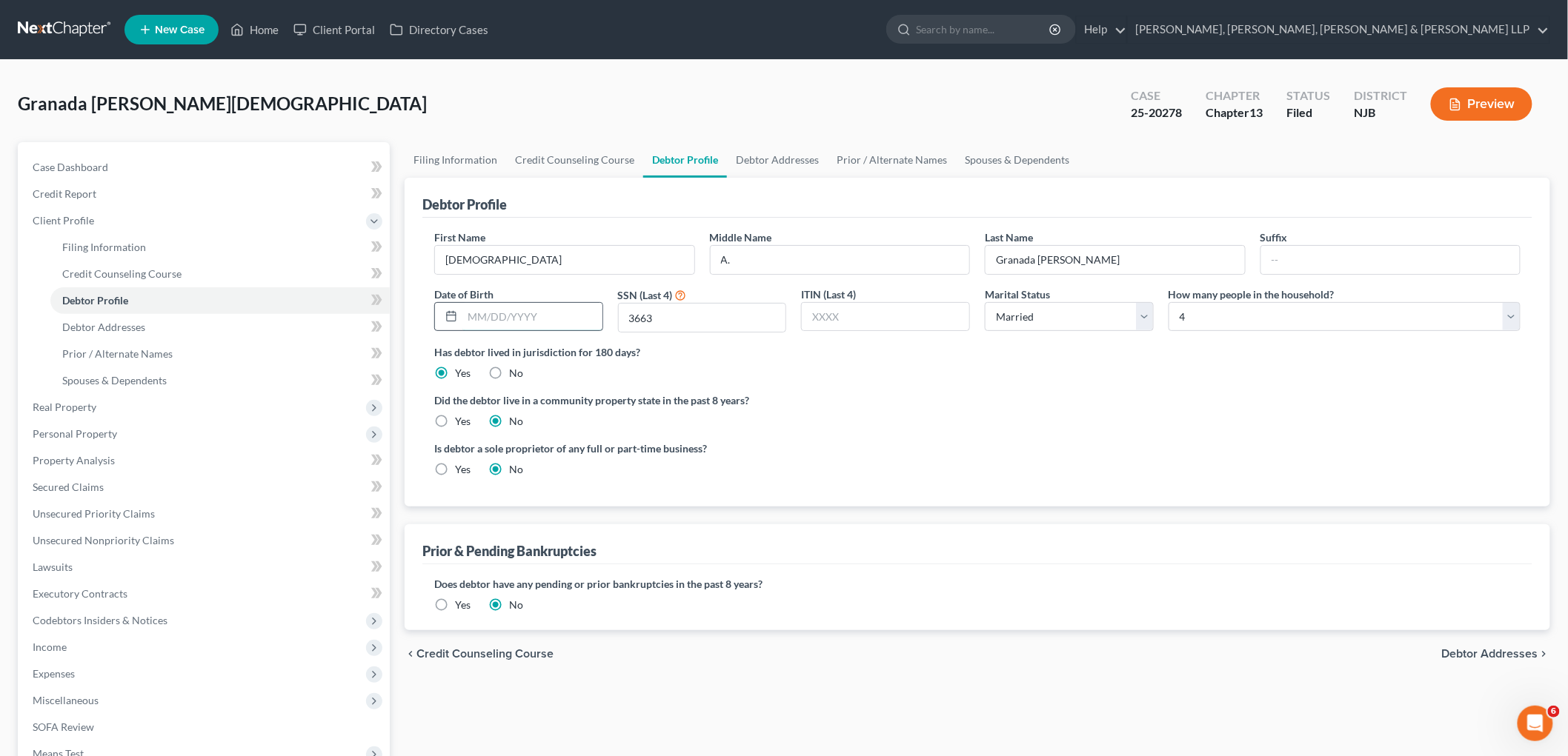
click at [527, 317] on input "text" at bounding box center [532, 318] width 140 height 29
type input "[DATE]"
click at [723, 377] on div "Has debtor lived in jurisdiction for 180 days? Yes No Debtor must reside in jur…" at bounding box center [977, 362] width 1087 height 36
click at [766, 156] on link "Debtor Addresses" at bounding box center [777, 160] width 101 height 35
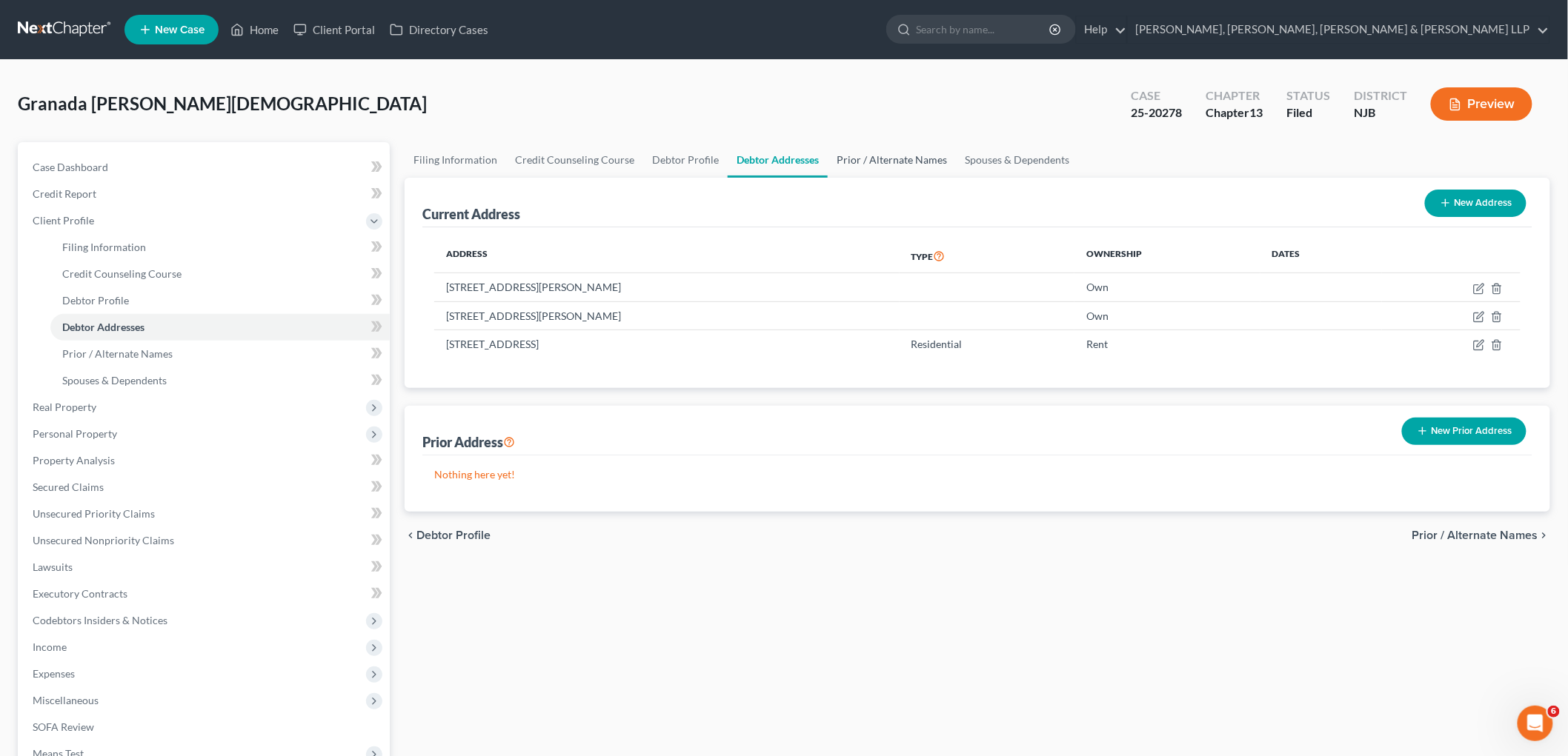
click at [874, 156] on link "Prior / Alternate Names" at bounding box center [892, 160] width 128 height 35
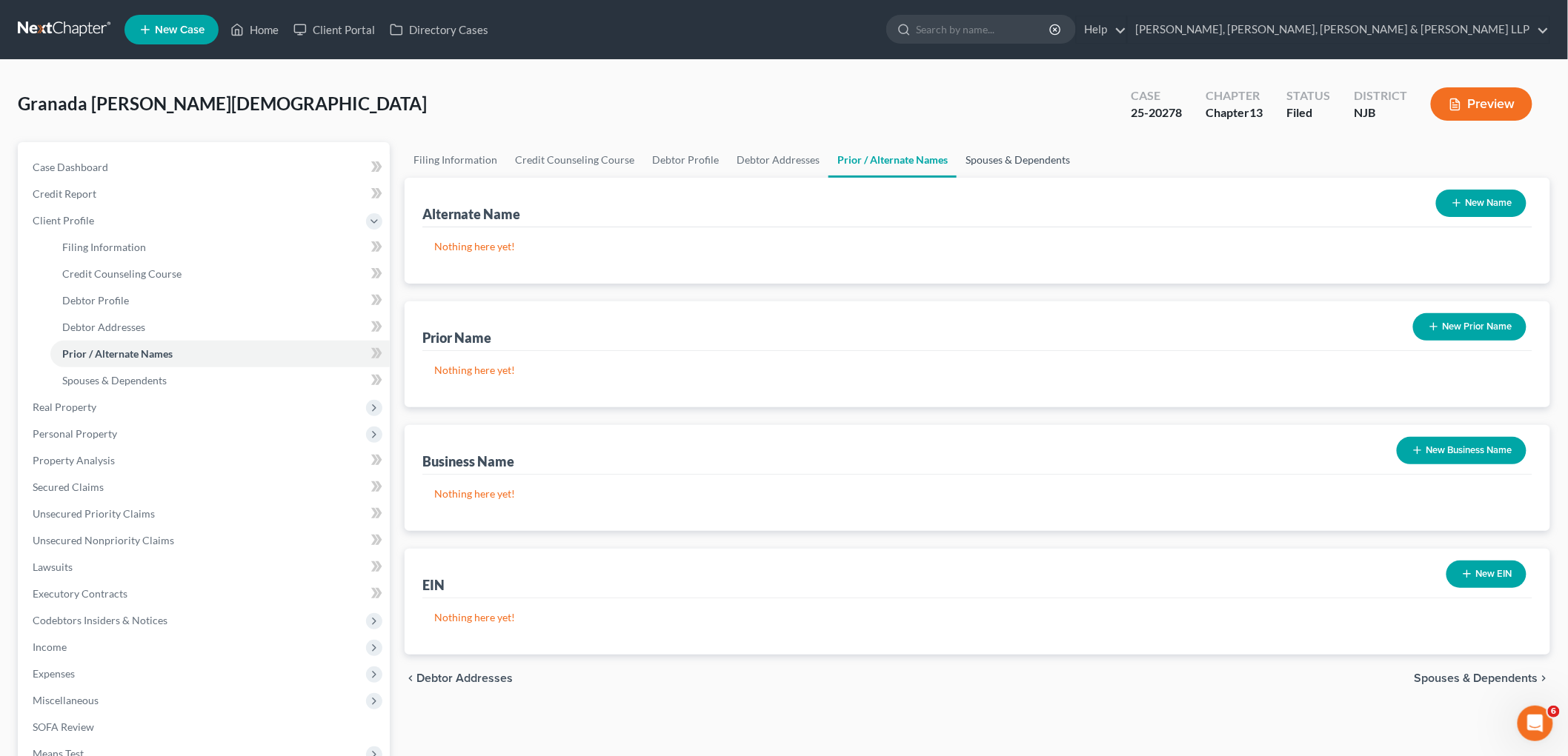
click at [1017, 159] on link "Spouses & Dependents" at bounding box center [1018, 160] width 123 height 35
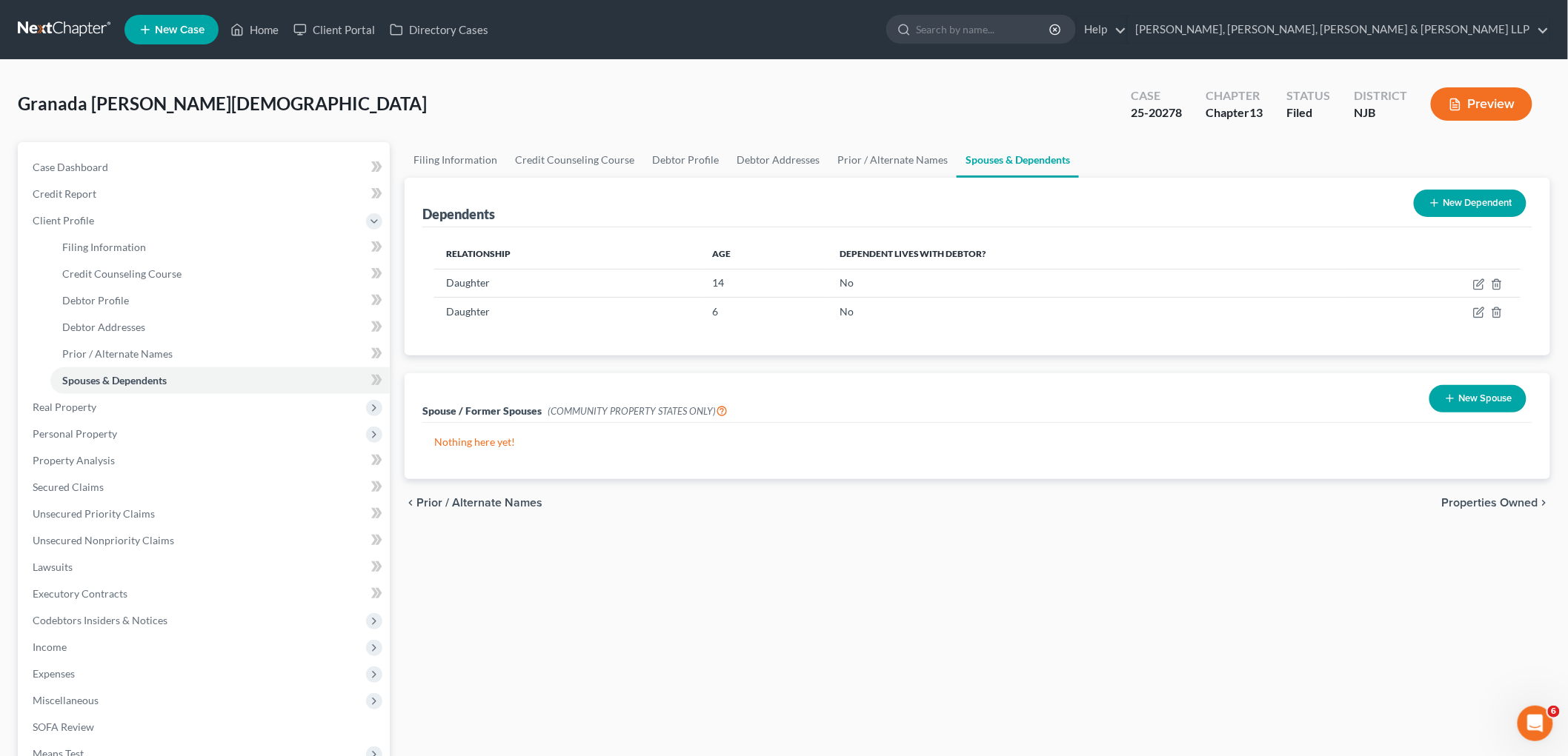
click at [1504, 502] on span "Properties Owned" at bounding box center [1490, 503] width 96 height 11
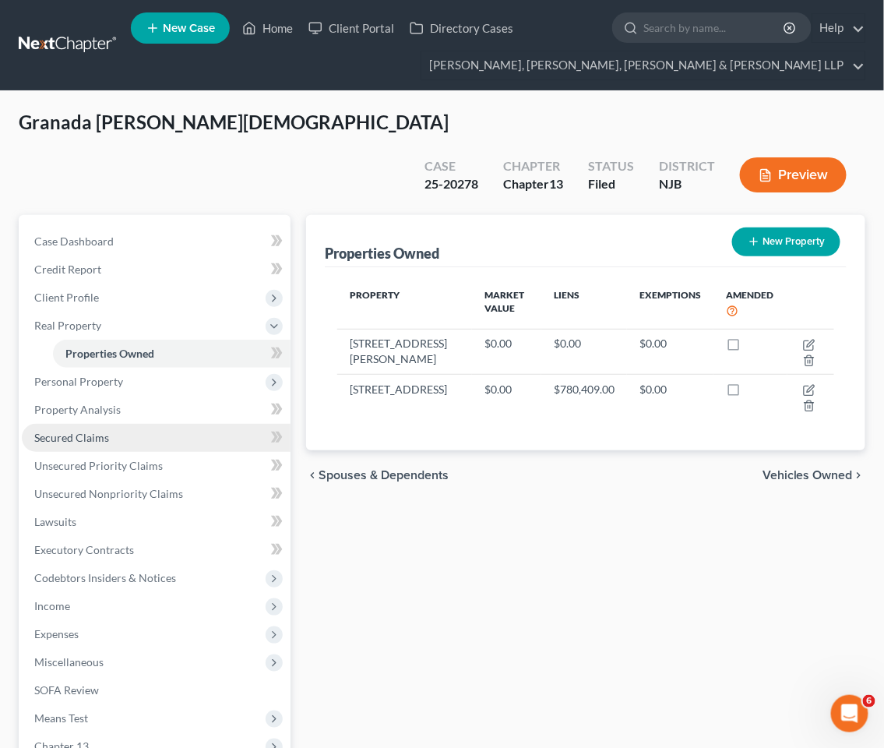
click at [87, 431] on span "Secured Claims" at bounding box center [71, 437] width 75 height 13
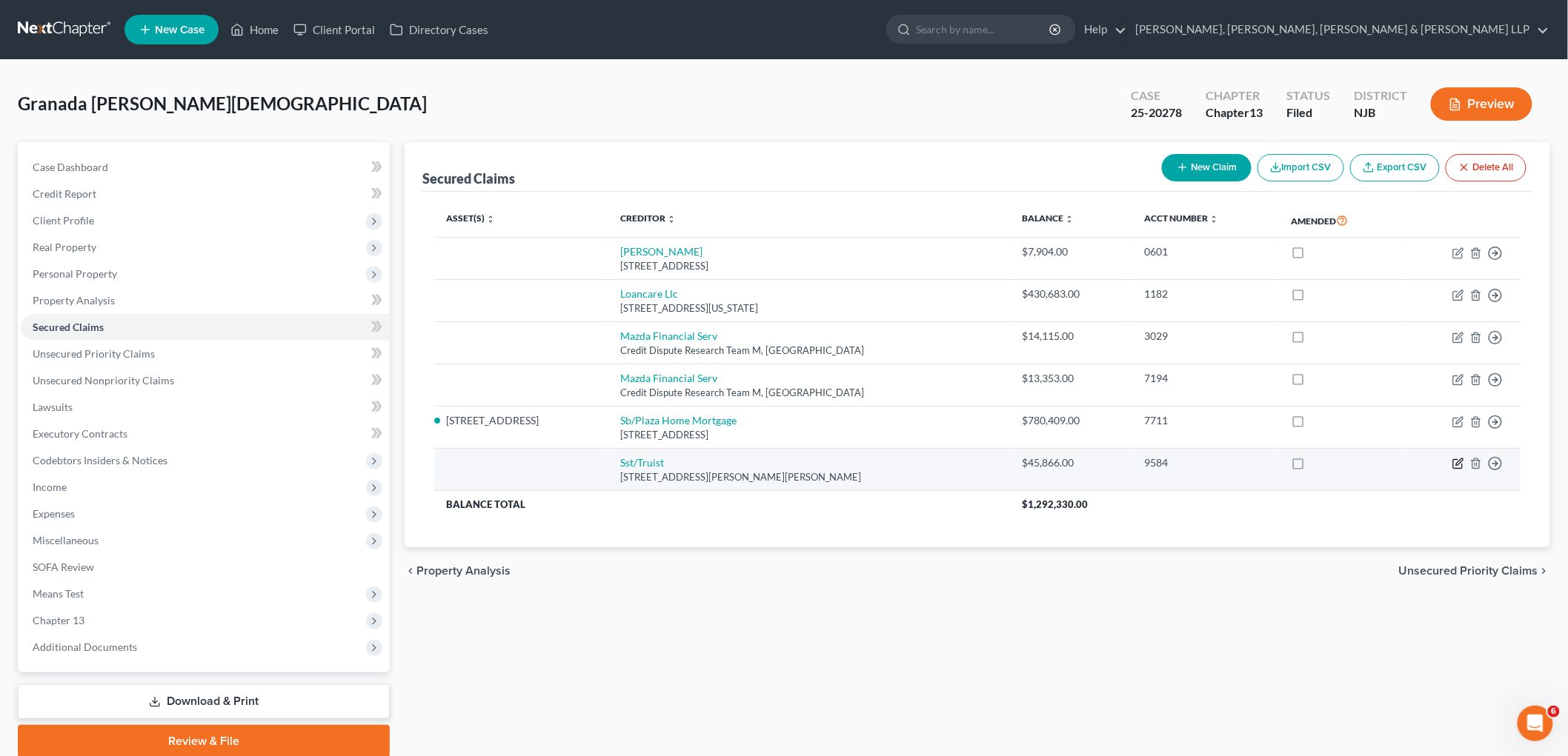
click at [1459, 464] on icon "button" at bounding box center [1460, 462] width 7 height 7
select select "26"
select select "0"
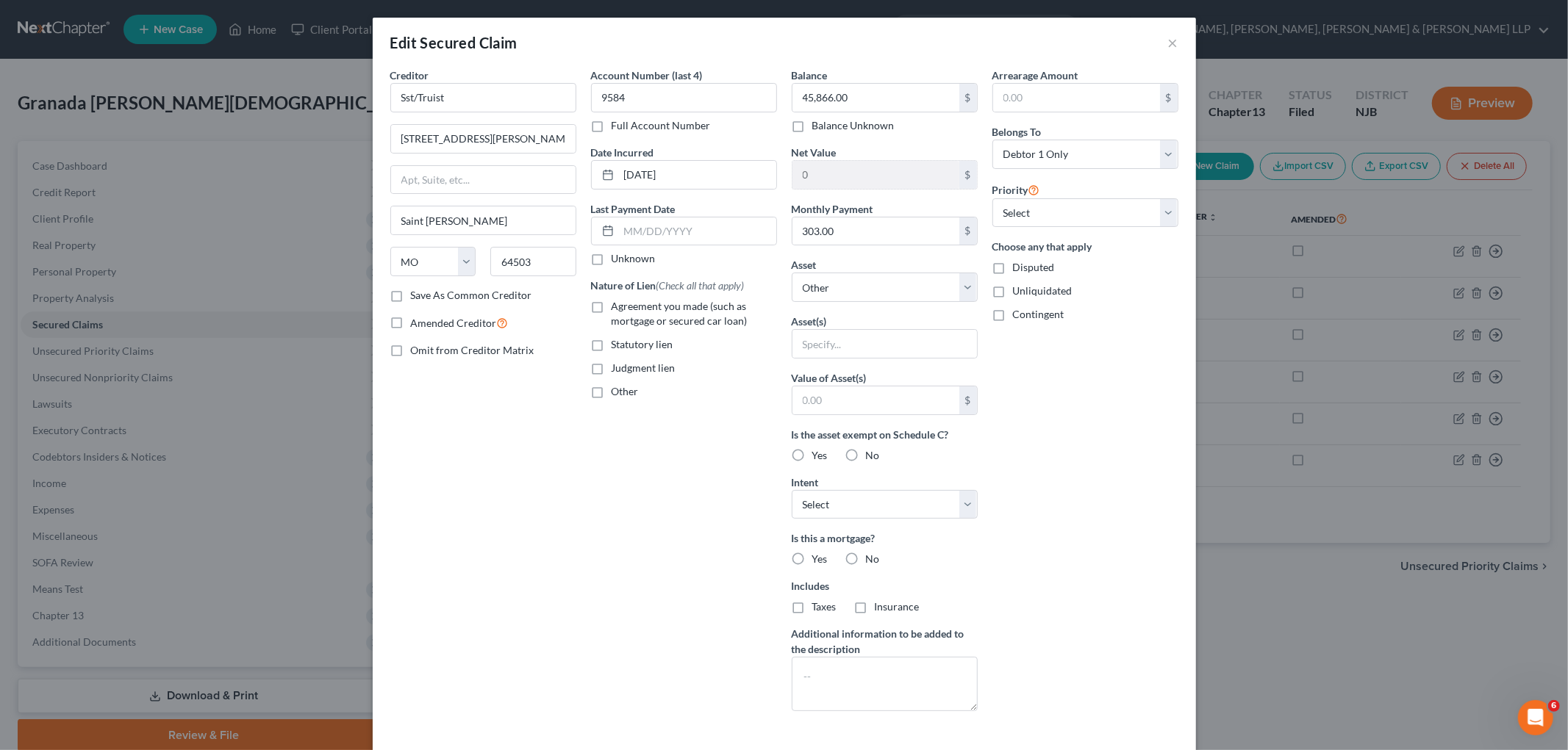
click at [611, 308] on label "Agreement you made (such as mortgage or secured car loan)" at bounding box center [693, 313] width 165 height 29
click at [617, 308] on input "Agreement you made (such as mortgage or secured car loan)" at bounding box center [622, 304] width 9 height 9
checkbox input "true"
click at [836, 283] on select "Select Other Multiple Assets [STREET_ADDRESS][PERSON_NAME] - $0.0 [STREET_ADDRE…" at bounding box center [884, 287] width 186 height 29
select select "2"
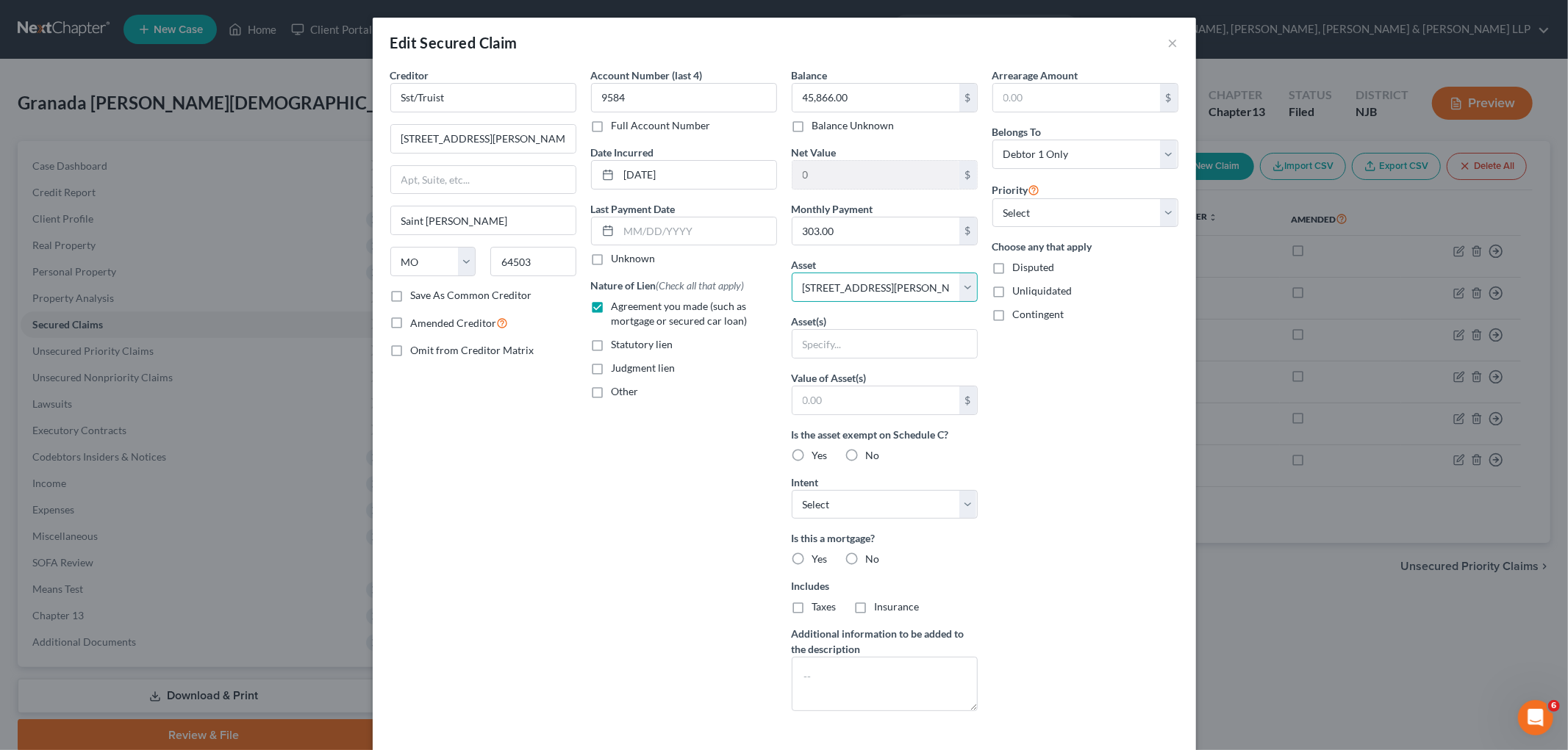
click at [792, 273] on select "Select Other Multiple Assets [STREET_ADDRESS][PERSON_NAME] - $0.0 [STREET_ADDRE…" at bounding box center [884, 287] width 186 height 29
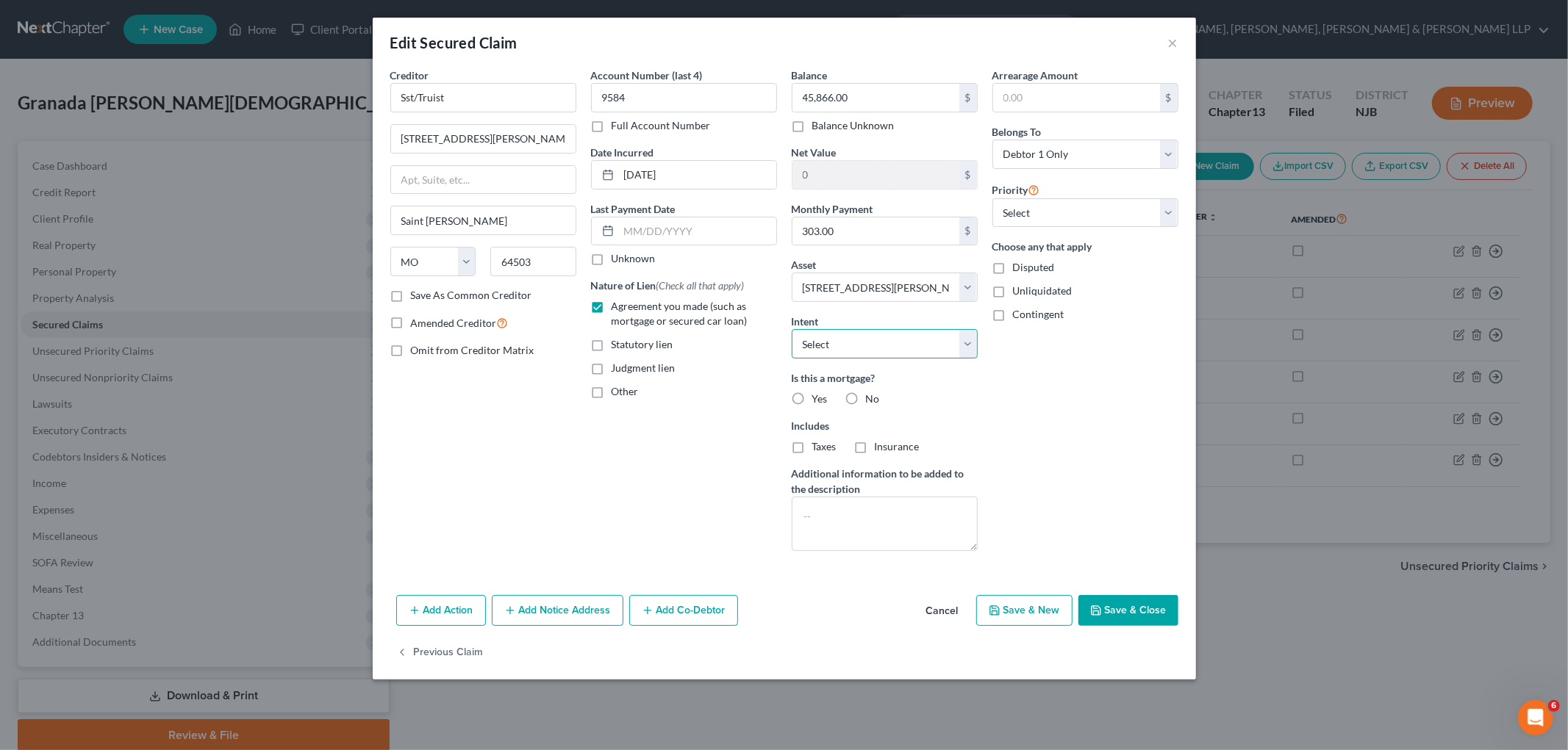
drag, startPoint x: 902, startPoint y: 341, endPoint x: 891, endPoint y: 358, distance: 20.2
click at [902, 341] on select "Select Surrender Redeem Reaffirm Avoid Other" at bounding box center [884, 343] width 186 height 29
select select "0"
click at [792, 329] on select "Select Surrender Redeem Reaffirm Avoid Other" at bounding box center [884, 343] width 186 height 29
click at [1029, 397] on div "Arrearage Amount $ Belongs To * Select Debtor 1 Only Debtor 2 Only Debtor 1 And…" at bounding box center [1085, 315] width 201 height 495
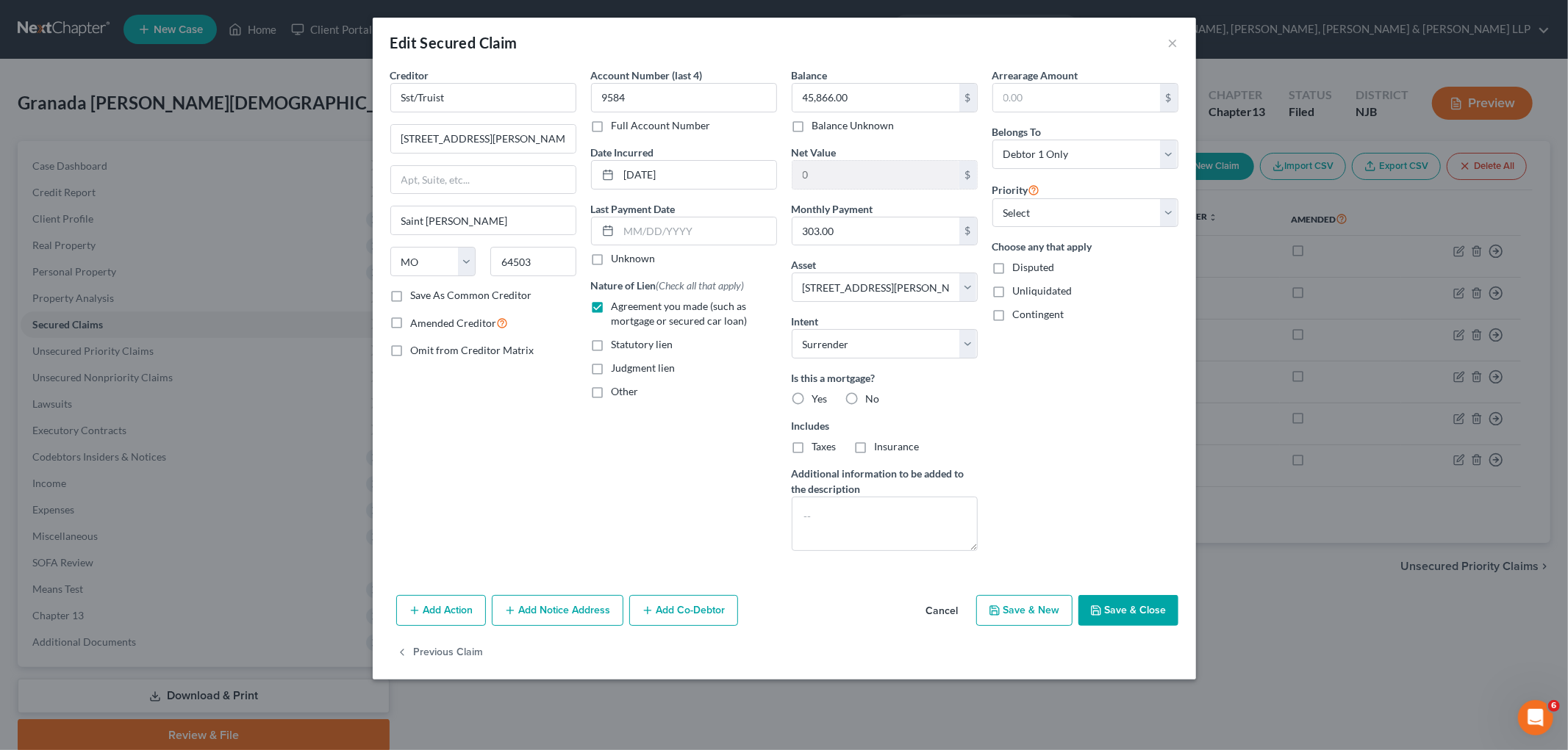
drag, startPoint x: 1126, startPoint y: 607, endPoint x: 1095, endPoint y: 634, distance: 41.1
click at [1126, 607] on button "Save & Close" at bounding box center [1128, 610] width 100 height 31
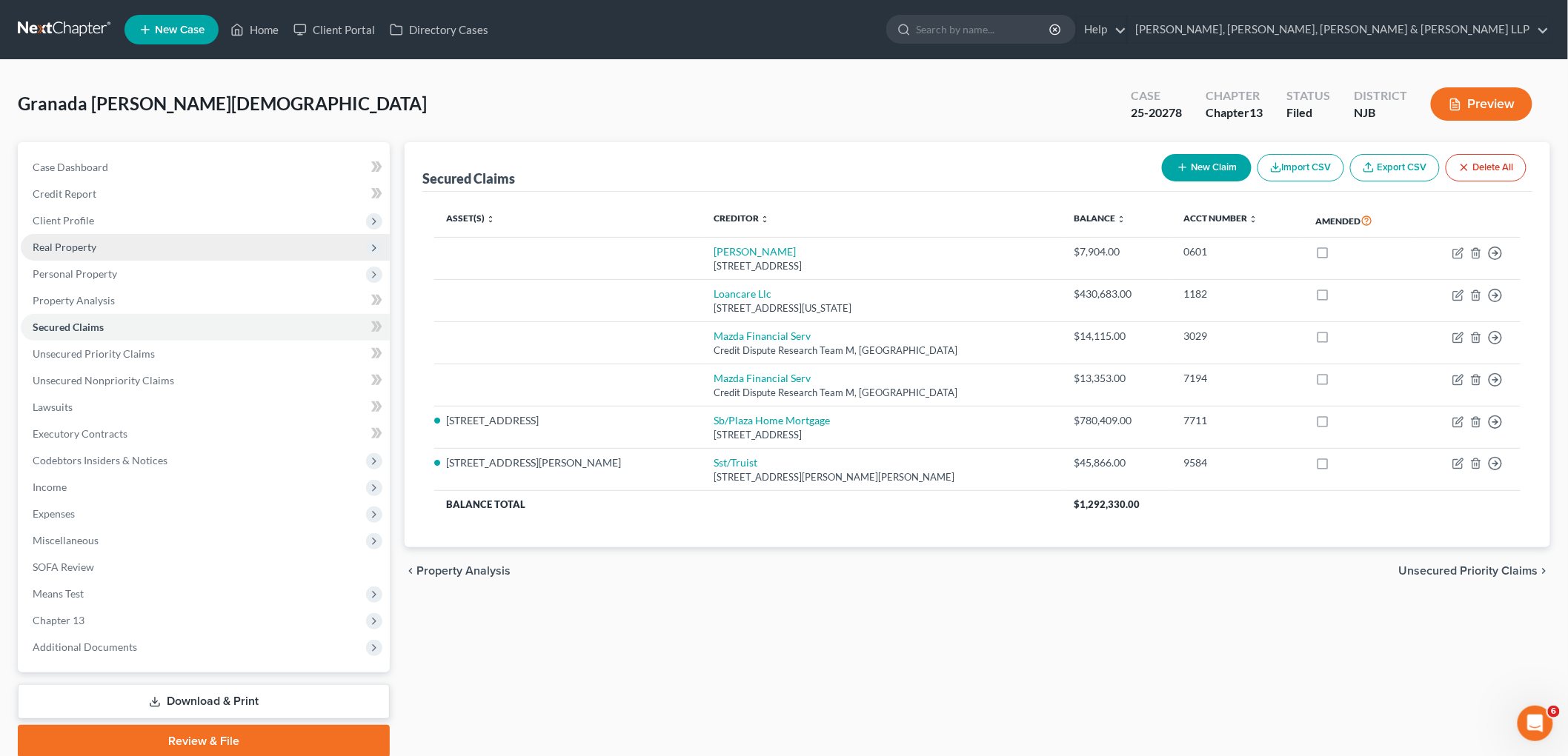
click at [55, 245] on span "Real Property" at bounding box center [64, 246] width 64 height 12
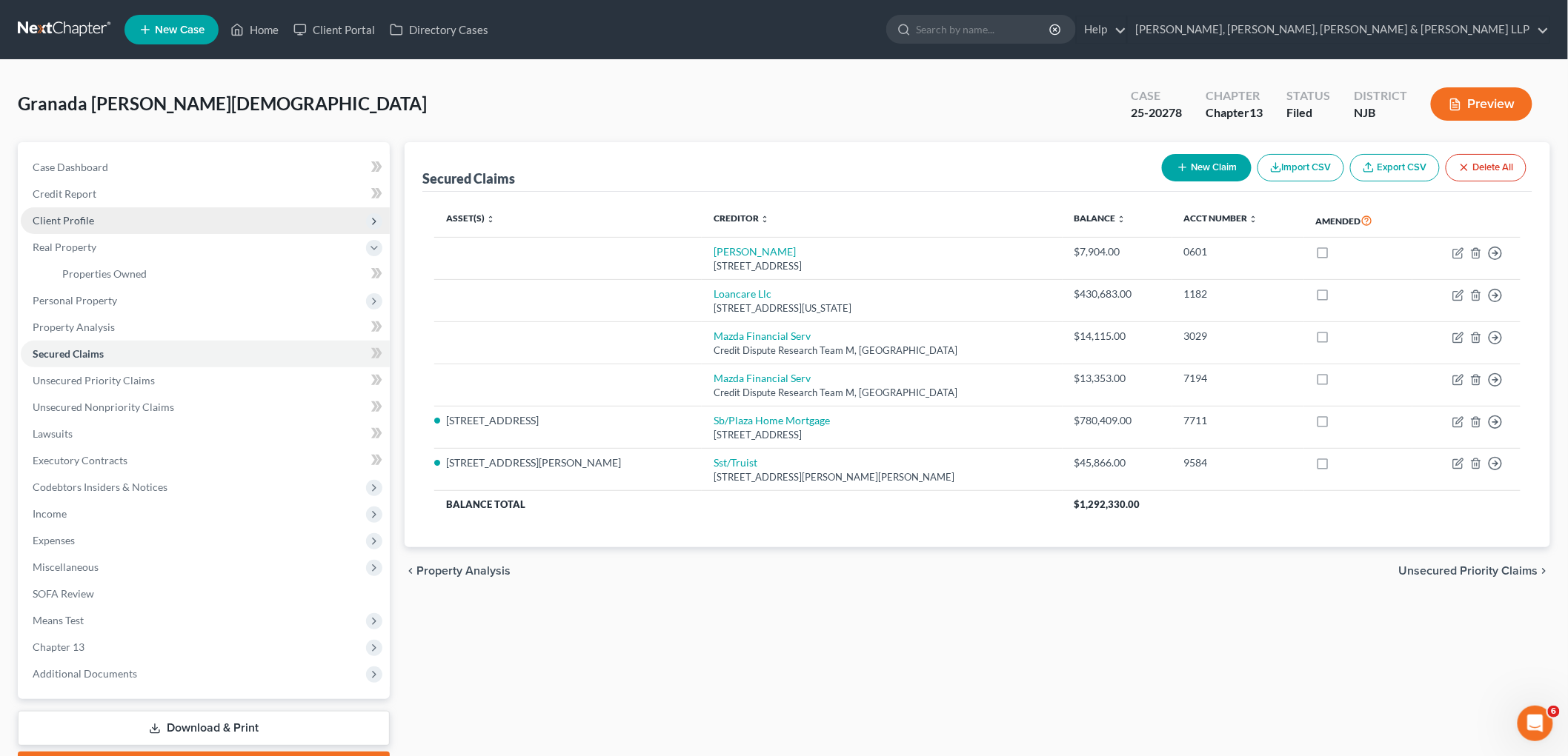
click at [69, 214] on span "Client Profile" at bounding box center [63, 220] width 62 height 12
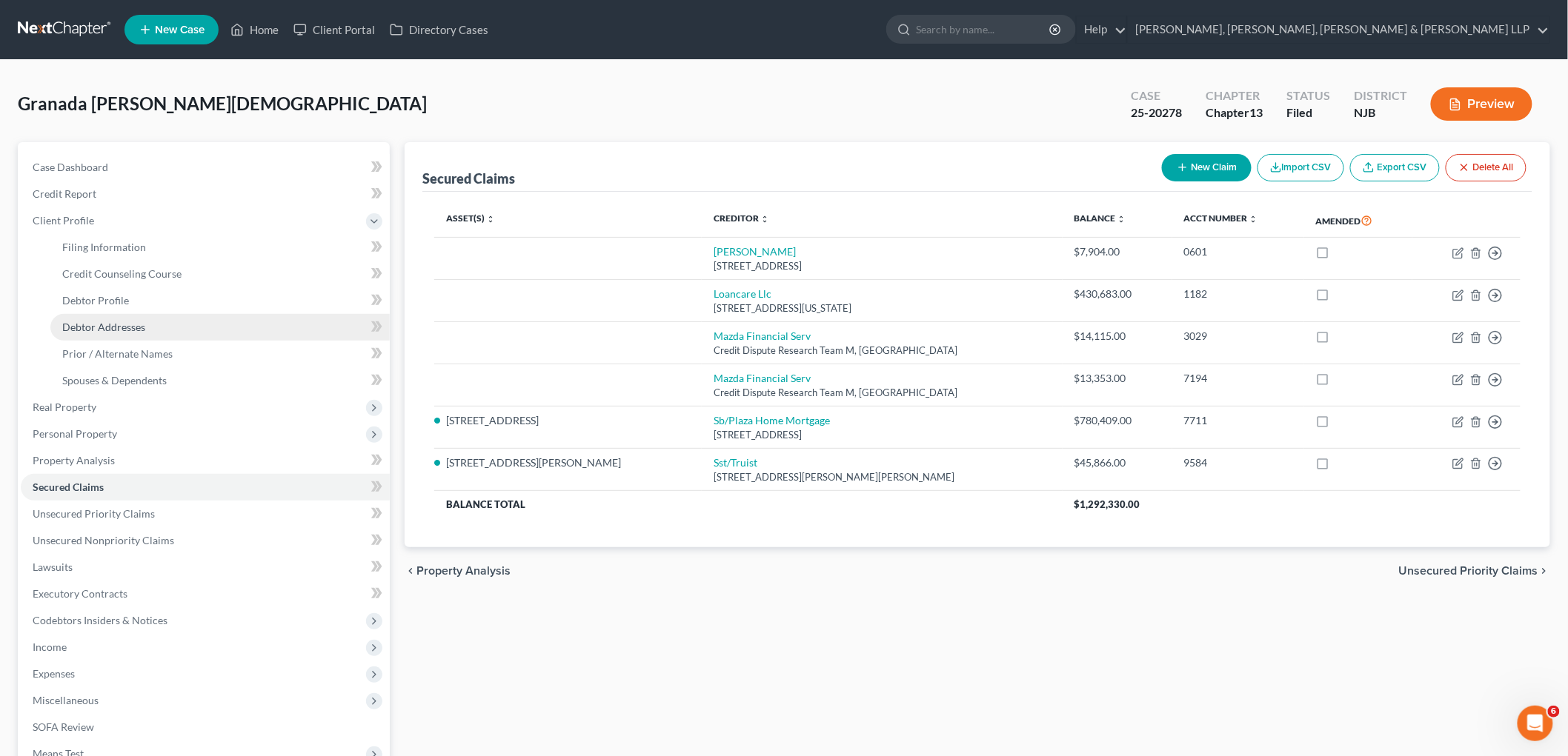
click at [89, 324] on span "Debtor Addresses" at bounding box center [103, 326] width 83 height 12
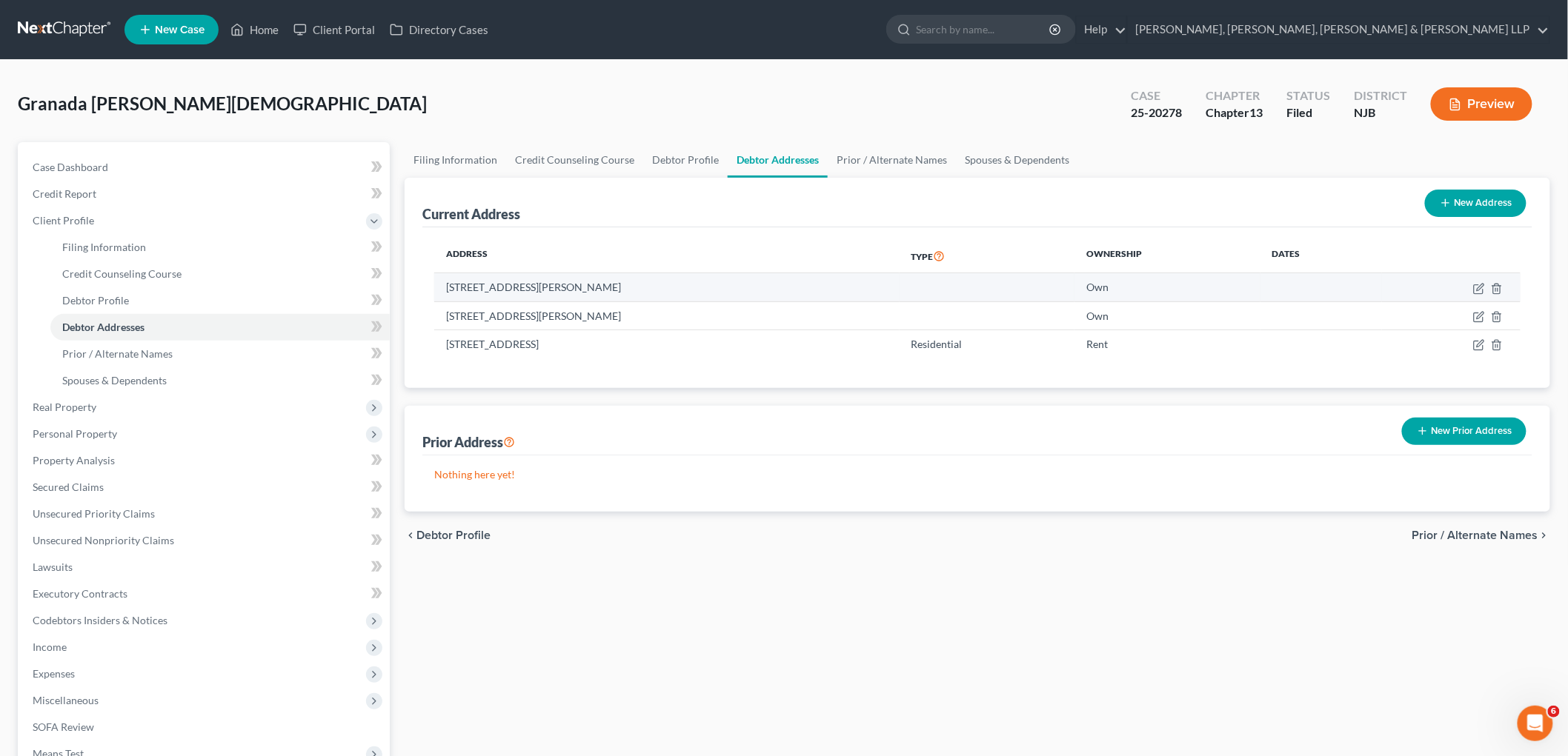
drag, startPoint x: 608, startPoint y: 285, endPoint x: 449, endPoint y: 285, distance: 159.0
click at [449, 285] on td "[STREET_ADDRESS][PERSON_NAME]" at bounding box center [666, 287] width 465 height 29
copy td "[STREET_ADDRESS][PERSON_NAME]"
drag, startPoint x: 629, startPoint y: 314, endPoint x: 447, endPoint y: 314, distance: 182.0
click at [447, 314] on td "[STREET_ADDRESS][PERSON_NAME]" at bounding box center [666, 316] width 465 height 29
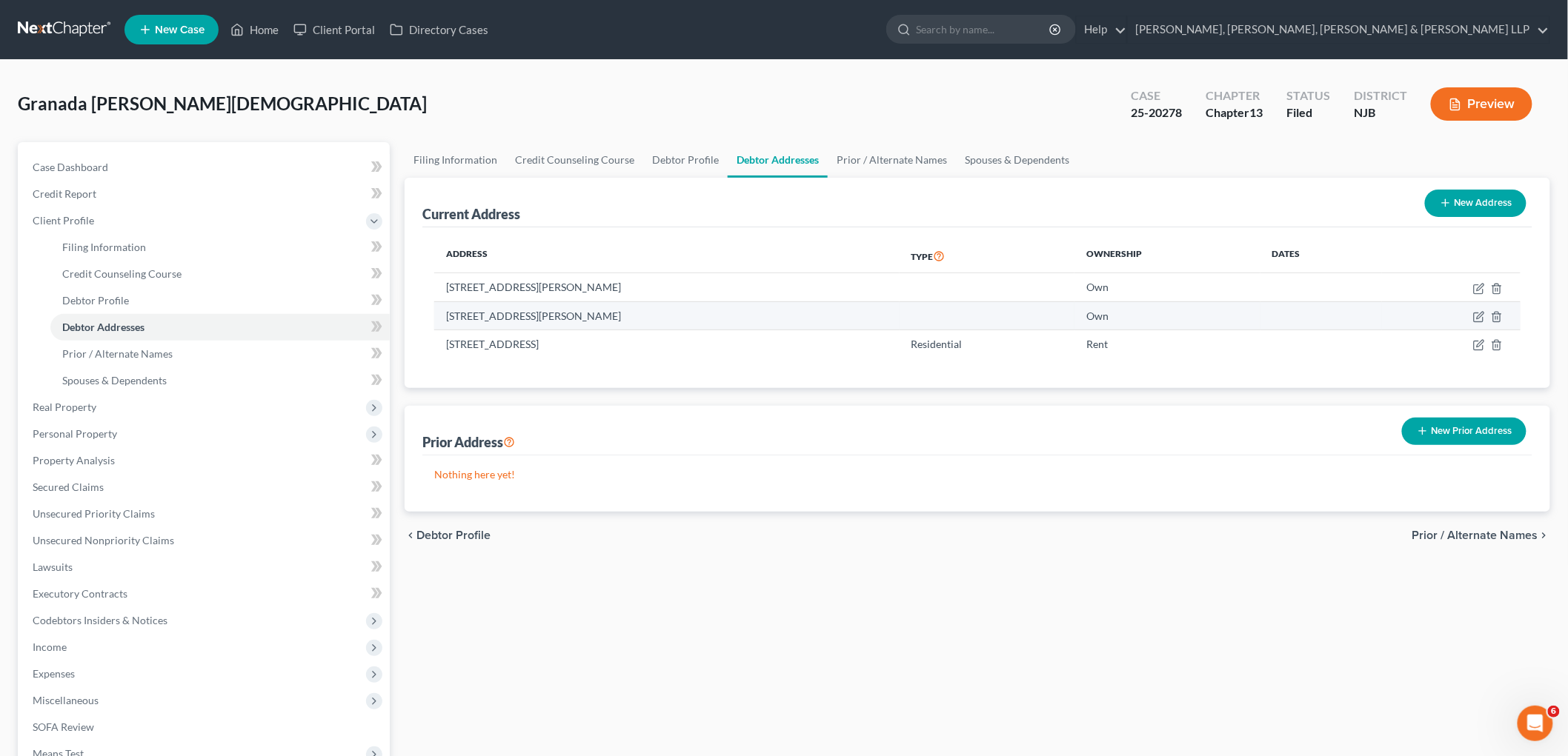
copy td "[STREET_ADDRESS][PERSON_NAME]"
click at [645, 117] on div "Granada [PERSON_NAME][DEMOGRAPHIC_DATA] Upgraded Case 25-20278 Chapter Chapter …" at bounding box center [784, 110] width 1533 height 65
drag, startPoint x: 440, startPoint y: 284, endPoint x: 611, endPoint y: 284, distance: 171.0
click at [611, 284] on td "[STREET_ADDRESS][PERSON_NAME]" at bounding box center [666, 287] width 465 height 29
copy td "[STREET_ADDRESS][PERSON_NAME]"
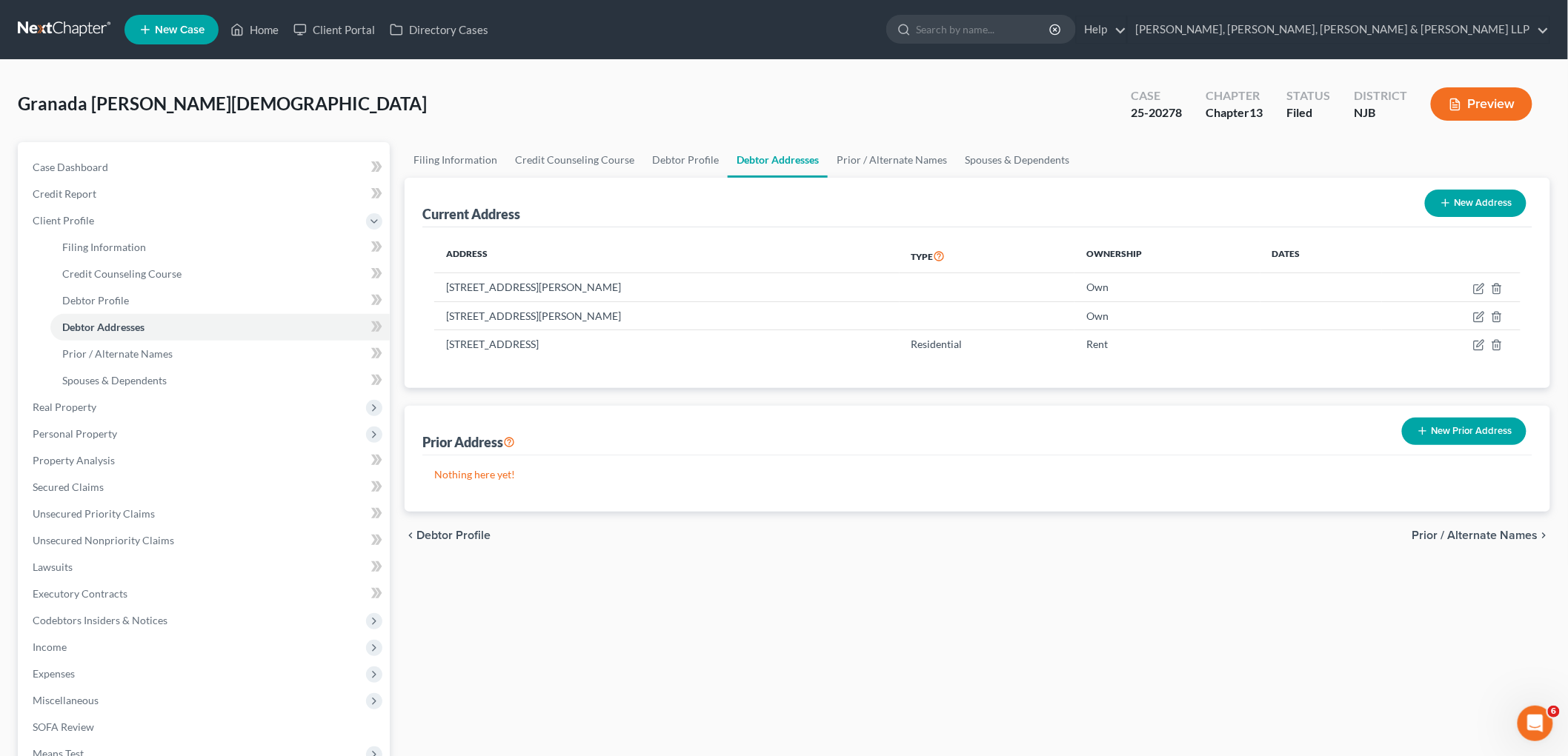
drag, startPoint x: 1205, startPoint y: 586, endPoint x: 640, endPoint y: 223, distance: 671.6
click at [1205, 586] on div "Filing Information Credit Counseling Course Debtor Profile Debtor Addresses Pri…" at bounding box center [978, 531] width 1161 height 776
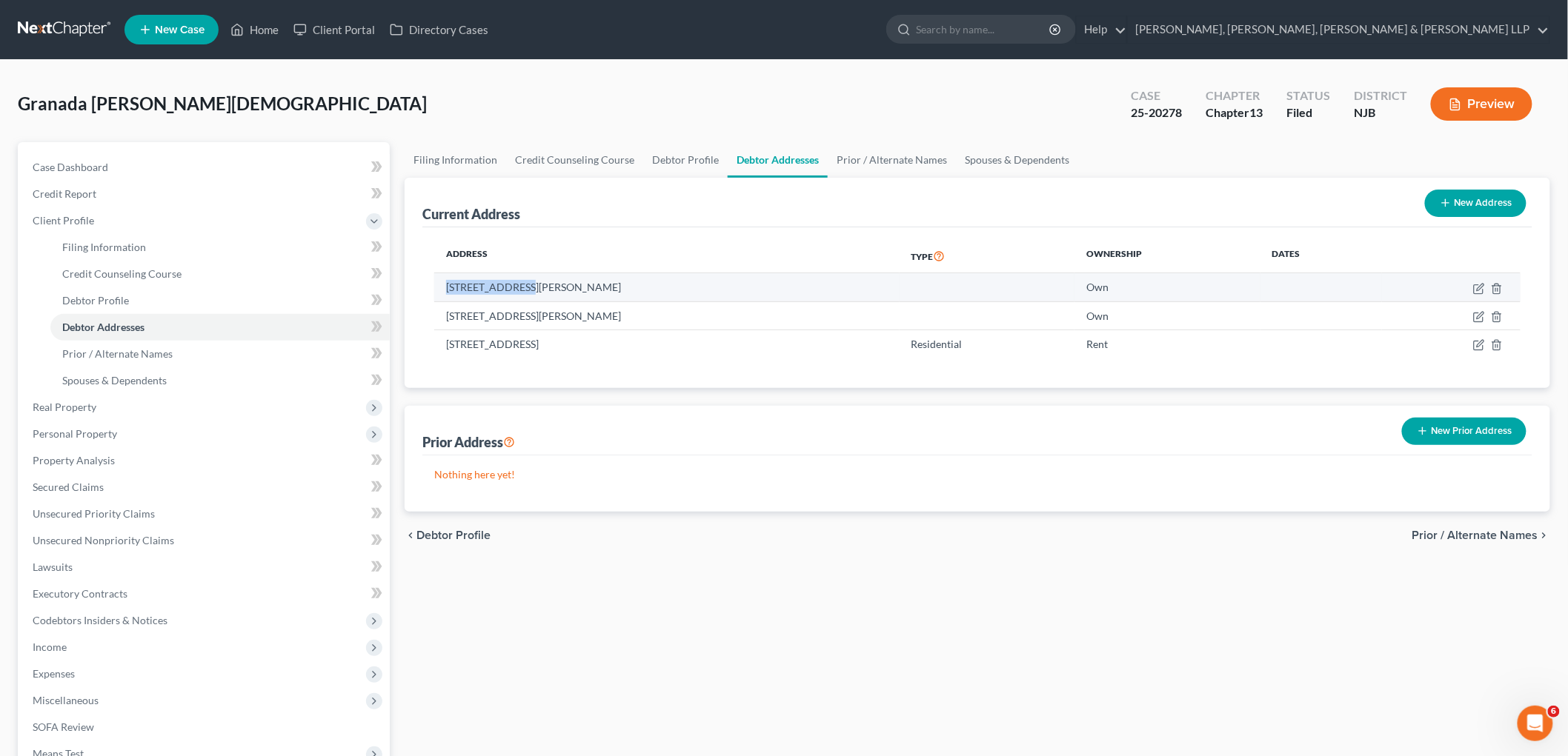
drag, startPoint x: 442, startPoint y: 286, endPoint x: 515, endPoint y: 286, distance: 73.0
click at [515, 286] on td "[STREET_ADDRESS][PERSON_NAME]" at bounding box center [666, 287] width 465 height 29
copy td "[STREET_ADDRESS]"
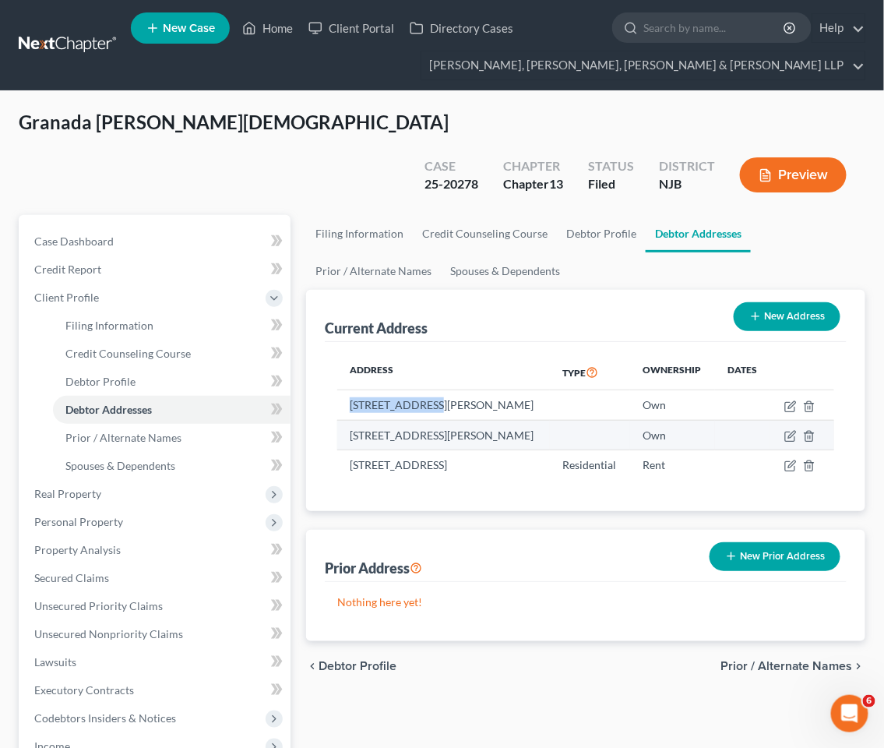
drag, startPoint x: 392, startPoint y: 427, endPoint x: 347, endPoint y: 413, distance: 47.3
click at [347, 420] on td "[STREET_ADDRESS][PERSON_NAME]" at bounding box center [443, 435] width 213 height 30
copy td "[STREET_ADDRESS][PERSON_NAME]"
click at [363, 112] on div "Granada [PERSON_NAME][DEMOGRAPHIC_DATA] Upgraded Case 25-20278 Chapter Chapter …" at bounding box center [442, 162] width 847 height 105
click at [383, 111] on div "Granada [PERSON_NAME][DEMOGRAPHIC_DATA] Upgraded Case 25-20278 Chapter Chapter …" at bounding box center [442, 162] width 847 height 105
